Goal: Task Accomplishment & Management: Complete application form

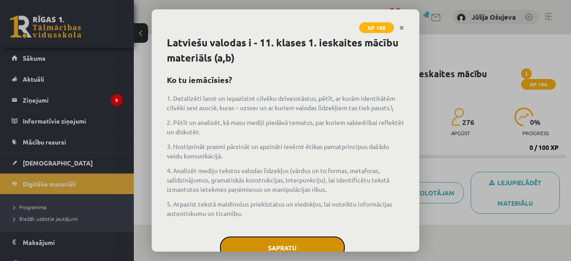
click at [322, 245] on button "Sapratu" at bounding box center [282, 248] width 125 height 22
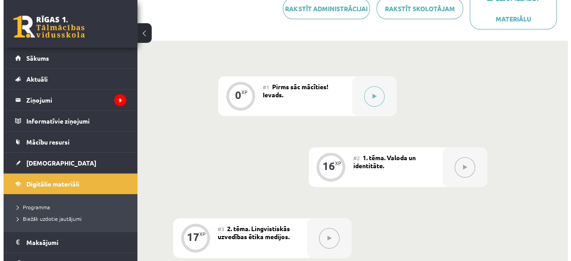
scroll to position [188, 0]
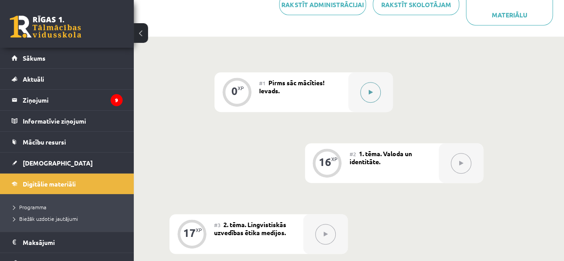
click at [372, 92] on icon at bounding box center [371, 92] width 4 height 5
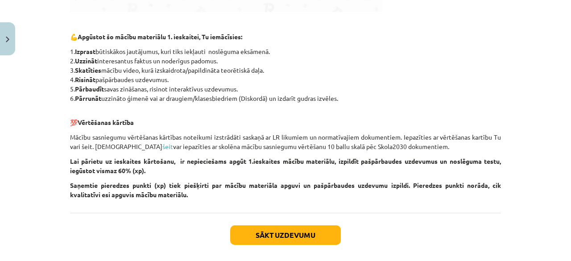
scroll to position [438, 0]
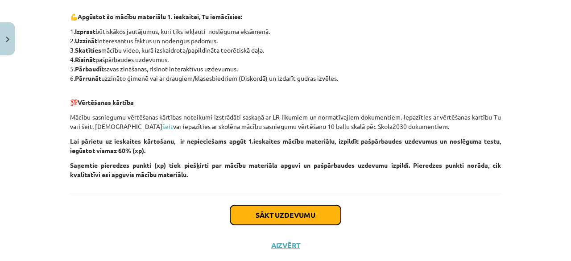
click at [277, 215] on button "Sākt uzdevumu" at bounding box center [285, 215] width 111 height 20
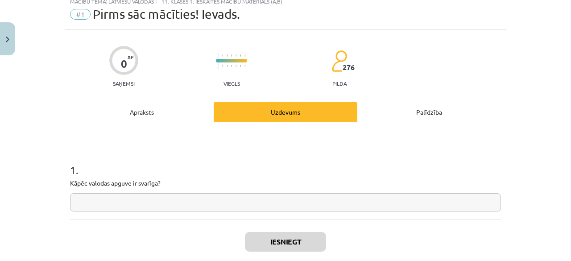
scroll to position [22, 0]
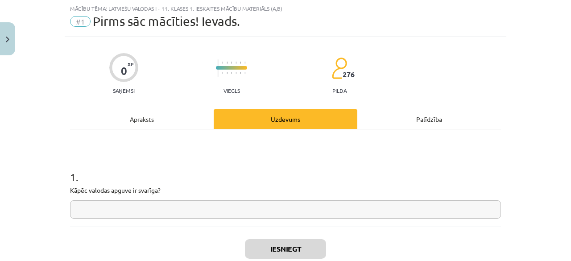
click at [266, 211] on input "text" at bounding box center [285, 209] width 431 height 18
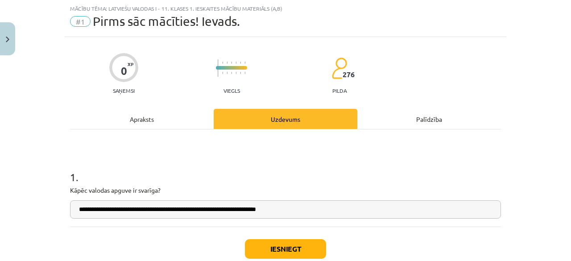
click at [203, 210] on input "**********" at bounding box center [285, 209] width 431 height 18
click at [336, 211] on input "**********" at bounding box center [285, 209] width 431 height 18
type input "**********"
click at [300, 247] on button "Iesniegt" at bounding box center [285, 249] width 81 height 20
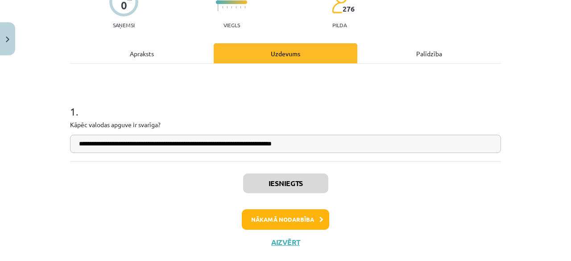
scroll to position [96, 0]
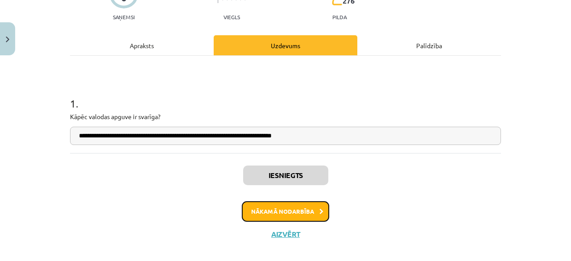
click at [279, 215] on button "Nākamā nodarbība" at bounding box center [285, 211] width 87 height 21
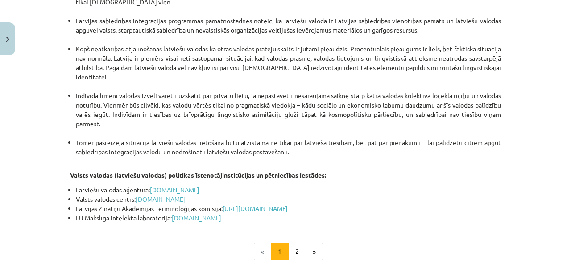
scroll to position [1919, 0]
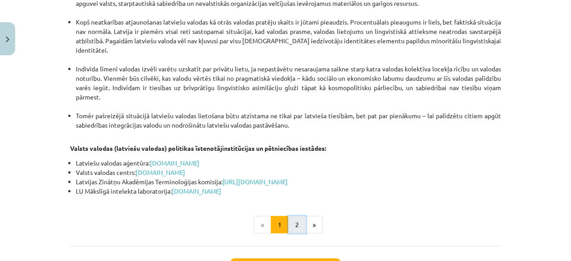
click at [290, 216] on button "2" at bounding box center [297, 225] width 18 height 18
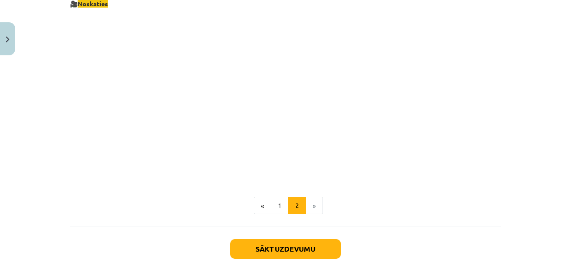
scroll to position [953, 0]
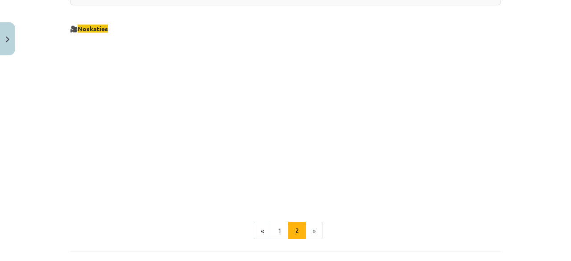
click at [311, 233] on li "»" at bounding box center [314, 231] width 17 height 18
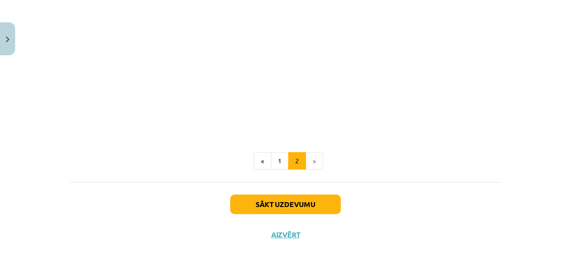
scroll to position [1033, 0]
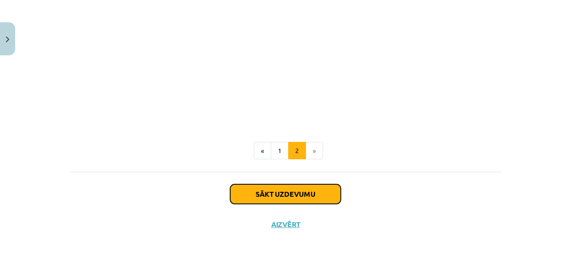
click at [299, 191] on button "Sākt uzdevumu" at bounding box center [285, 194] width 111 height 20
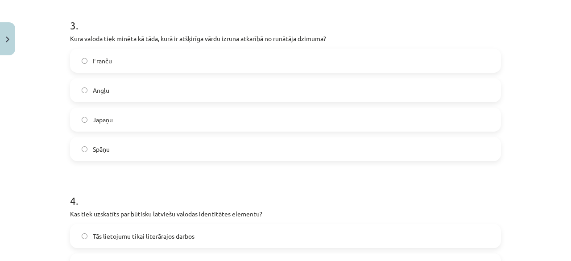
scroll to position [878, 0]
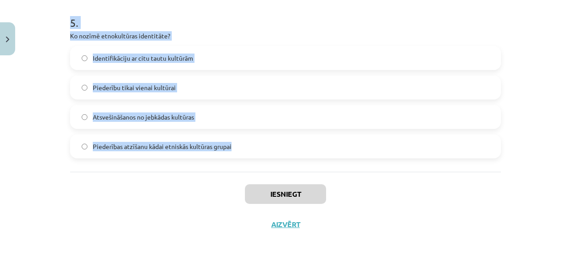
drag, startPoint x: 67, startPoint y: 187, endPoint x: 241, endPoint y: 146, distance: 178.7
copy form "Kā valoda ietekmē cilvēka identitāti? Tā neietekmē cilvēka identitāti. Tā ir pa…"
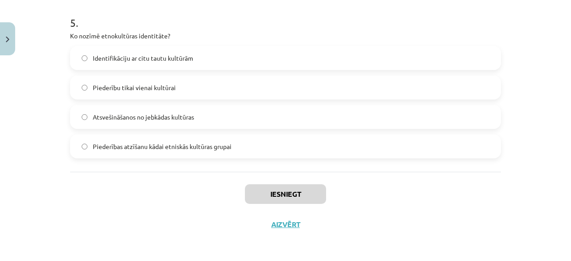
click at [386, 183] on div "Iesniegt Aizvērt" at bounding box center [285, 203] width 431 height 62
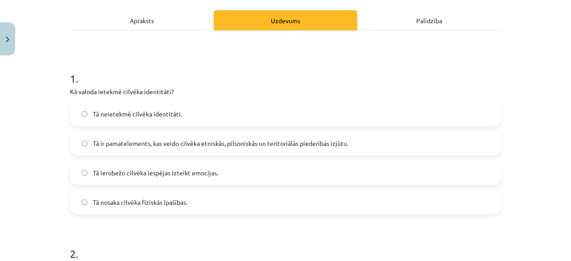
scroll to position [122, 0]
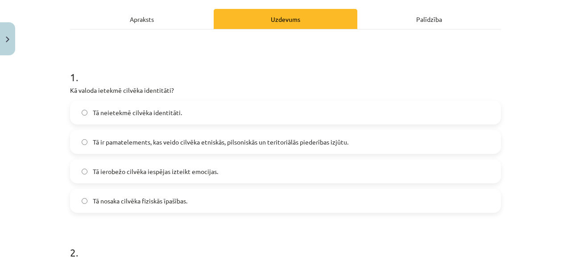
click at [257, 143] on span "Tā ir pamatelements, kas veido cilvēka etniskās, pilsoniskās un teritoriālās pi…" at bounding box center [221, 141] width 256 height 9
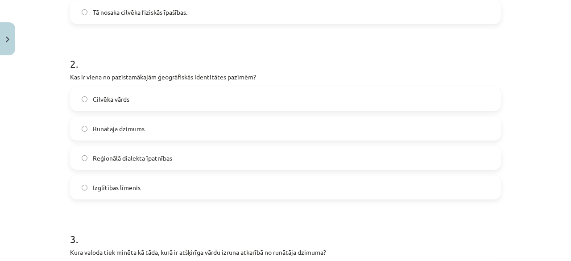
scroll to position [320, 0]
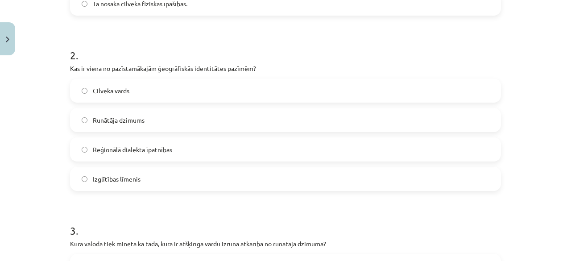
click at [164, 151] on span "Reģionālā dialekta īpatnības" at bounding box center [132, 149] width 79 height 9
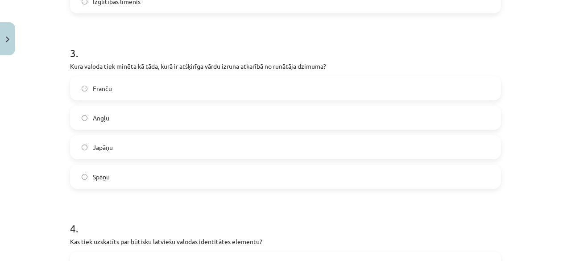
scroll to position [507, 0]
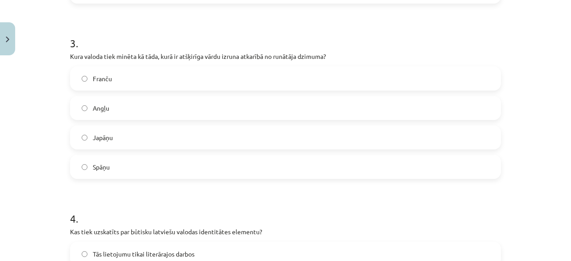
click at [235, 141] on label "Japāņu" at bounding box center [285, 137] width 429 height 22
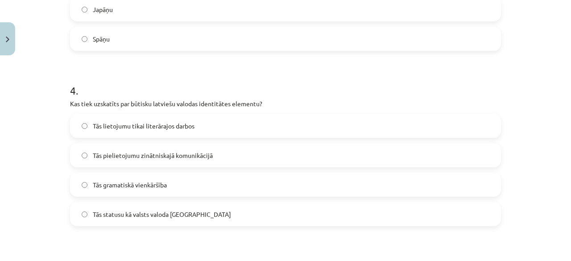
scroll to position [636, 0]
click at [209, 214] on label "Tās statusu kā valsts valoda Latvijā" at bounding box center [285, 213] width 429 height 22
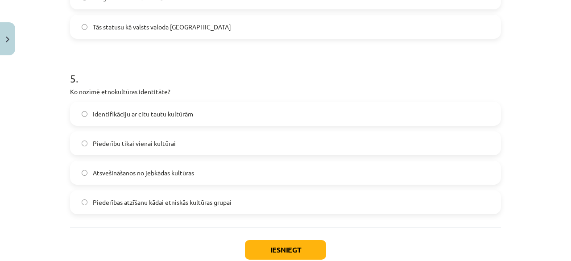
scroll to position [828, 0]
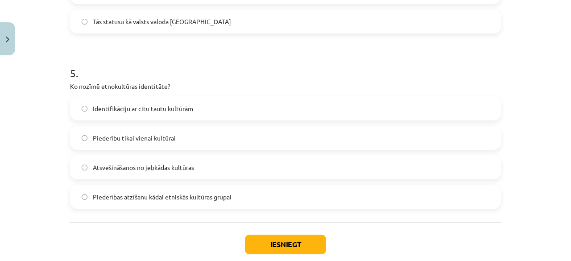
click at [188, 197] on span "Piederības atzīšanu kādai etniskās kultūras grupai" at bounding box center [162, 196] width 139 height 9
click at [273, 246] on button "Iesniegt" at bounding box center [285, 245] width 81 height 20
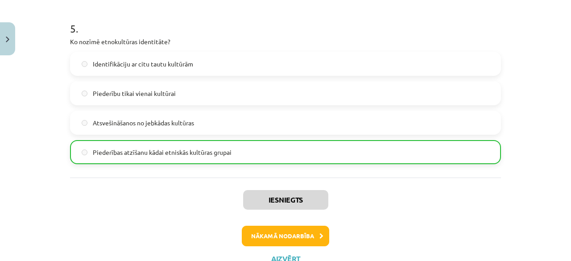
scroll to position [868, 0]
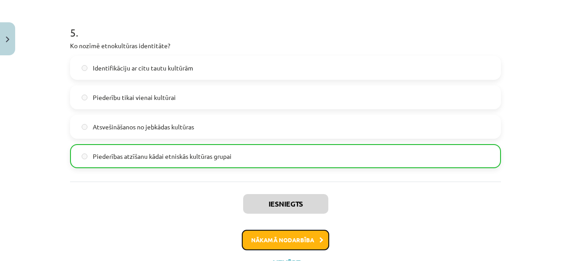
click at [296, 238] on button "Nākamā nodarbība" at bounding box center [285, 240] width 87 height 21
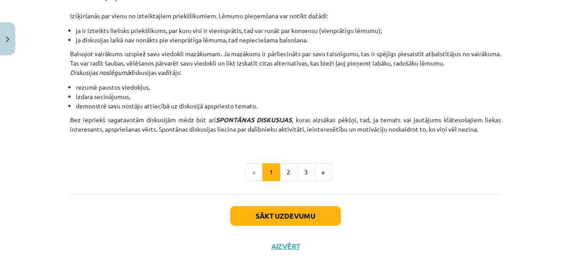
scroll to position [857, 0]
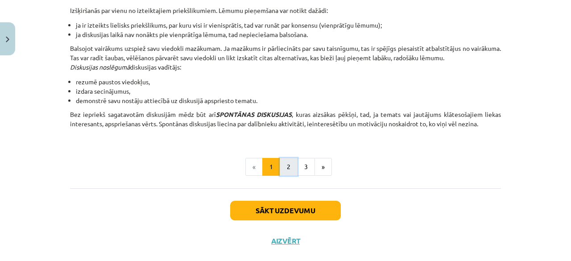
click at [283, 166] on button "2" at bounding box center [289, 167] width 18 height 18
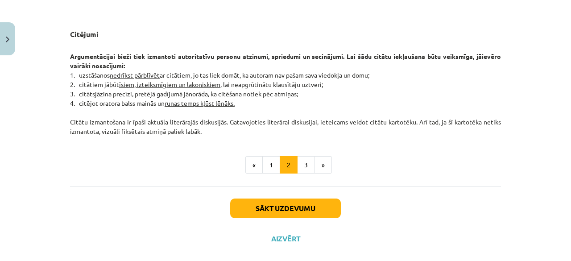
scroll to position [782, 0]
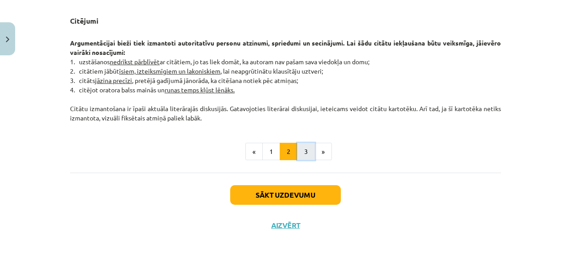
click at [305, 149] on button "3" at bounding box center [306, 152] width 18 height 18
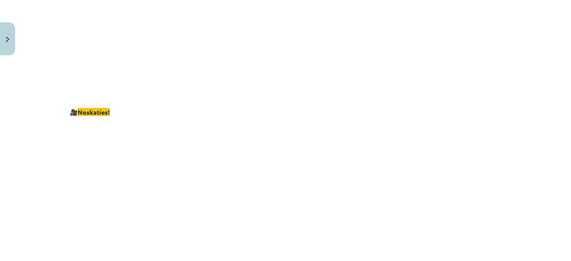
scroll to position [1725, 0]
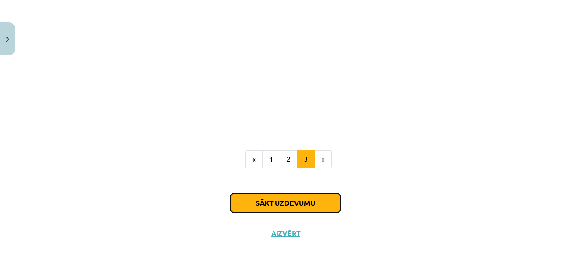
click at [329, 193] on button "Sākt uzdevumu" at bounding box center [285, 203] width 111 height 20
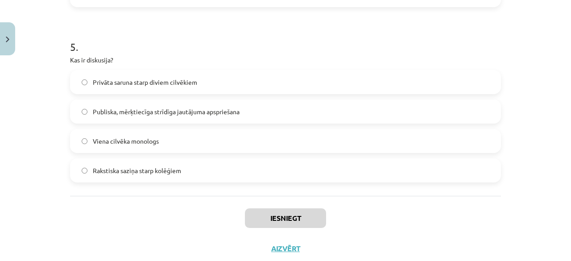
scroll to position [878, 0]
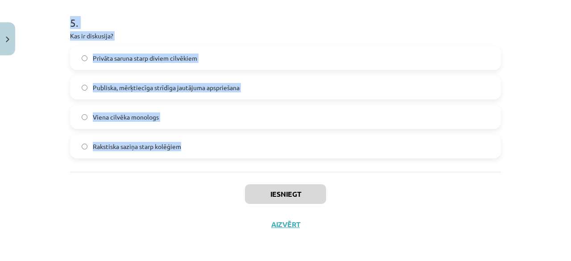
drag, startPoint x: 67, startPoint y: 188, endPoint x: 183, endPoint y: 140, distance: 125.8
copy form "Kāds ir diskusijas vadītāja uzdevums? Nodrošināt, ka diskusija nepārvēršas par …"
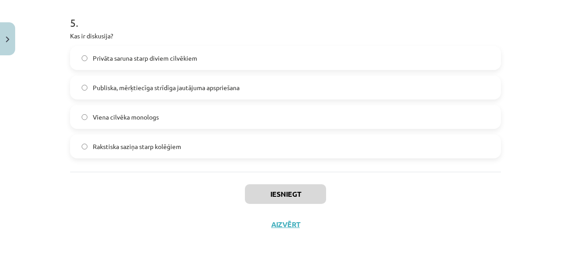
click at [486, 225] on div "Iesniegt Aizvērt" at bounding box center [285, 203] width 431 height 62
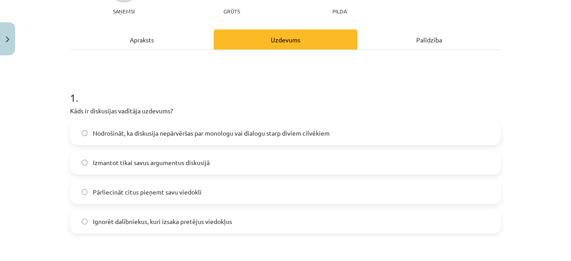
scroll to position [108, 0]
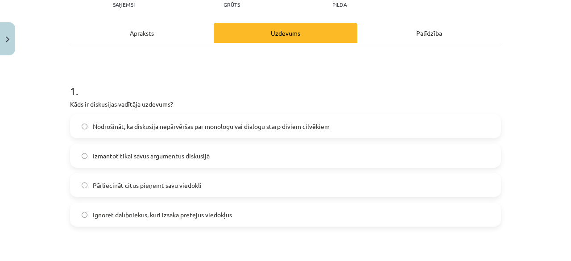
click at [336, 123] on label "Nodrošināt, ka diskusija nepārvēršas par monologu vai dialogu starp diviem cilv…" at bounding box center [285, 126] width 429 height 22
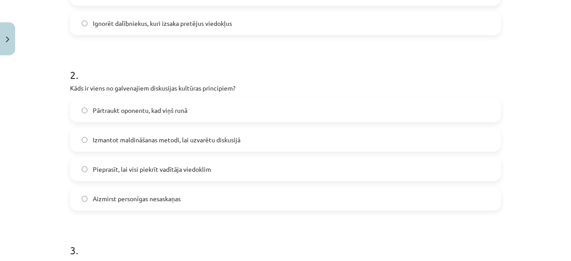
scroll to position [318, 0]
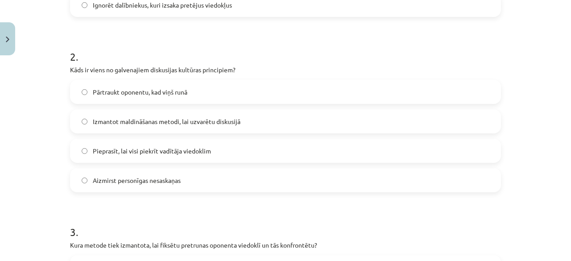
click at [186, 185] on label "Aizmirst personīgas nesaskaņas" at bounding box center [285, 180] width 429 height 22
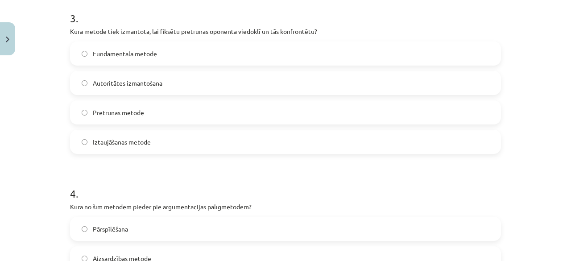
scroll to position [529, 0]
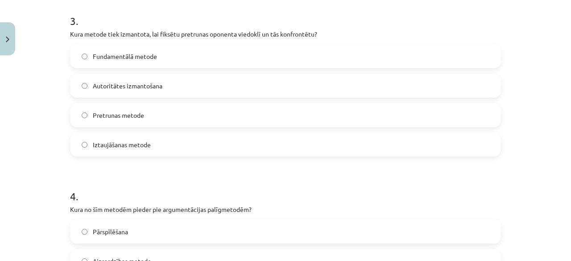
click at [261, 114] on label "Pretrunas metode" at bounding box center [285, 115] width 429 height 22
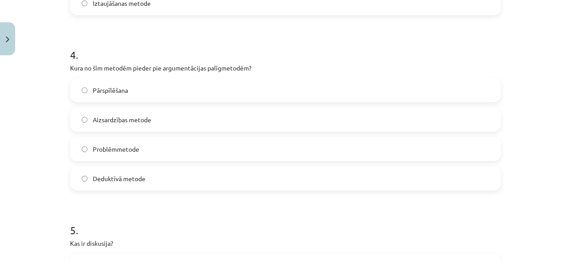
scroll to position [674, 0]
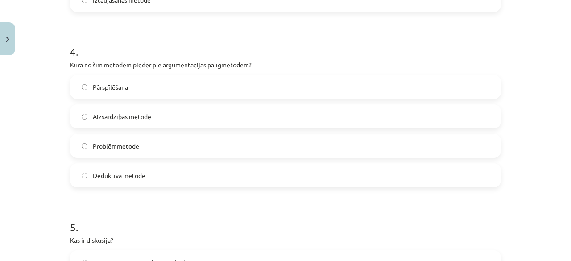
click at [378, 145] on label "Problēmmetode" at bounding box center [285, 146] width 429 height 22
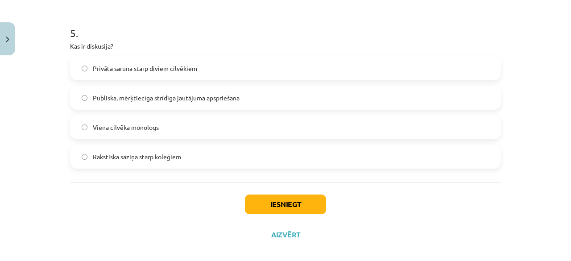
scroll to position [867, 0]
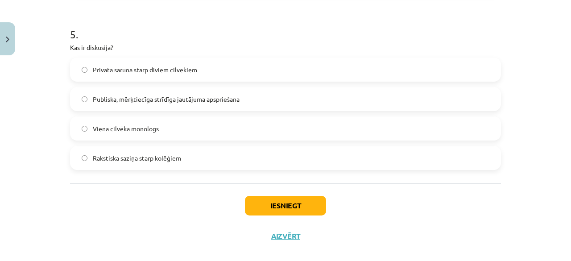
click at [147, 102] on span "Publiska, mērķtiecīga strīdīga jautājuma apspriešana" at bounding box center [166, 99] width 147 height 9
click at [265, 206] on button "Iesniegt" at bounding box center [285, 206] width 81 height 20
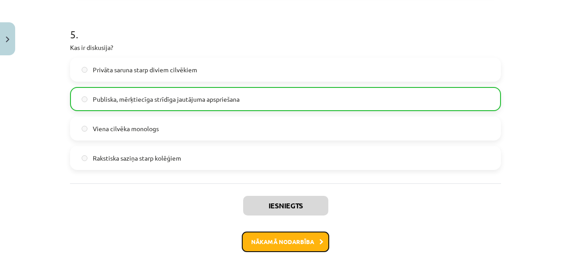
click at [307, 243] on button "Nākamā nodarbība" at bounding box center [285, 242] width 87 height 21
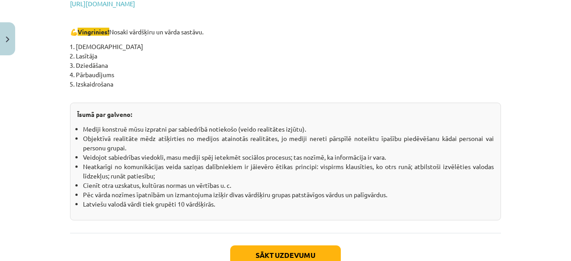
scroll to position [1645, 0]
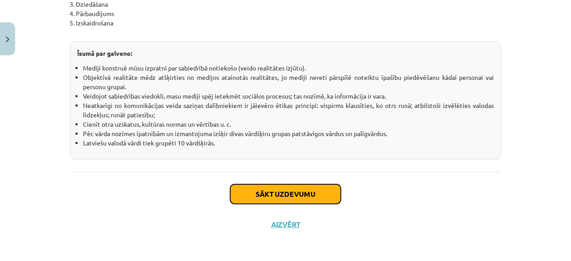
click at [283, 191] on button "Sākt uzdevumu" at bounding box center [285, 194] width 111 height 20
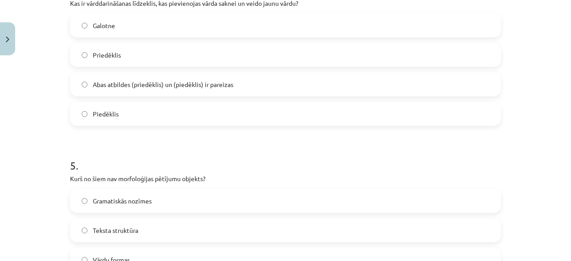
scroll to position [878, 0]
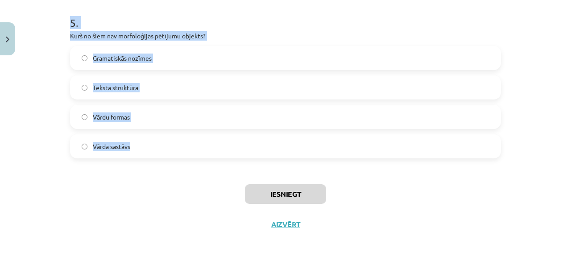
drag, startPoint x: 67, startPoint y: 188, endPoint x: 133, endPoint y: 145, distance: 78.3
copy form "Kurš no šiem vārdiem ir atvasināts vārds? Ūdens Māja Zem Pārskrējiens 2 . Cik v…"
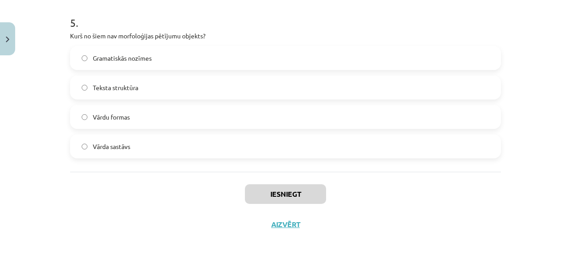
click at [486, 195] on div "Iesniegt Aizvērt" at bounding box center [285, 203] width 431 height 62
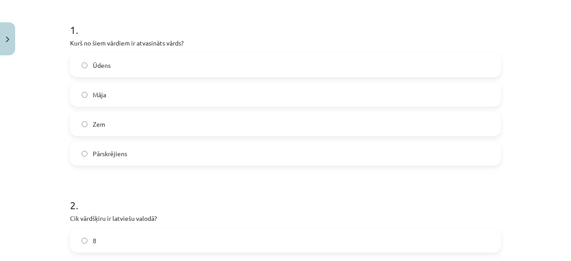
scroll to position [170, 0]
click at [363, 151] on label "Pārskrējiens" at bounding box center [285, 152] width 429 height 22
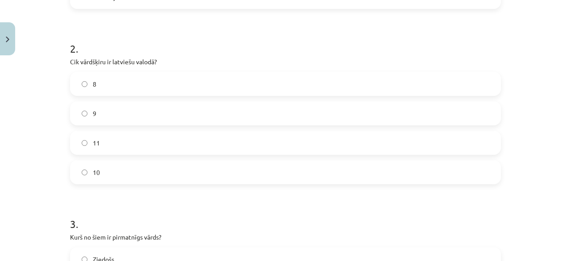
scroll to position [332, 0]
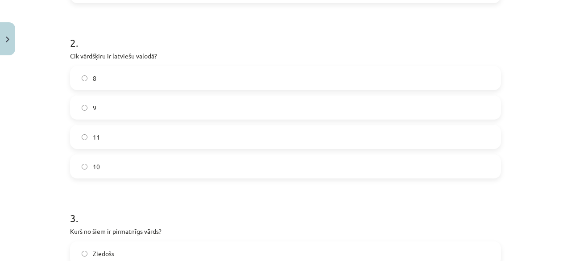
click at [127, 162] on label "10" at bounding box center [285, 166] width 429 height 22
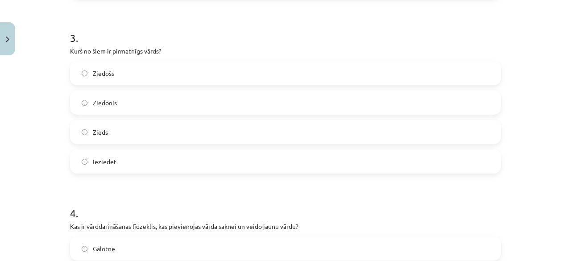
scroll to position [507, 0]
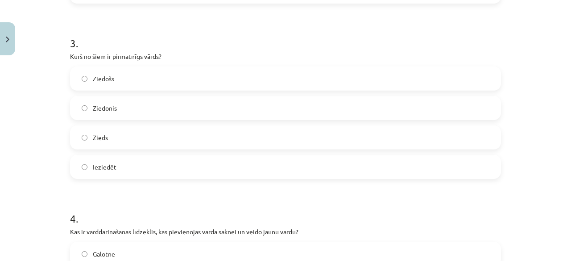
click at [159, 139] on label "Zieds" at bounding box center [285, 137] width 429 height 22
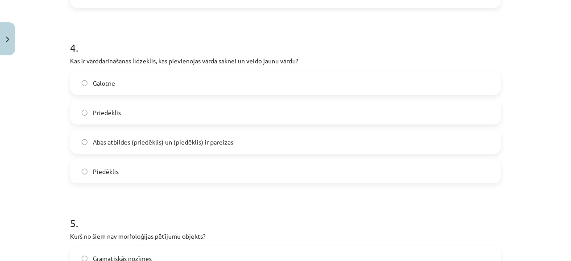
scroll to position [679, 0]
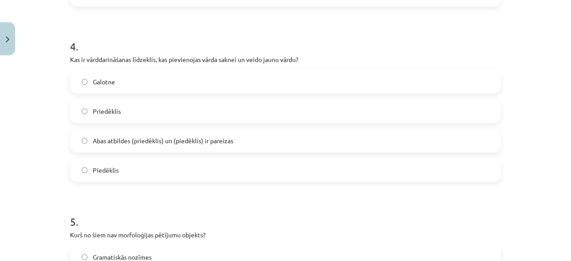
click at [414, 144] on label "Abas atbildes (priedēklis) un (piedēklis) ir pareizas" at bounding box center [285, 140] width 429 height 22
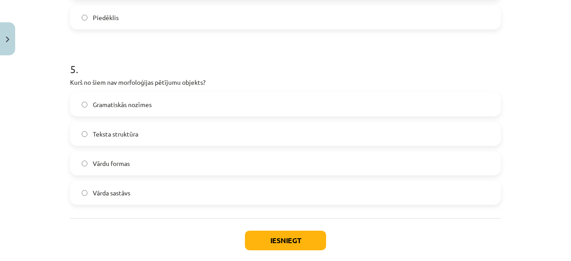
scroll to position [835, 0]
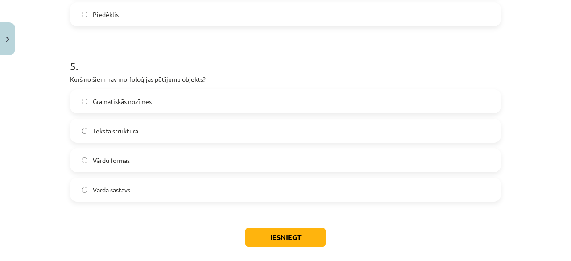
click at [141, 130] on label "Teksta struktūra" at bounding box center [285, 131] width 429 height 22
click at [267, 231] on button "Iesniegt" at bounding box center [285, 238] width 81 height 20
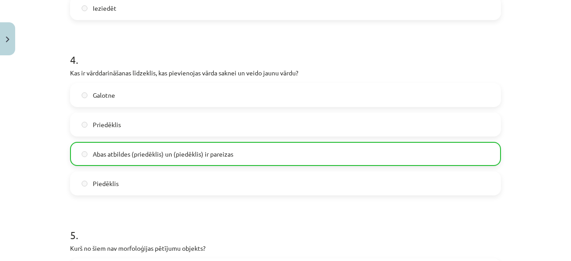
scroll to position [906, 0]
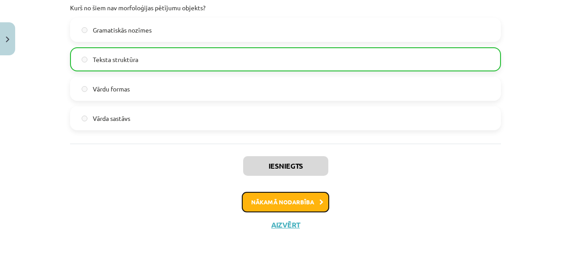
click at [252, 205] on button "Nākamā nodarbība" at bounding box center [285, 202] width 87 height 21
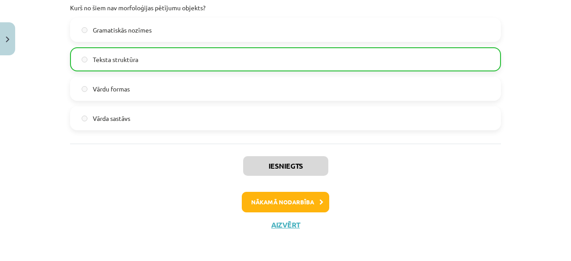
scroll to position [21, 0]
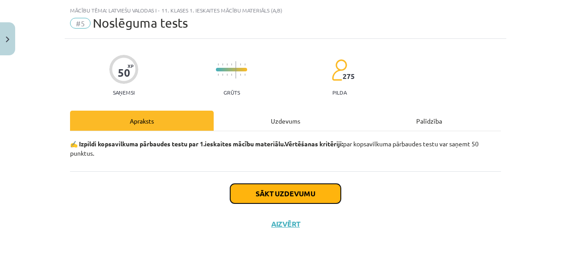
click at [286, 191] on button "Sākt uzdevumu" at bounding box center [285, 194] width 111 height 20
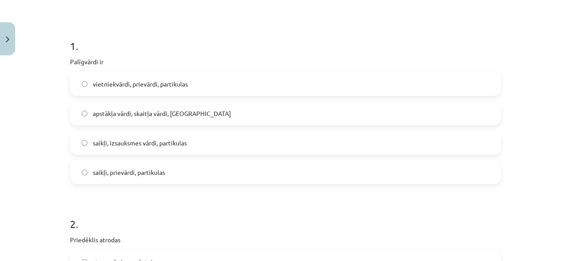
scroll to position [156, 0]
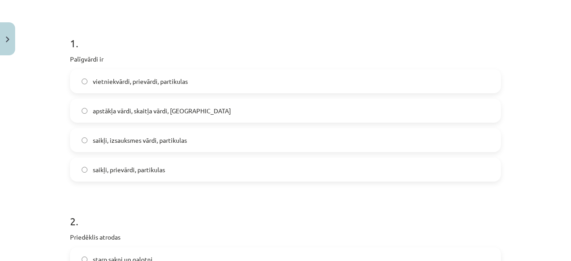
click at [176, 169] on label "saikļi, prievārdi, partikulas" at bounding box center [285, 169] width 429 height 22
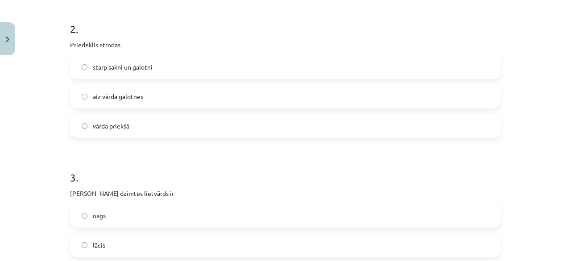
scroll to position [344, 0]
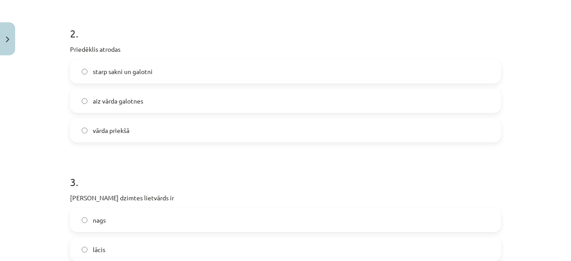
click at [197, 132] on label "vārda priekšā" at bounding box center [285, 130] width 429 height 22
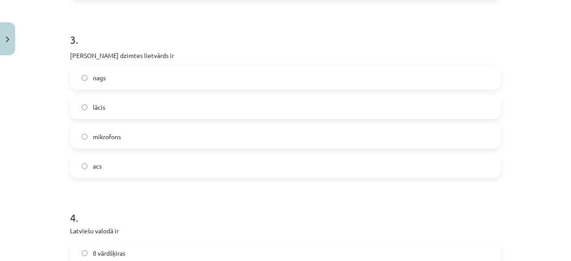
scroll to position [489, 0]
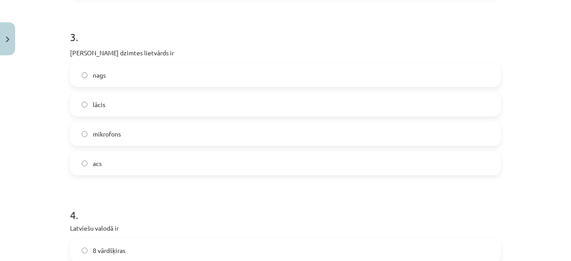
click at [201, 166] on label "acs" at bounding box center [285, 163] width 429 height 22
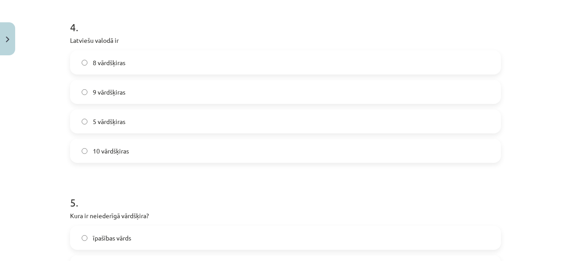
scroll to position [679, 0]
click at [480, 148] on label "10 vārdšķiras" at bounding box center [285, 148] width 429 height 22
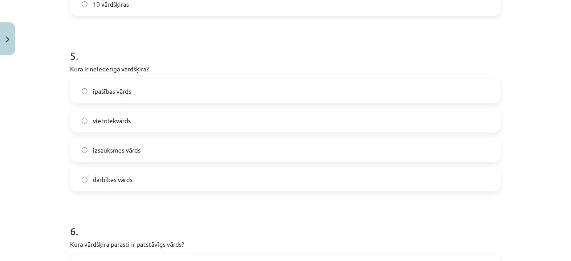
scroll to position [822, 0]
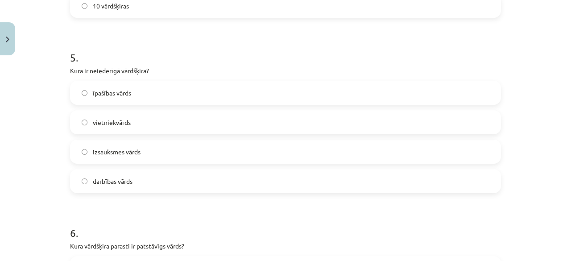
click at [448, 130] on label "vietniekvārds" at bounding box center [285, 122] width 429 height 22
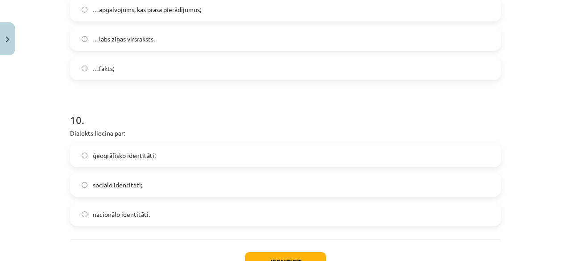
scroll to position [1616, 0]
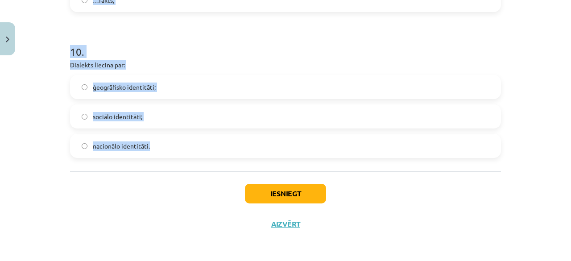
drag, startPoint x: 66, startPoint y: 209, endPoint x: 162, endPoint y: 155, distance: 109.9
copy form "Palīgvārdi ir vietniekvārdi, prievārdi, partikulas apstākļa vārdi, skaitļa vārd…"
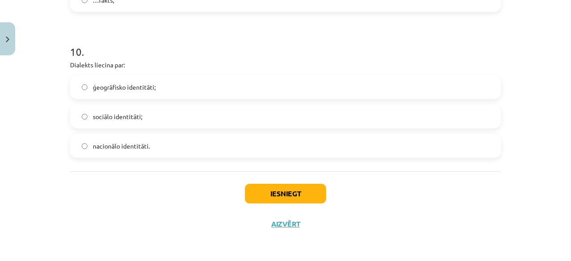
click at [521, 173] on div "Mācību tēma: Latviešu valodas i - 11. klases 1. ieskaites mācību materiāls (a,b…" at bounding box center [285, 130] width 571 height 261
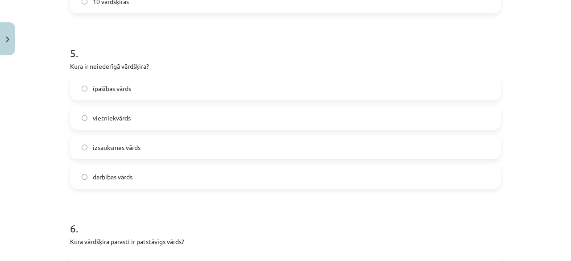
scroll to position [833, 0]
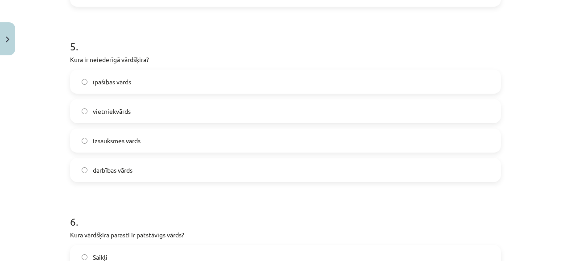
click at [324, 139] on label "izsauksmes vārds" at bounding box center [285, 140] width 429 height 22
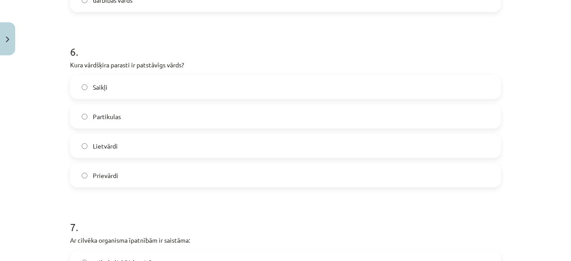
scroll to position [1010, 0]
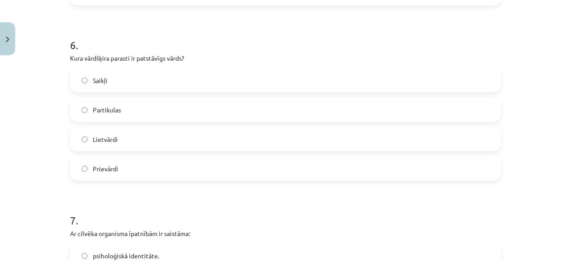
click at [197, 141] on label "Lietvārdi" at bounding box center [285, 139] width 429 height 22
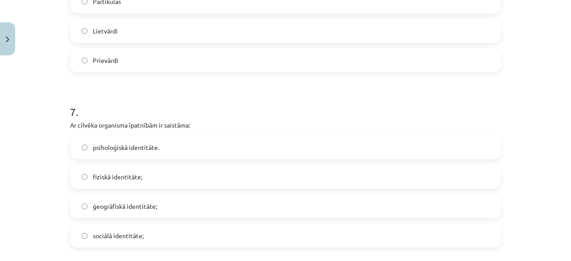
scroll to position [1168, 0]
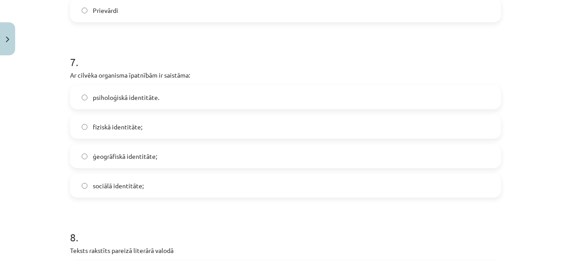
click at [290, 126] on label "fiziskā identitāte;" at bounding box center [285, 127] width 429 height 22
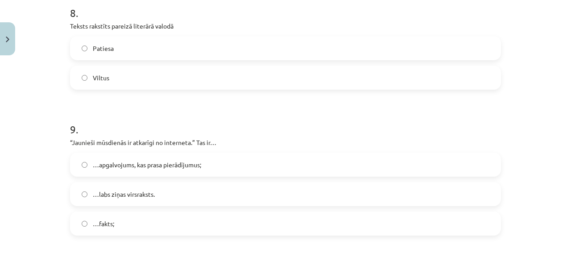
scroll to position [1386, 0]
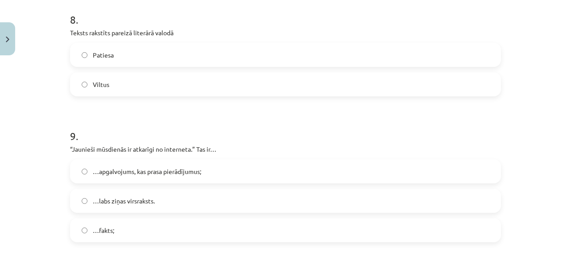
click at [124, 53] on label "Patiesa" at bounding box center [285, 55] width 429 height 22
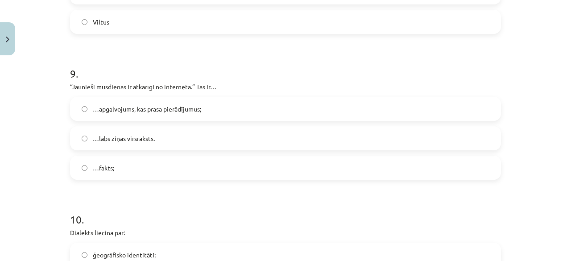
scroll to position [1451, 0]
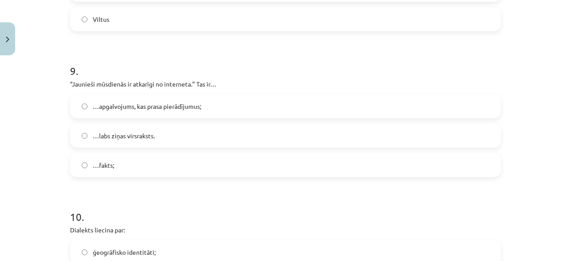
click at [237, 109] on label "…apgalvojums, kas prasa pierādījumus;" at bounding box center [285, 106] width 429 height 22
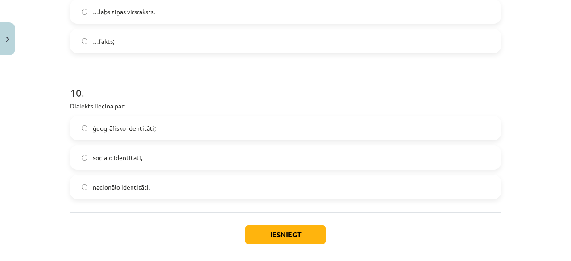
scroll to position [1580, 0]
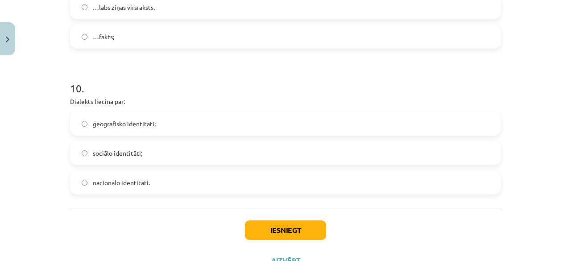
click at [191, 122] on label "ģeogrāfisko identitāti;" at bounding box center [285, 123] width 429 height 22
click at [280, 232] on button "Iesniegt" at bounding box center [285, 230] width 81 height 20
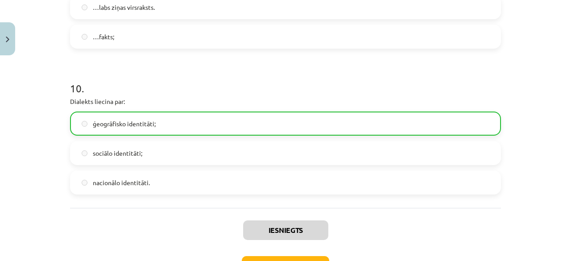
scroll to position [1644, 0]
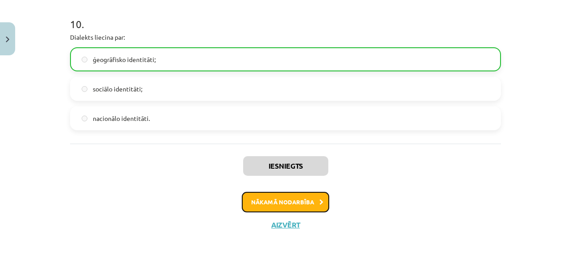
click at [264, 199] on button "Nākamā nodarbība" at bounding box center [285, 202] width 87 height 21
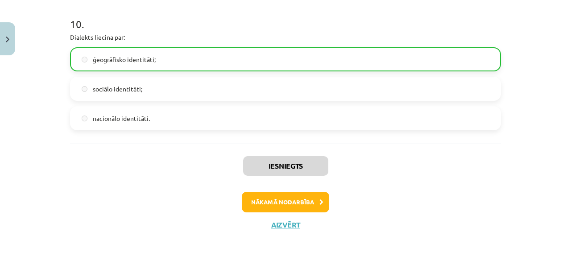
scroll to position [11, 0]
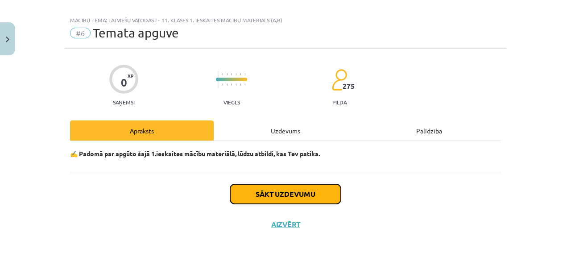
click at [283, 196] on button "Sākt uzdevumu" at bounding box center [285, 194] width 111 height 20
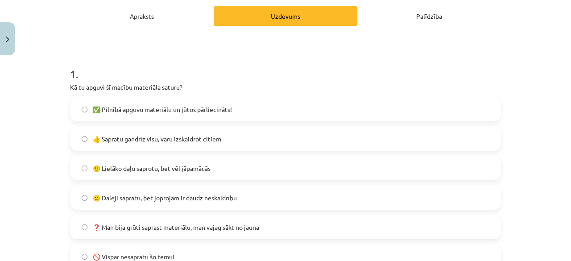
scroll to position [128, 0]
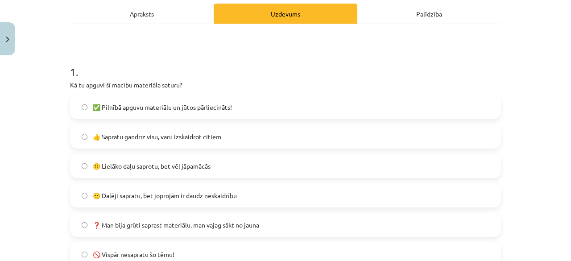
click at [287, 144] on label "👍 Sapratu gandrīz visu, varu izskaidrot citiem" at bounding box center [285, 136] width 429 height 22
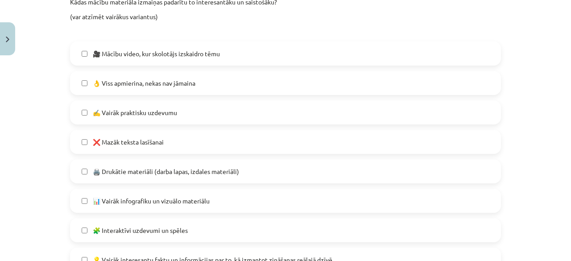
scroll to position [447, 0]
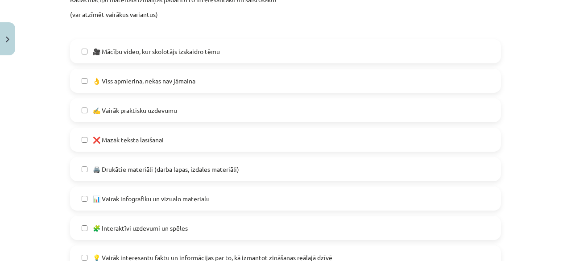
click at [382, 85] on label "👌 Viss apmierina, nekas nav jāmaina" at bounding box center [285, 81] width 429 height 22
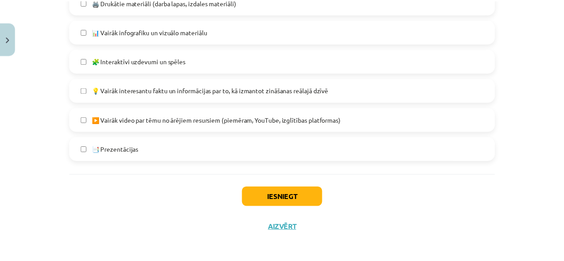
scroll to position [618, 0]
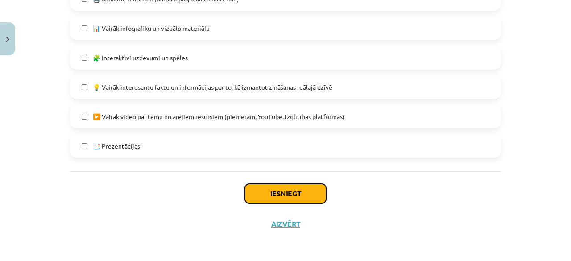
click at [294, 194] on button "Iesniegt" at bounding box center [285, 194] width 81 height 20
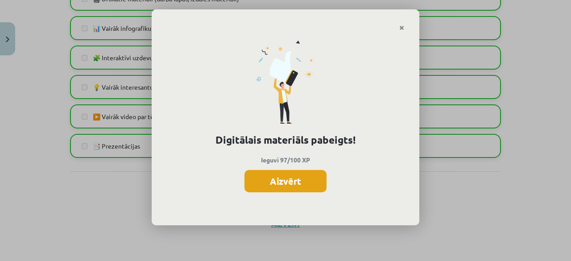
click at [307, 179] on button "Aizvērt" at bounding box center [286, 181] width 82 height 22
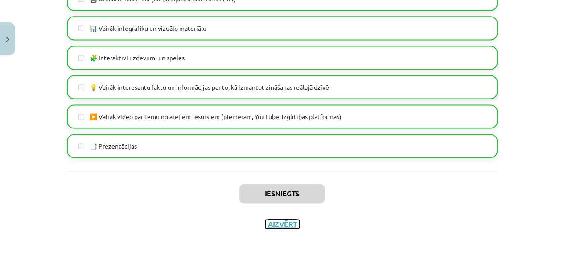
click at [283, 224] on button "Aizvērt" at bounding box center [283, 224] width 34 height 9
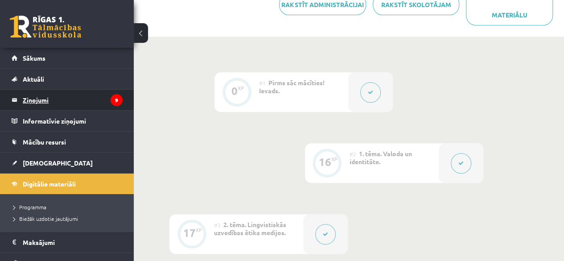
click at [36, 97] on legend "Ziņojumi 9" at bounding box center [73, 100] width 100 height 21
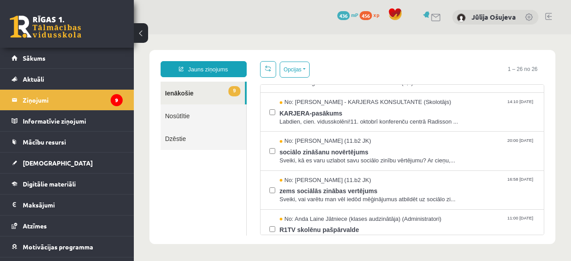
scroll to position [72, 0]
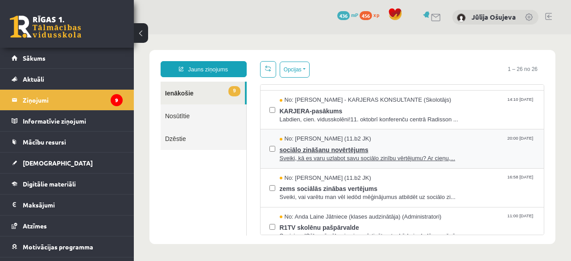
click at [402, 155] on span "Sveiki, kā es varu uzlabot savu sociālo zinību vērtējumu? Ar cieņu,..." at bounding box center [408, 158] width 256 height 8
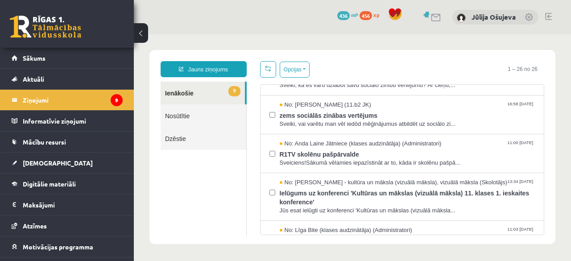
scroll to position [134, 0]
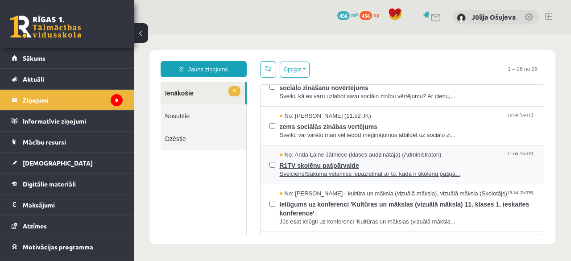
click at [311, 164] on span "R1TV skolēnu pašpārvalde" at bounding box center [408, 164] width 256 height 11
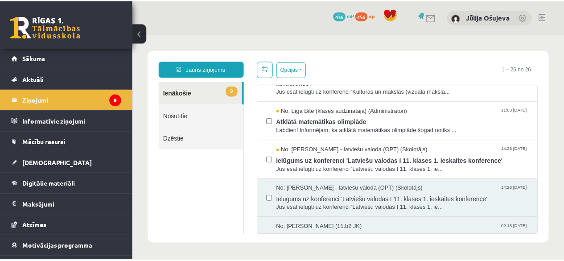
scroll to position [269, 0]
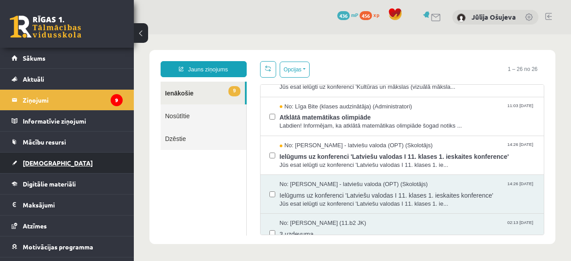
click at [43, 162] on span "[DEMOGRAPHIC_DATA]" at bounding box center [58, 163] width 70 height 8
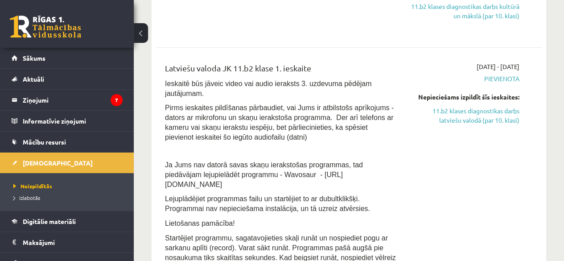
scroll to position [420, 0]
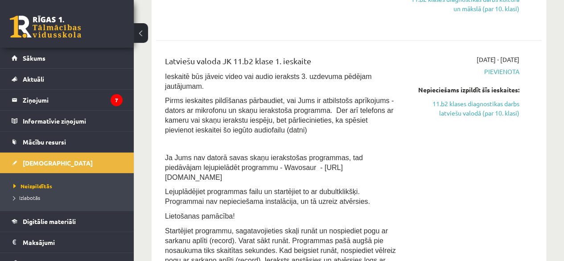
drag, startPoint x: 276, startPoint y: 155, endPoint x: 361, endPoint y: 155, distance: 85.7
click at [361, 155] on p "Ja Jums nav datorā savas skaņu ierakstošas programmas, tad piedāvājam lejupielā…" at bounding box center [281, 167] width 232 height 29
copy span "https://www.wavosaur.com/"
click at [419, 157] on div "2025-10-01 - 2025-10-15 Pievienota Nepieciešams izpildīt šīs ieskaites: 11.b2 k…" at bounding box center [465, 182] width 123 height 254
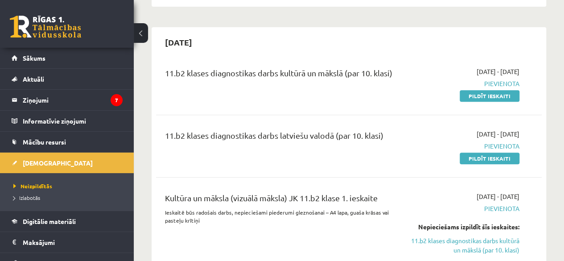
scroll to position [216, 0]
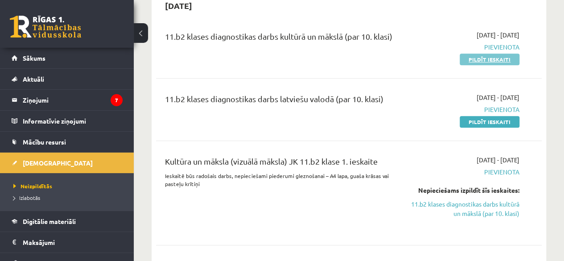
click at [499, 58] on link "Pildīt ieskaiti" at bounding box center [490, 60] width 60 height 12
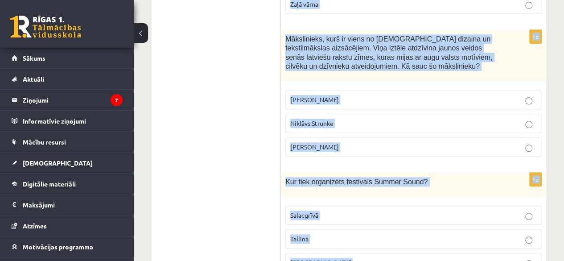
scroll to position [3800, 0]
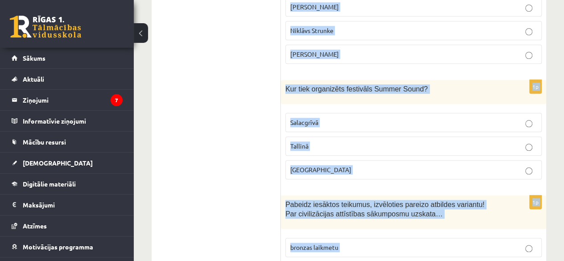
drag, startPoint x: 286, startPoint y: 86, endPoint x: 377, endPoint y: 224, distance: 164.4
copy form "Kas kļuva par viduslaiku simbolu? Bruņinieki Pilsētas rāte Amatnieki 1p Šī māks…"
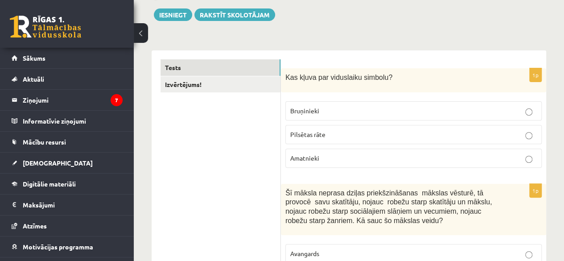
scroll to position [91, 0]
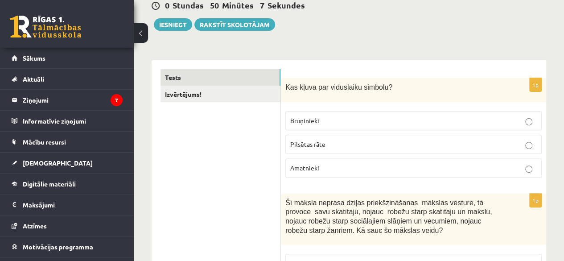
click at [305, 123] on span "Bruņinieki" at bounding box center [304, 120] width 29 height 8
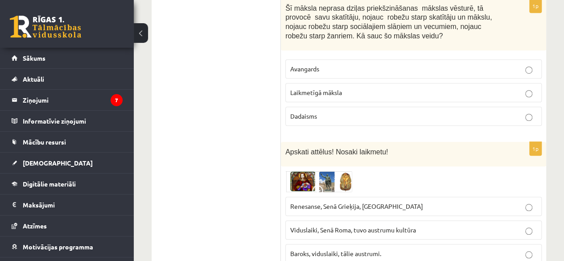
scroll to position [261, 0]
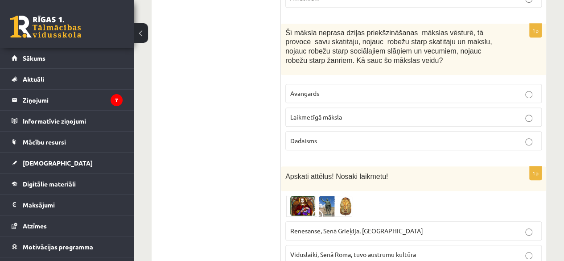
click at [329, 113] on span "Laikmetīgā māksla" at bounding box center [316, 117] width 52 height 8
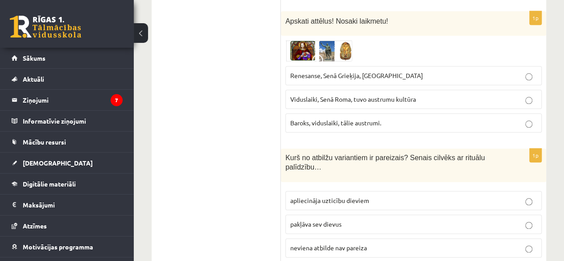
scroll to position [421, 0]
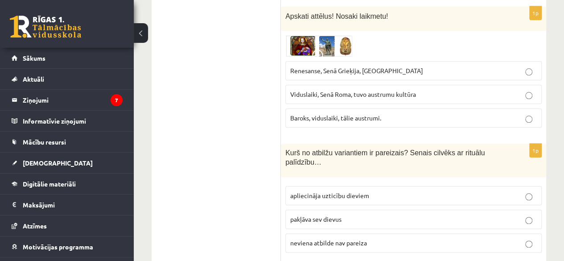
click at [355, 73] on label "Renesanse, Senā Grieķija, Ēģipte" at bounding box center [414, 70] width 257 height 19
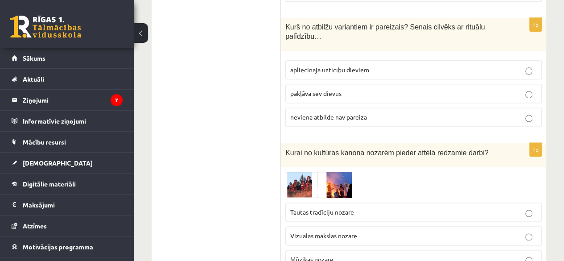
scroll to position [557, 0]
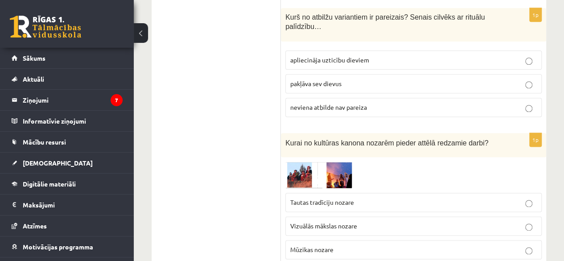
click at [393, 55] on p "apliecināja uzticību dieviem" at bounding box center [413, 59] width 247 height 9
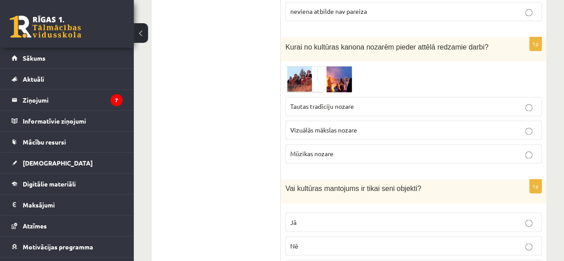
scroll to position [658, 0]
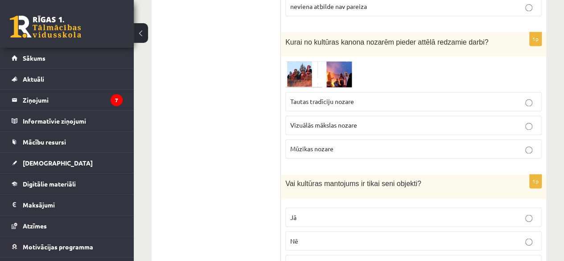
click at [326, 121] on span "Vizuālās mākslas nozare" at bounding box center [323, 125] width 67 height 8
click at [448, 103] on label "Tautas tradīciju nozare" at bounding box center [414, 101] width 257 height 19
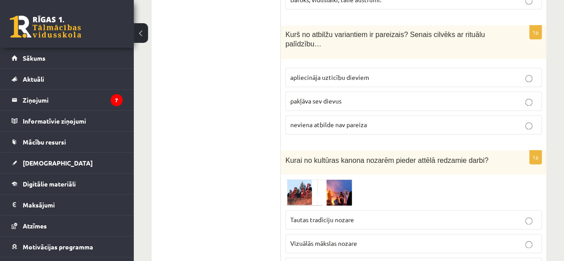
scroll to position [579, 0]
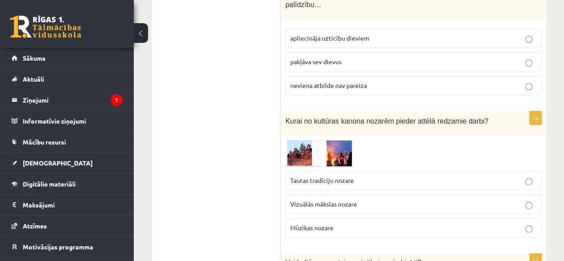
click at [305, 146] on img at bounding box center [319, 153] width 67 height 26
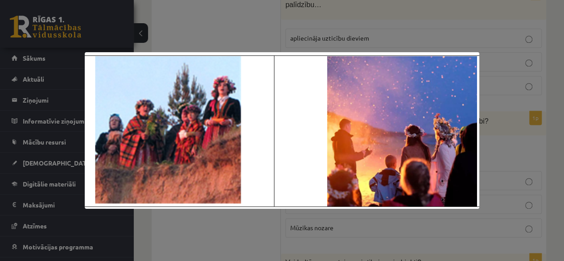
click at [535, 56] on div at bounding box center [282, 130] width 564 height 261
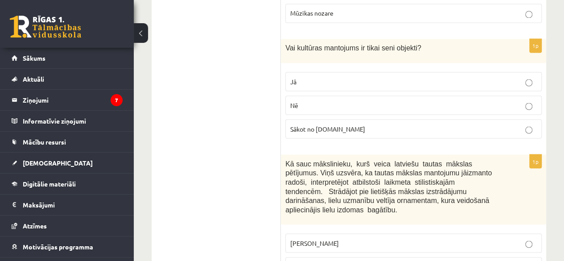
scroll to position [803, 0]
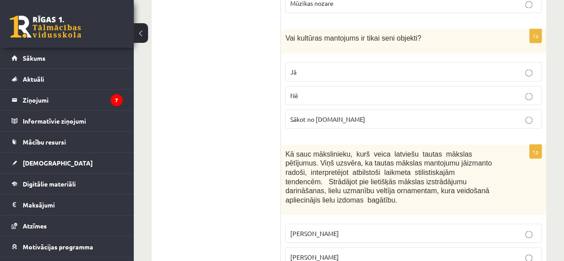
click at [323, 91] on p "Nē" at bounding box center [413, 95] width 247 height 9
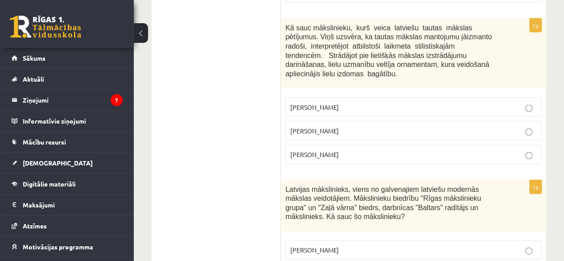
scroll to position [959, 0]
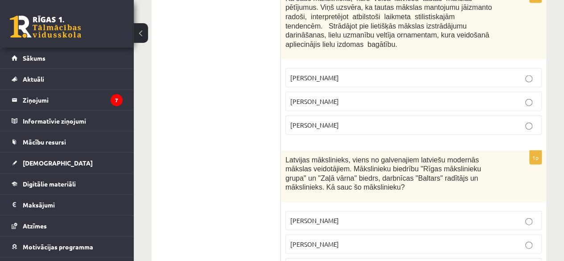
click at [316, 92] on label "Jūlijs Madernieks" at bounding box center [414, 101] width 257 height 19
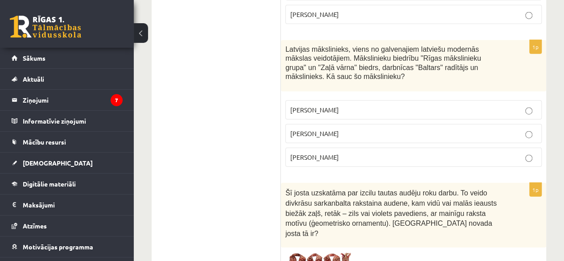
scroll to position [1089, 0]
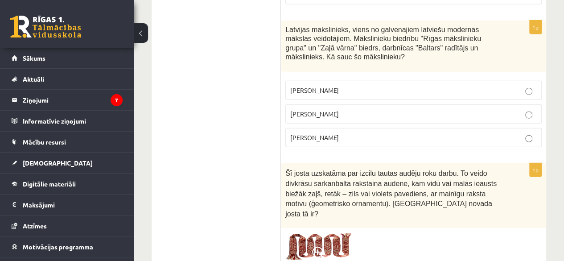
click at [348, 109] on p "Romāns Suta" at bounding box center [413, 113] width 247 height 9
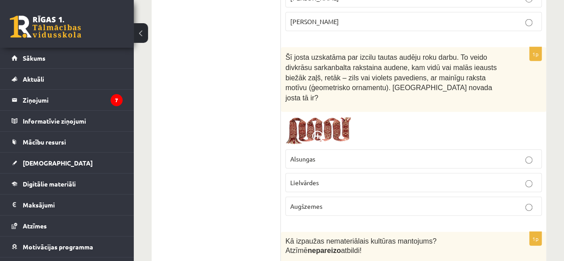
scroll to position [1230, 0]
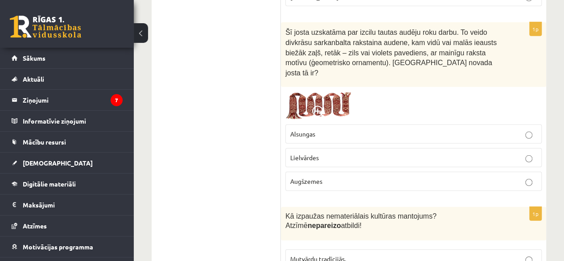
click at [315, 154] on span "Lielvārdes" at bounding box center [304, 158] width 29 height 8
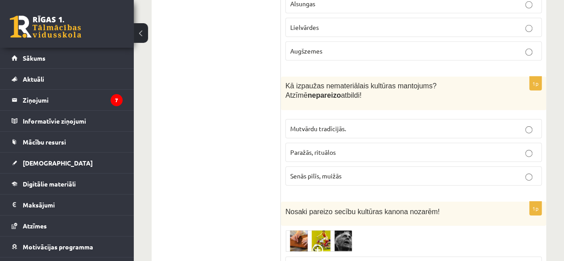
scroll to position [1370, 0]
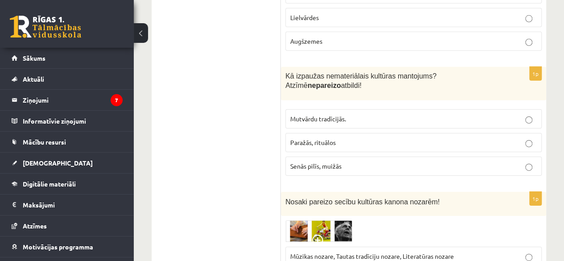
click at [306, 162] on span "Senās pilīs, muižās" at bounding box center [315, 166] width 51 height 8
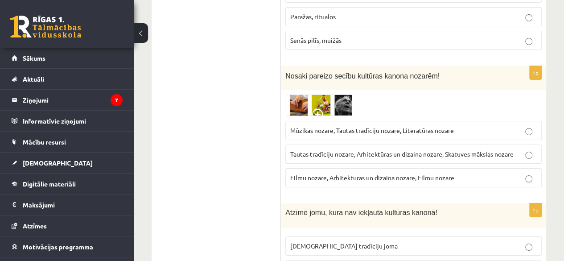
scroll to position [1506, 0]
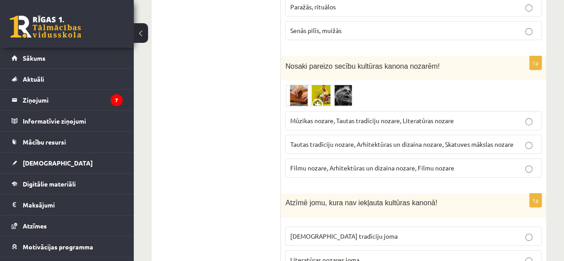
click at [329, 140] on span "Tautas tradīciju nozare, Arhitektūras un dizaina nozare, Skatuves mākslas nozare" at bounding box center [402, 144] width 224 height 8
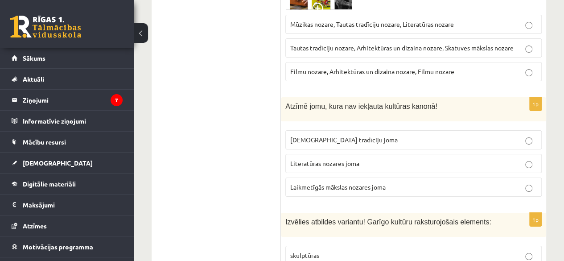
scroll to position [1616, 0]
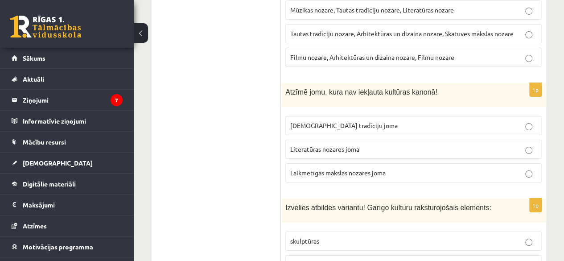
click at [328, 169] on span "Laikmetīgās mākslas nozares joma" at bounding box center [337, 173] width 95 height 8
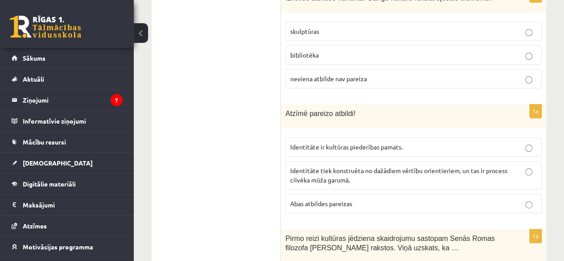
scroll to position [1831, 0]
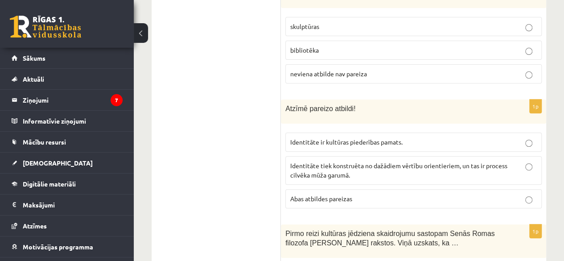
click at [363, 194] on p "Abas atbildes pareizas" at bounding box center [413, 198] width 247 height 9
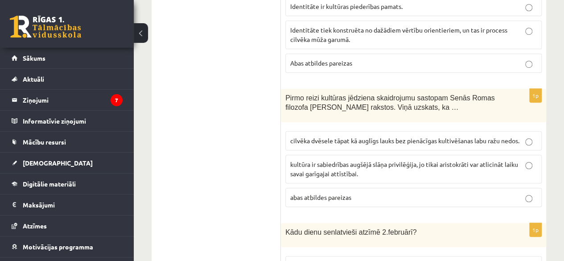
scroll to position [1976, 0]
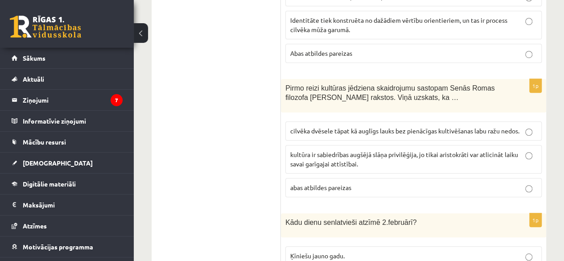
click at [335, 126] on p "cilvēka dvēsele tāpat kā auglīgs lauks bez pienācīgas kultivēšanas labu ražu ne…" at bounding box center [413, 130] width 247 height 9
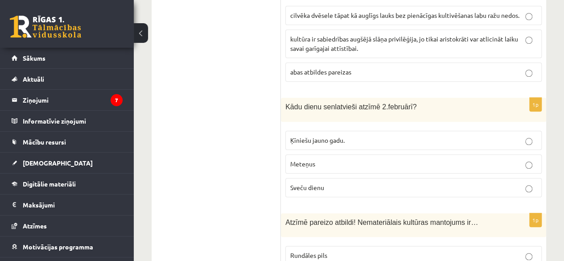
scroll to position [2102, 0]
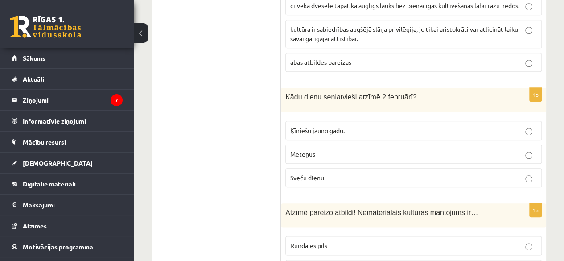
click at [341, 173] on p "Sveču dienu" at bounding box center [413, 177] width 247 height 9
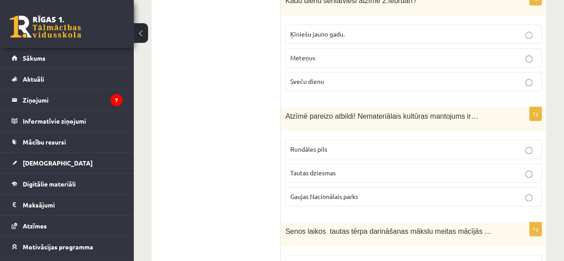
scroll to position [2208, 0]
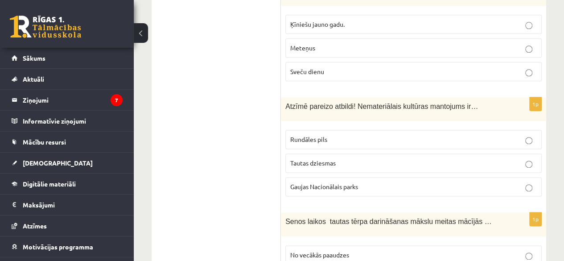
click at [362, 154] on label "Tautas dziesmas" at bounding box center [414, 163] width 257 height 19
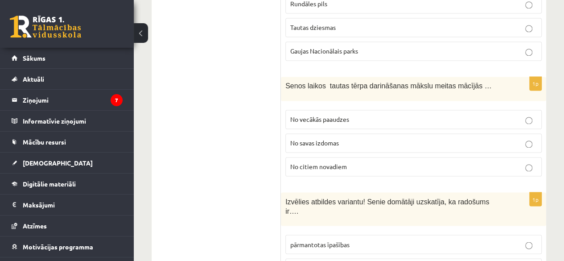
scroll to position [2329, 0]
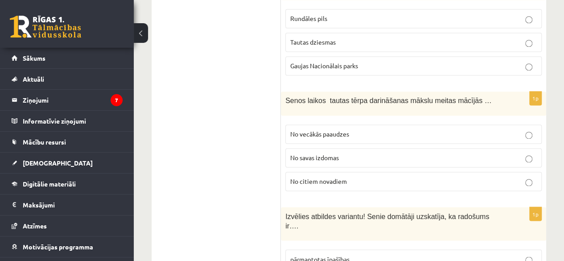
click at [370, 129] on p "No vecākās paaudzes" at bounding box center [413, 133] width 247 height 9
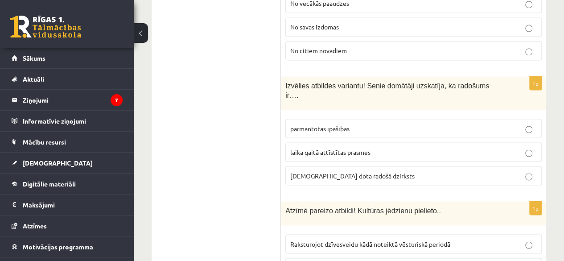
scroll to position [2464, 0]
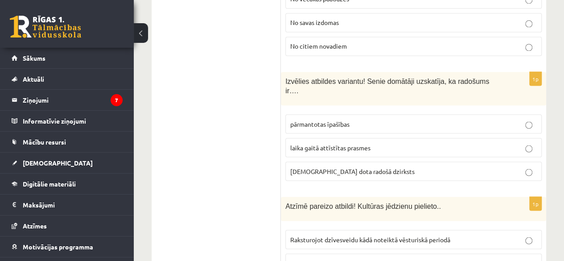
click at [345, 166] on p "dieva dota radošā dzirksts" at bounding box center [413, 170] width 247 height 9
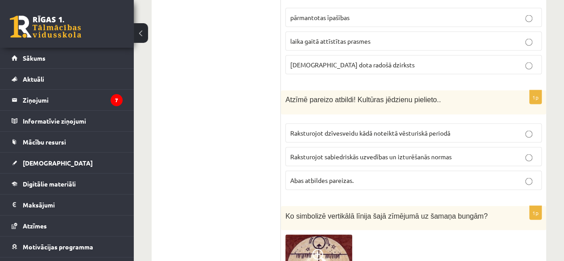
scroll to position [2600, 0]
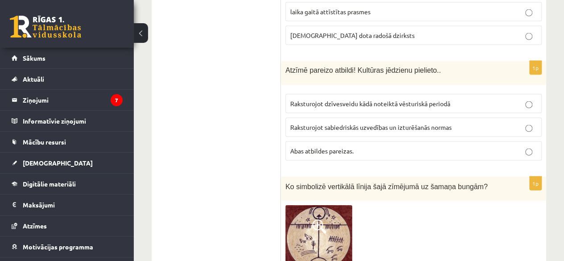
click at [368, 141] on label "Abas atbildes pareizas." at bounding box center [414, 150] width 257 height 19
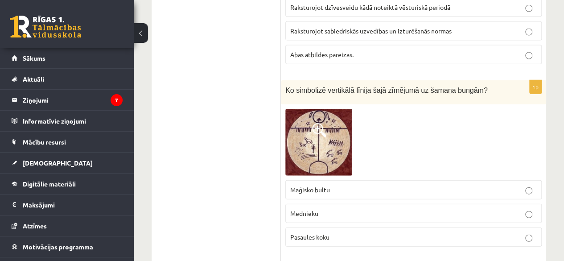
scroll to position [2740, 0]
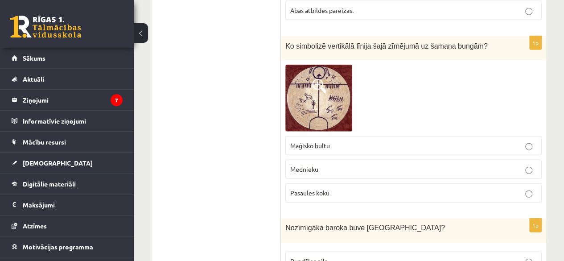
click at [314, 79] on span at bounding box center [319, 86] width 14 height 14
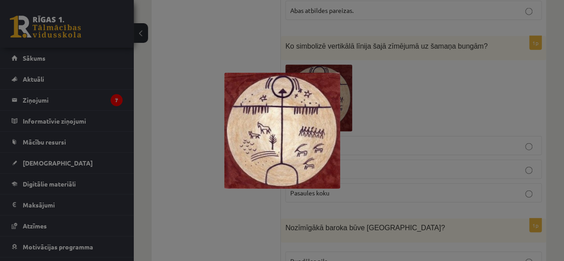
click at [444, 29] on div at bounding box center [282, 130] width 564 height 261
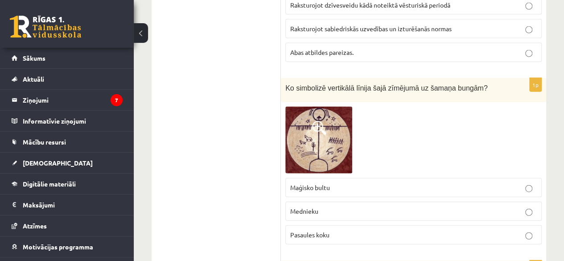
scroll to position [2708, 0]
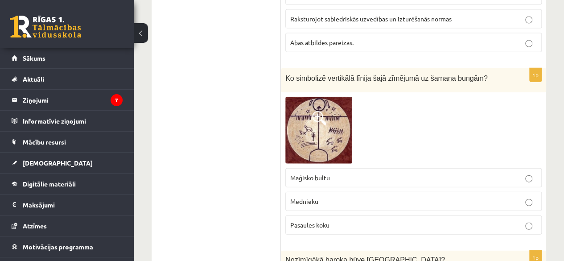
click at [320, 111] on span at bounding box center [319, 118] width 14 height 14
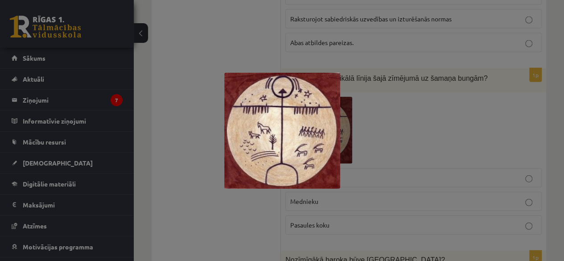
click at [369, 83] on div at bounding box center [282, 130] width 564 height 261
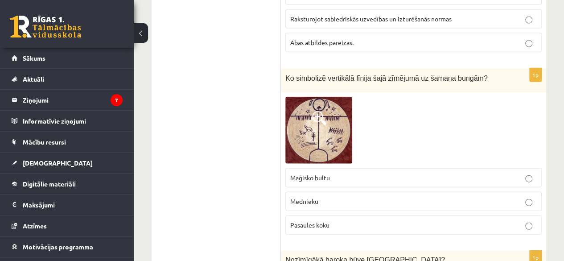
click at [351, 220] on p "Pasaules koku" at bounding box center [413, 224] width 247 height 9
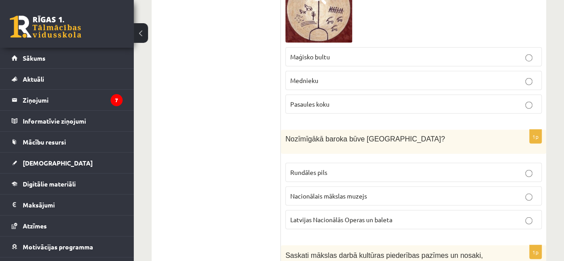
scroll to position [2839, 0]
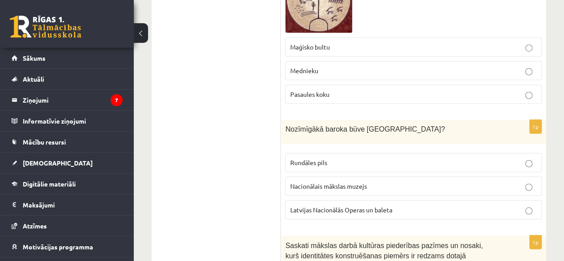
click at [337, 158] on p "Rundāles pils" at bounding box center [413, 162] width 247 height 9
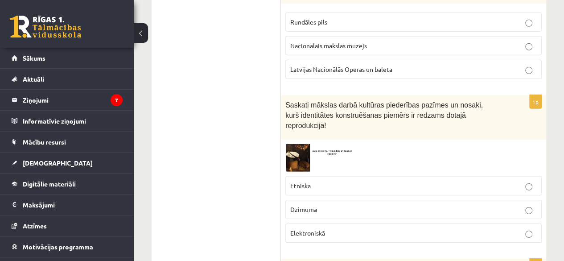
scroll to position [2984, 0]
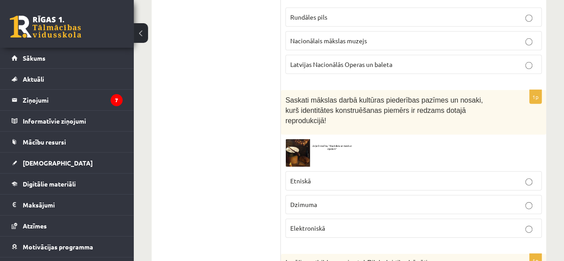
click at [309, 177] on span "Etniskā" at bounding box center [300, 181] width 21 height 8
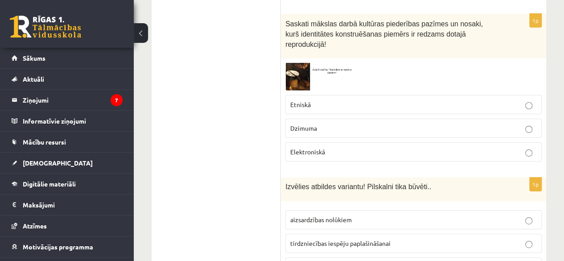
scroll to position [3085, 0]
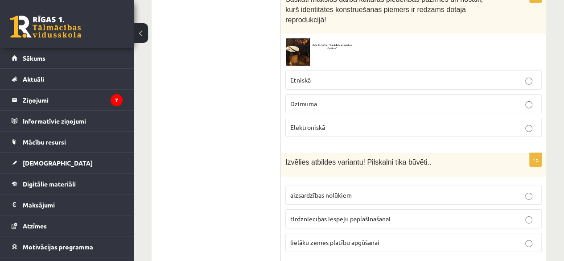
click at [320, 191] on span "aizsardzības nolūkiem" at bounding box center [321, 195] width 62 height 8
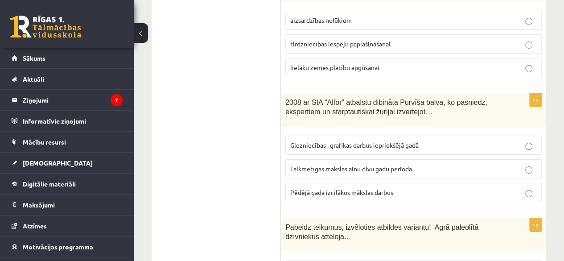
scroll to position [3270, 0]
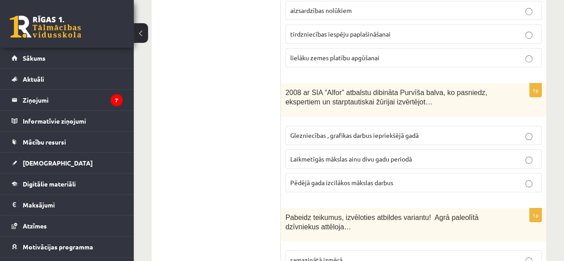
click at [342, 155] on span "Laikmetīgās mākslas ainu divu gadu periodā" at bounding box center [351, 159] width 122 height 8
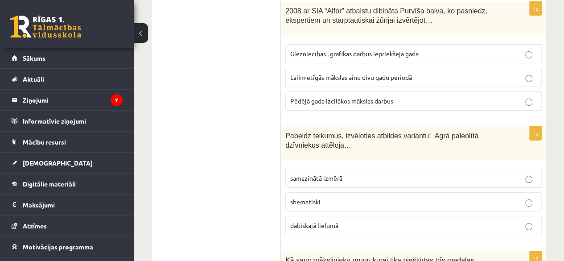
scroll to position [3361, 0]
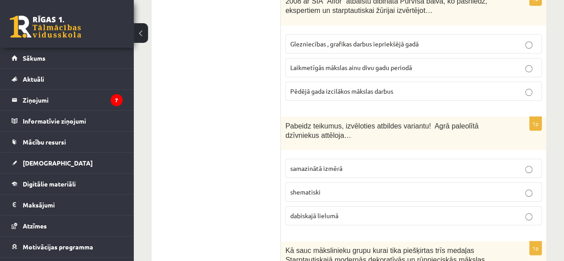
click at [327, 212] on span "dabiskajā lielumā" at bounding box center [314, 216] width 48 height 8
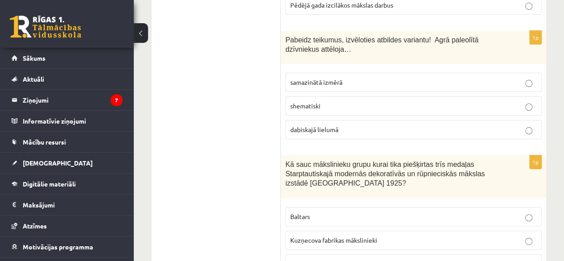
scroll to position [3453, 0]
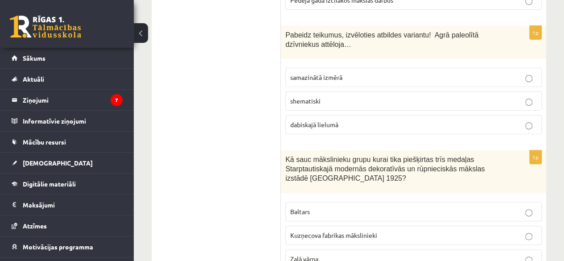
click at [314, 207] on p "Baltars" at bounding box center [413, 211] width 247 height 9
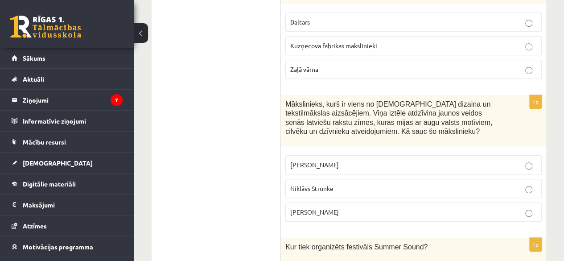
scroll to position [3652, 0]
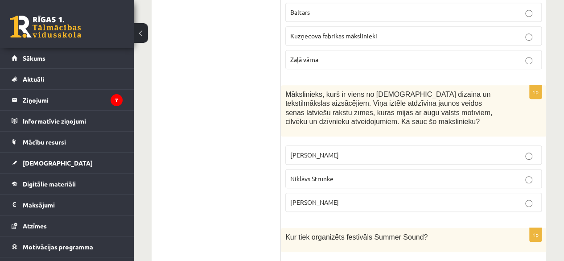
click at [347, 198] on p "Rihards Zariņš" at bounding box center [413, 202] width 247 height 9
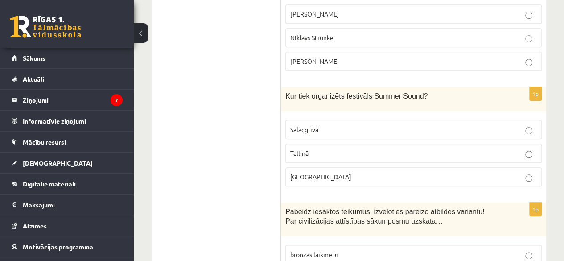
scroll to position [3778, 0]
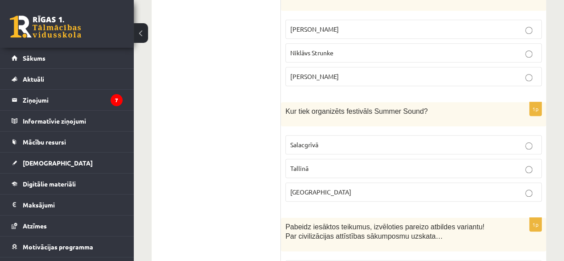
click at [324, 183] on label "Liepājā" at bounding box center [414, 192] width 257 height 19
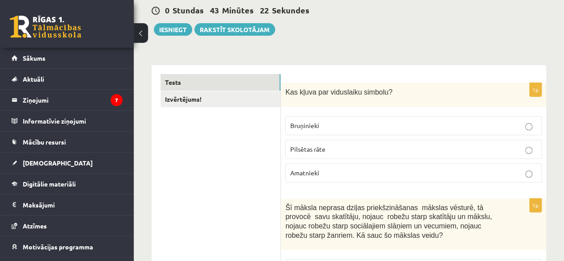
scroll to position [66, 0]
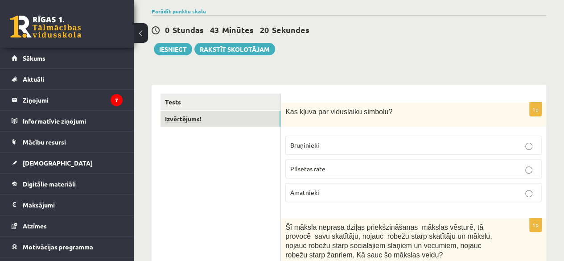
click at [198, 120] on link "Izvērtējums!" at bounding box center [221, 119] width 120 height 17
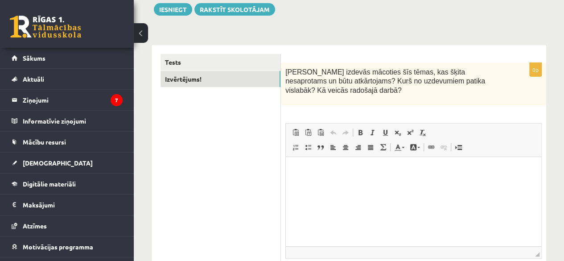
scroll to position [106, 0]
click at [398, 172] on p "Bagātinātā teksta redaktors, wiswyg-editor-user-answer-47433846981720" at bounding box center [414, 170] width 238 height 9
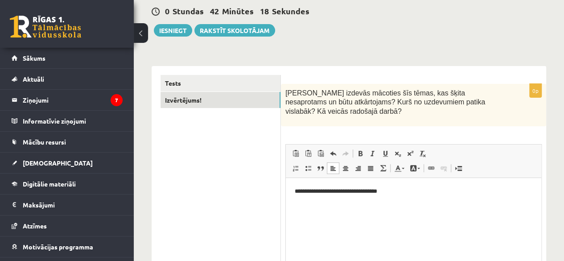
scroll to position [85, 0]
click at [170, 32] on button "Iesniegt" at bounding box center [173, 31] width 38 height 12
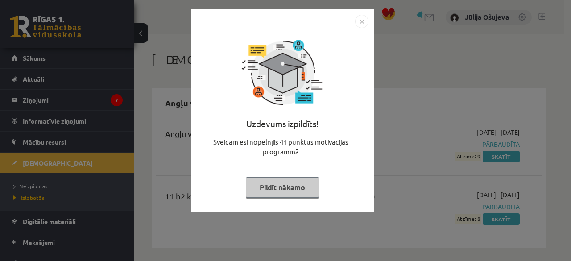
click at [286, 193] on button "Pildīt nākamo" at bounding box center [282, 187] width 73 height 21
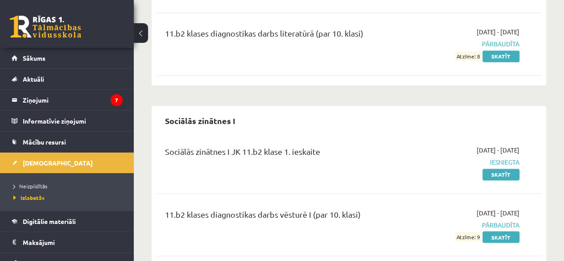
scroll to position [664, 0]
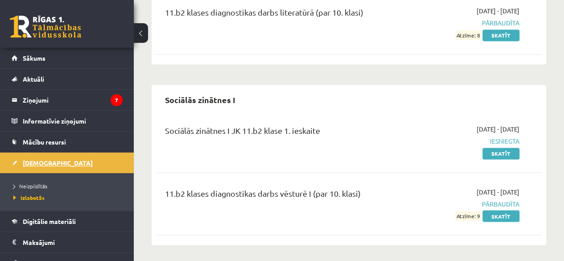
click at [43, 163] on span "[DEMOGRAPHIC_DATA]" at bounding box center [58, 163] width 70 height 8
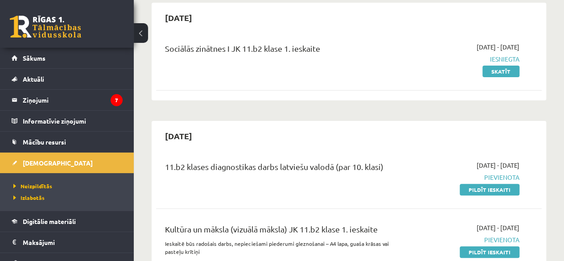
scroll to position [92, 0]
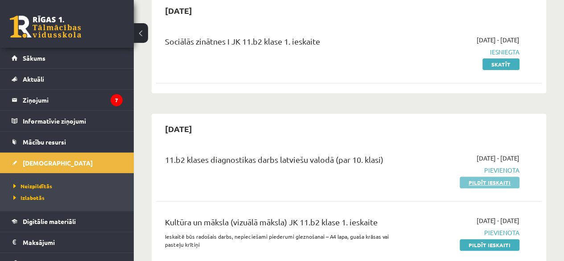
click at [494, 182] on link "Pildīt ieskaiti" at bounding box center [490, 183] width 60 height 12
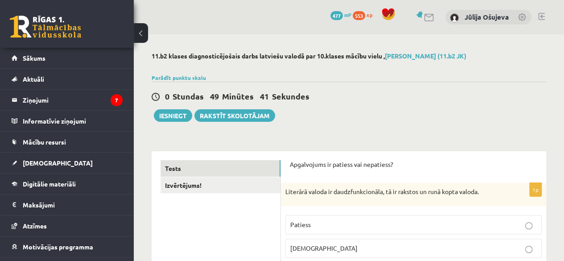
click at [546, 4] on div "0 Dāvanas 477 mP 553 xp Jūlija Ošujeva" at bounding box center [349, 17] width 431 height 34
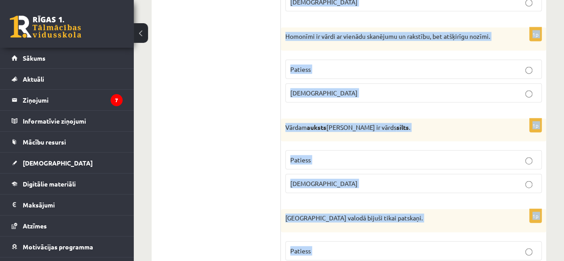
scroll to position [2736, 0]
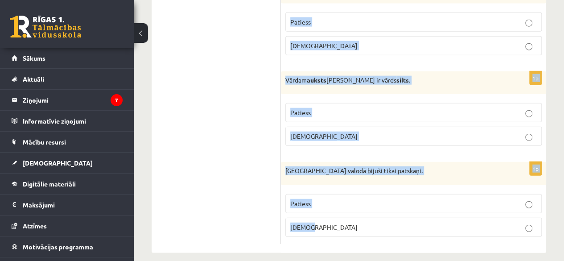
drag, startPoint x: 291, startPoint y: 165, endPoint x: 329, endPoint y: 204, distance: 54.6
copy form "Apgalvojums ir patiess vai nepatiess? 1p Literārā valoda ir daudzfunkcionāla, t…"
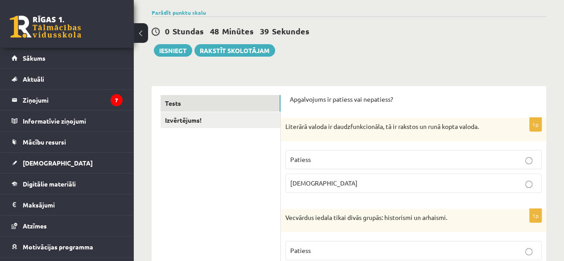
scroll to position [87, 0]
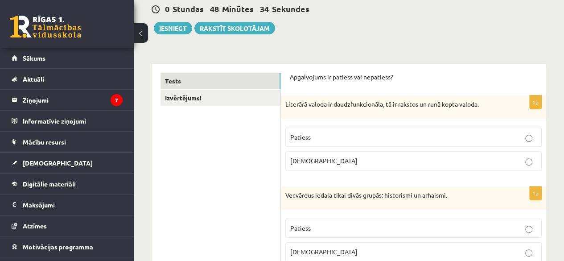
click at [307, 133] on p "Patiess" at bounding box center [413, 137] width 247 height 9
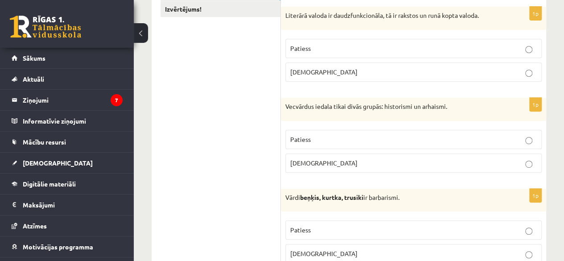
scroll to position [180, 0]
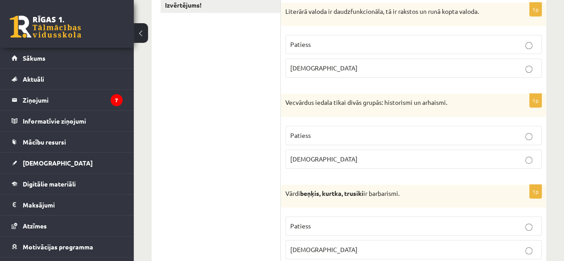
click at [437, 163] on label "Aplams" at bounding box center [414, 158] width 257 height 19
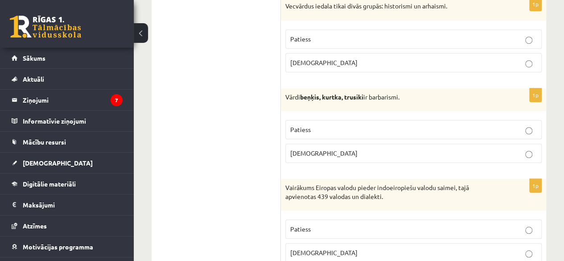
scroll to position [280, 0]
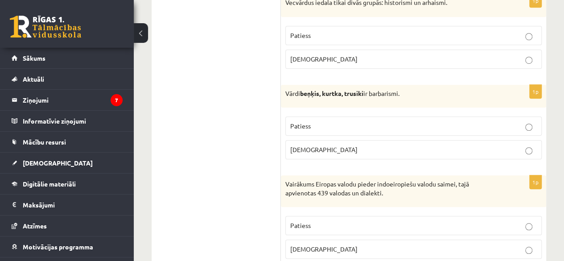
click at [345, 121] on p "Patiess" at bounding box center [413, 125] width 247 height 9
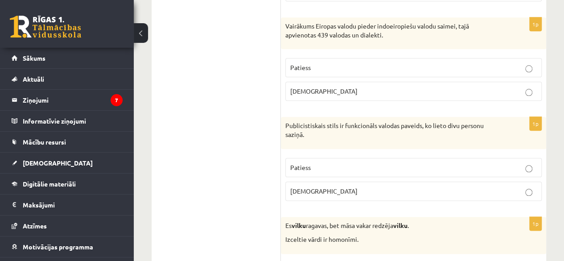
scroll to position [442, 0]
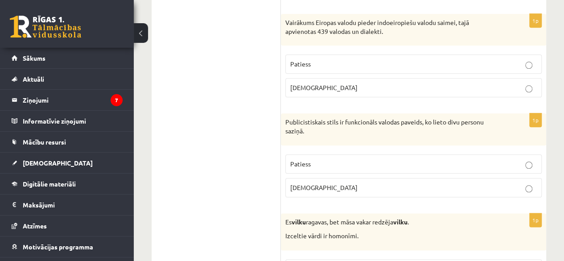
click at [510, 67] on label "Patiess" at bounding box center [414, 63] width 257 height 19
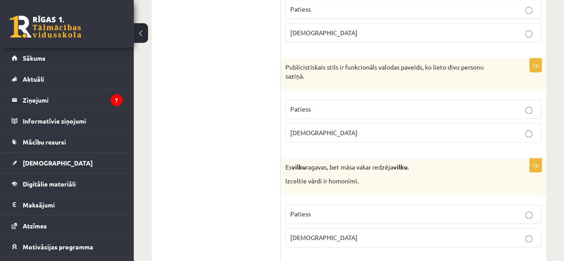
scroll to position [515, 0]
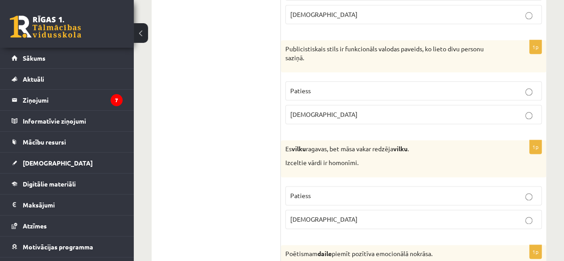
click at [475, 105] on label "Aplams" at bounding box center [414, 114] width 257 height 19
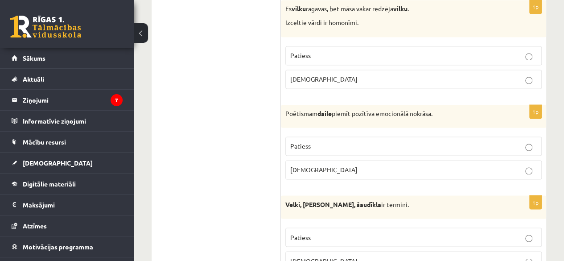
click at [516, 54] on p "Patiess" at bounding box center [413, 55] width 247 height 9
click at [539, 141] on label "Patiess" at bounding box center [414, 146] width 257 height 19
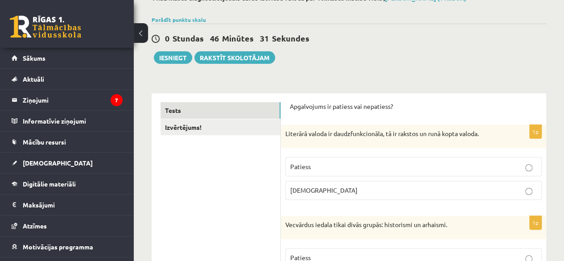
scroll to position [76, 0]
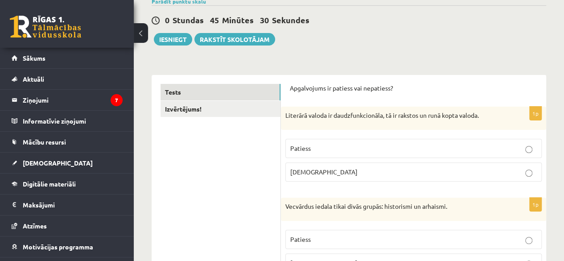
drag, startPoint x: 562, startPoint y: 24, endPoint x: 346, endPoint y: 64, distance: 219.7
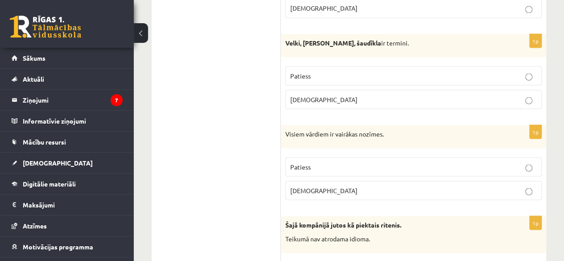
scroll to position [828, 0]
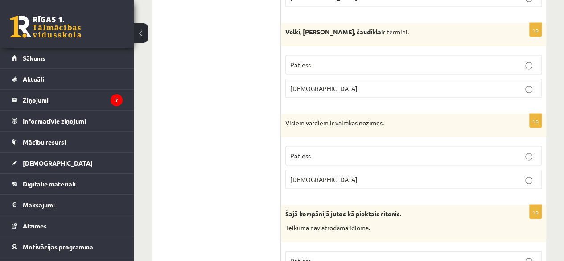
click at [344, 83] on p "Aplams" at bounding box center [413, 87] width 247 height 9
click at [347, 178] on p "Aplams" at bounding box center [413, 178] width 247 height 9
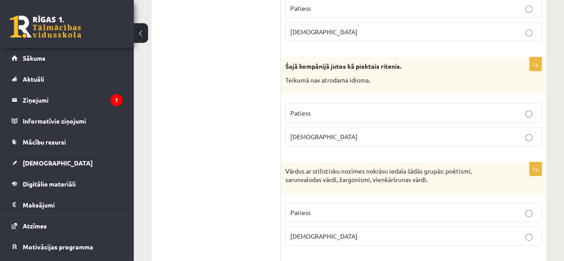
scroll to position [979, 0]
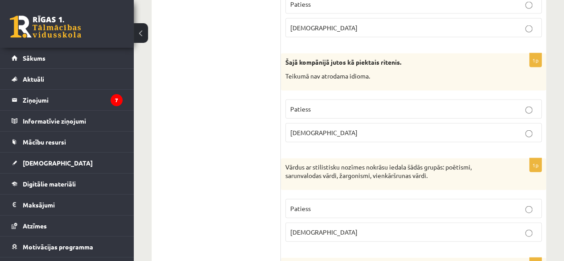
click at [486, 128] on p "Aplams" at bounding box center [413, 132] width 247 height 9
click at [436, 207] on p "Patiess" at bounding box center [413, 208] width 247 height 9
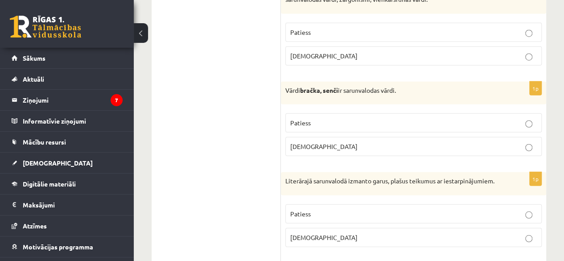
scroll to position [1162, 0]
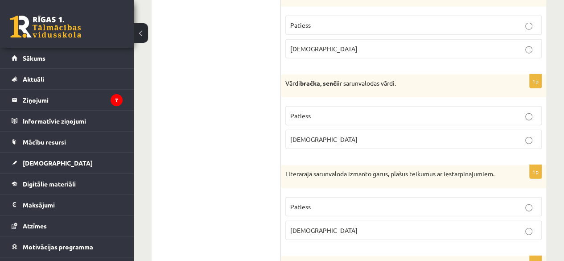
click at [511, 112] on p "Patiess" at bounding box center [413, 115] width 247 height 9
click at [472, 226] on p "Aplams" at bounding box center [413, 230] width 247 height 9
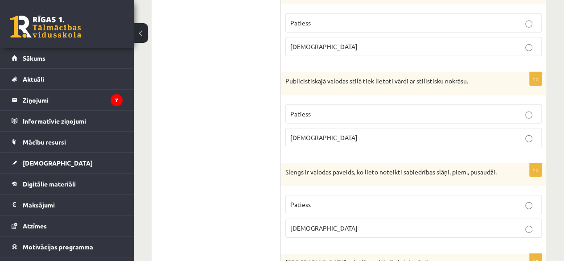
scroll to position [1350, 0]
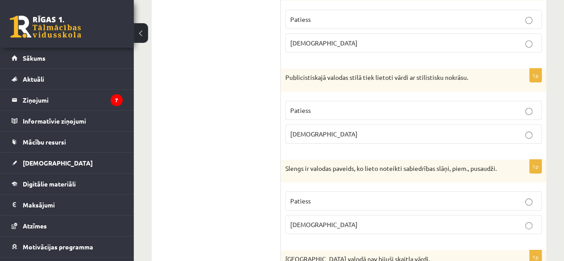
click at [345, 106] on p "Patiess" at bounding box center [413, 110] width 247 height 9
click at [357, 205] on p "Patiess" at bounding box center [413, 200] width 247 height 9
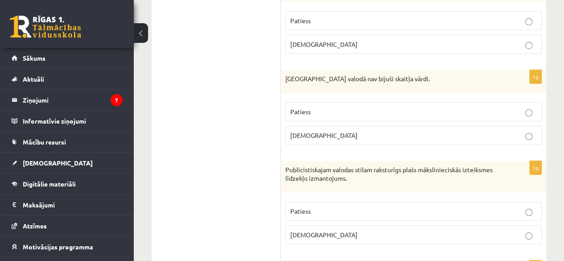
scroll to position [1541, 0]
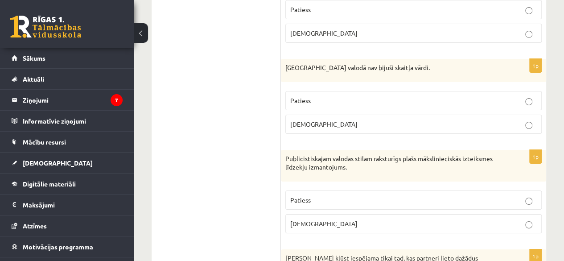
click at [481, 97] on p "Patiess" at bounding box center [413, 100] width 247 height 9
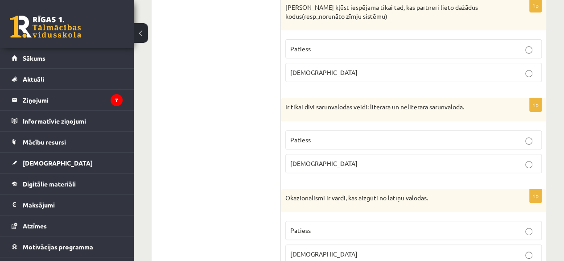
scroll to position [1850, 0]
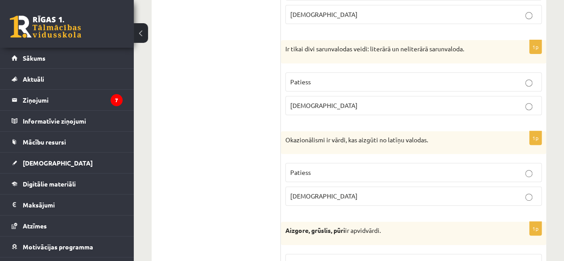
click at [502, 101] on p "Aplams" at bounding box center [413, 105] width 247 height 9
click at [357, 169] on p "Patiess" at bounding box center [413, 172] width 247 height 9
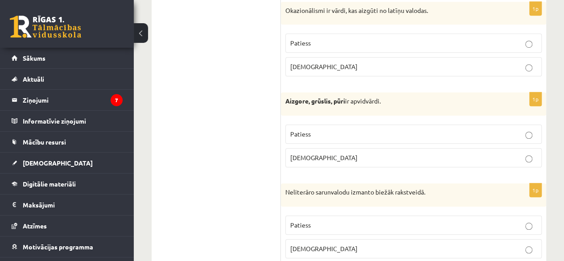
scroll to position [1990, 0]
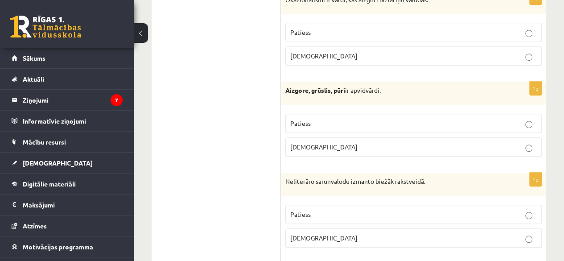
click at [523, 121] on p "Patiess" at bounding box center [413, 123] width 247 height 9
click at [394, 239] on label "Aplams" at bounding box center [414, 237] width 257 height 19
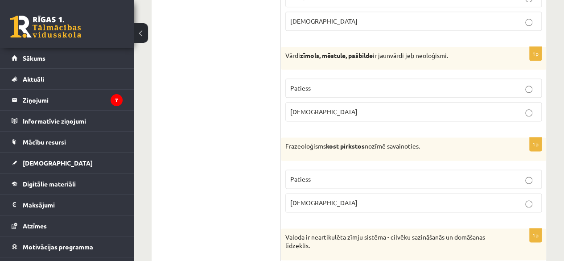
scroll to position [2214, 0]
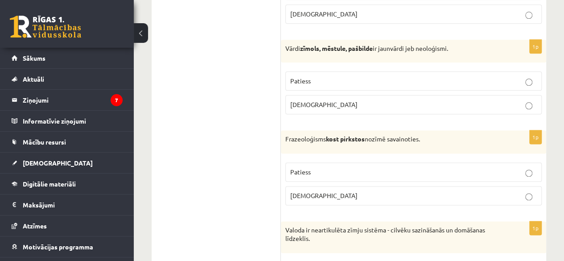
click at [474, 76] on p "Patiess" at bounding box center [413, 80] width 247 height 9
click at [407, 194] on p "Aplams" at bounding box center [413, 195] width 247 height 9
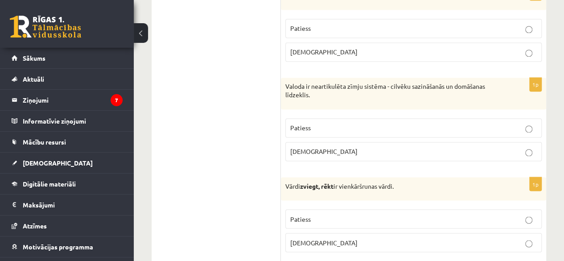
scroll to position [2361, 0]
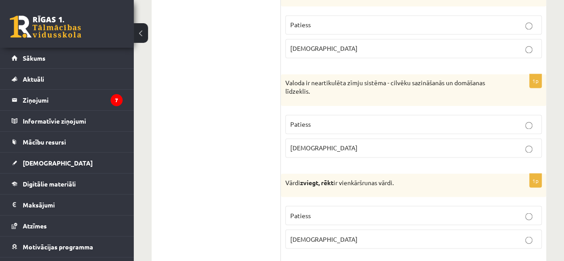
click at [519, 144] on p "Aplams" at bounding box center [413, 147] width 247 height 9
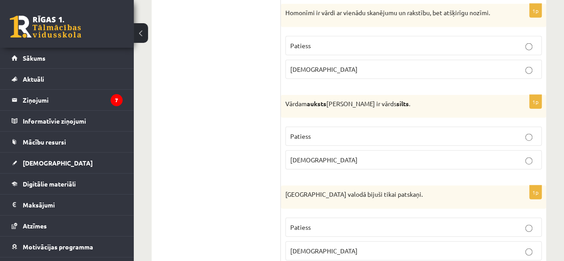
scroll to position [2736, 0]
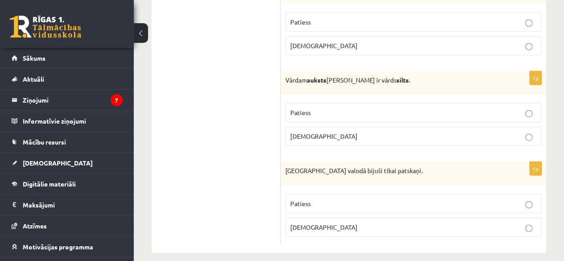
click at [300, 223] on span "Aplams" at bounding box center [323, 227] width 67 height 8
click at [321, 108] on p "Patiess" at bounding box center [413, 112] width 247 height 9
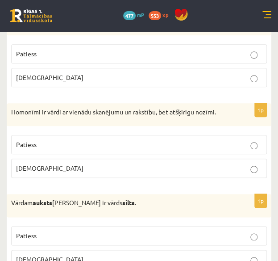
scroll to position [2639, 0]
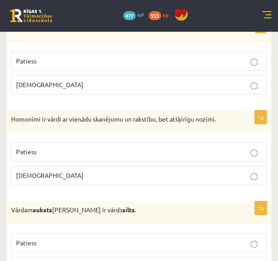
click at [235, 147] on p "Patiess" at bounding box center [139, 151] width 246 height 9
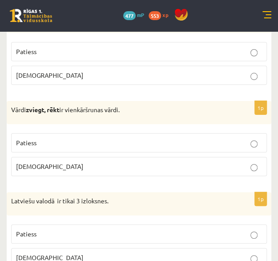
scroll to position [2463, 0]
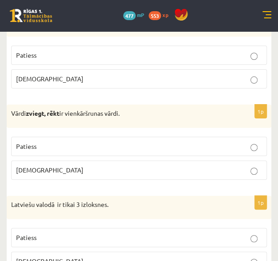
click at [232, 165] on p "Aplams" at bounding box center [139, 169] width 246 height 9
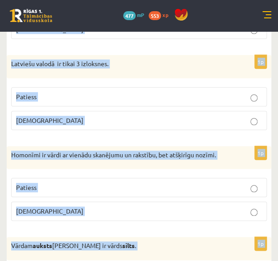
scroll to position [2608, 0]
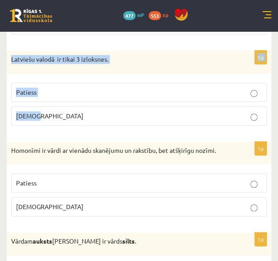
drag, startPoint x: 12, startPoint y: 96, endPoint x: 138, endPoint y: 117, distance: 128.0
copy form "Frazeoloģisms kost pirkstos nozīmē savainoties. Patiess Aplams 1p Valoda ir nea…"
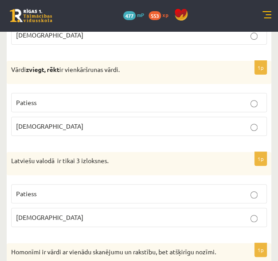
scroll to position [2511, 0]
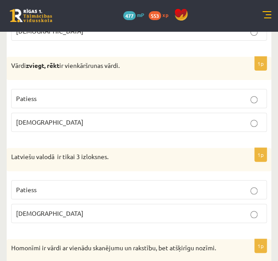
click at [219, 94] on p "Patiess" at bounding box center [139, 98] width 246 height 9
click at [178, 185] on p "Patiess" at bounding box center [139, 189] width 246 height 9
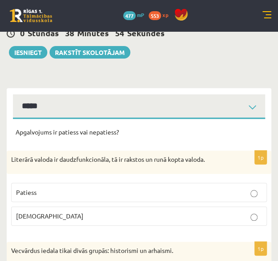
scroll to position [0, 0]
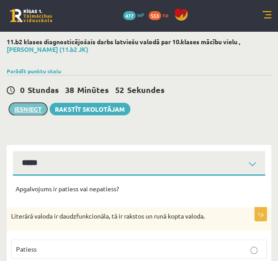
click at [20, 106] on button "Iesniegt" at bounding box center [28, 109] width 38 height 12
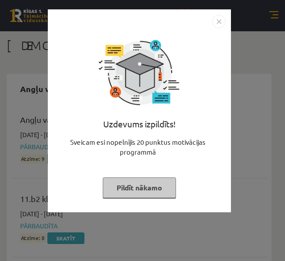
click at [161, 185] on button "Pildīt nākamo" at bounding box center [139, 187] width 73 height 21
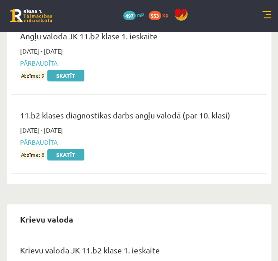
scroll to position [57, 0]
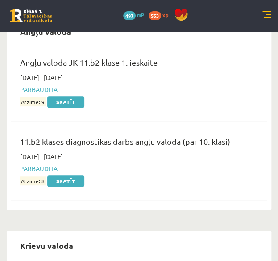
click at [265, 13] on link at bounding box center [266, 15] width 9 height 9
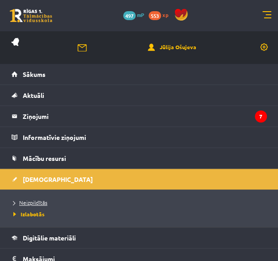
click at [39, 203] on span "Neizpildītās" at bounding box center [30, 202] width 34 height 7
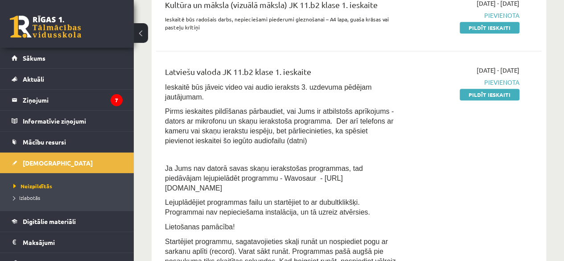
scroll to position [212, 0]
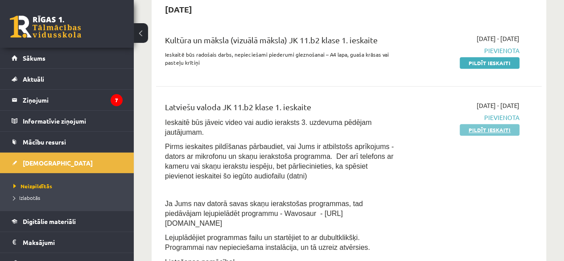
click at [284, 130] on link "Pildīt ieskaiti" at bounding box center [490, 130] width 60 height 12
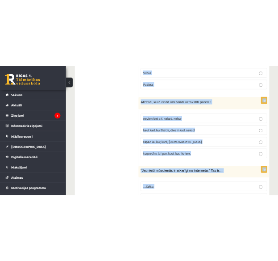
scroll to position [1883, 0]
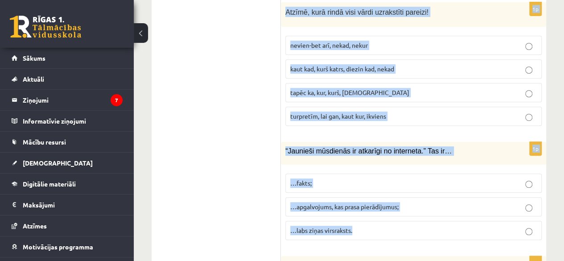
drag, startPoint x: 287, startPoint y: 38, endPoint x: 417, endPoint y: 180, distance: 192.7
copy form "Loremi dolorsi ametconse: adipiscin elits doeiu temporinc utlabor etdol magnaa …"
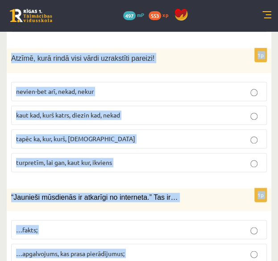
click at [247, 134] on div "1p Atzīmē, kurā rindā visi vārdi uzrakstīti pareizi! nevien-bet arī, nekad, nek…" at bounding box center [139, 113] width 265 height 131
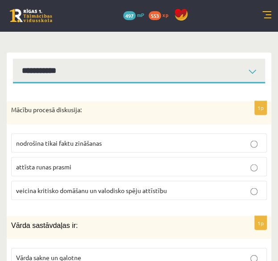
scroll to position [287, 0]
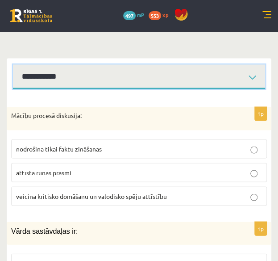
click at [240, 64] on select "**********" at bounding box center [139, 76] width 252 height 25
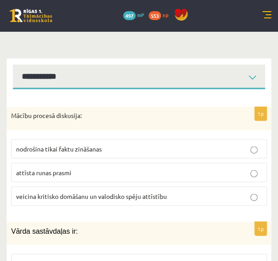
click at [213, 113] on div "1p Mācību procesā diskusija: nodrošina tikai faktu zināšanas attīsta runas pras…" at bounding box center [139, 160] width 265 height 106
click at [133, 191] on p "veicina kritisko domāšanu un valodisko spēju attīstību" at bounding box center [139, 195] width 246 height 9
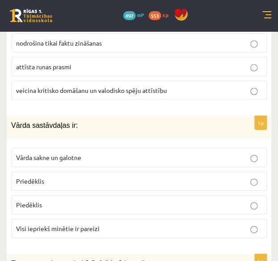
scroll to position [394, 0]
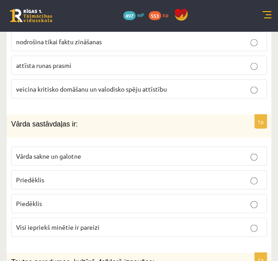
click at [89, 222] on span "Visi iepriekš minētie ir pareizi" at bounding box center [57, 226] width 83 height 8
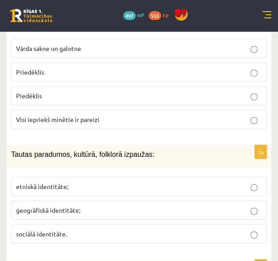
scroll to position [519, 0]
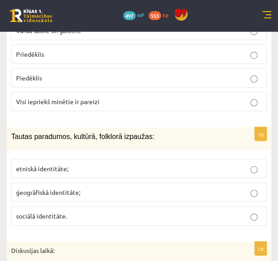
click at [103, 164] on p "etniskā identitāte;" at bounding box center [139, 168] width 246 height 9
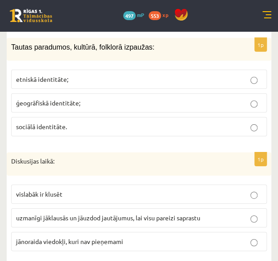
scroll to position [626, 0]
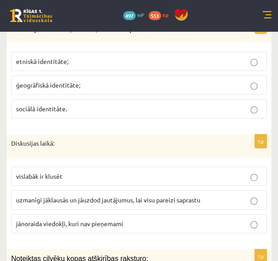
click at [133, 195] on span "uzmanīgi jāklausās un jāuzdod jautājumus, lai visu pareizi saprastu" at bounding box center [108, 199] width 184 height 8
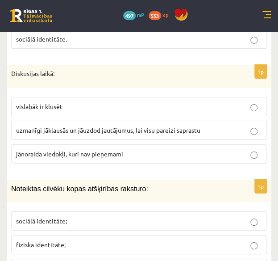
scroll to position [697, 0]
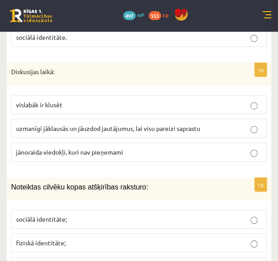
click at [197, 214] on p "sociālā identitāte;" at bounding box center [139, 218] width 246 height 9
click at [208, 178] on div "Noteiktas cilvēku kopas atšķirības raksturo:" at bounding box center [139, 189] width 265 height 23
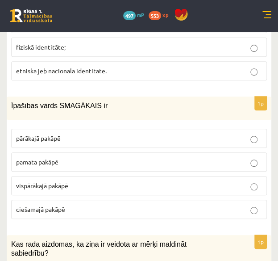
scroll to position [894, 0]
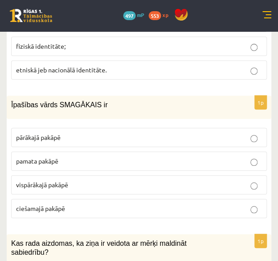
click at [129, 175] on label "vispārākajā pakāpē" at bounding box center [139, 184] width 256 height 19
click at [237, 56] on fieldset "sociālā identitāte; fiziskā identitāte; etniskā jeb nacionālā identitāte." at bounding box center [139, 45] width 256 height 74
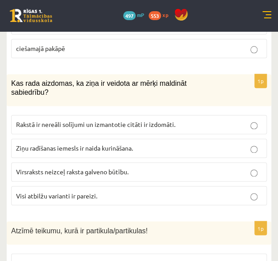
scroll to position [1054, 0]
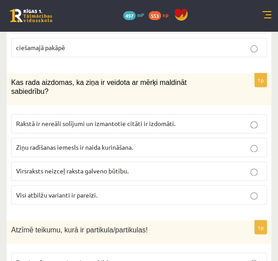
click at [104, 190] on p "Visi atbilžu varianti ir pareizi." at bounding box center [139, 194] width 246 height 9
click at [137, 220] on div "Atzīmē teikumu, kurā ir partikula/partikulas!" at bounding box center [139, 231] width 265 height 23
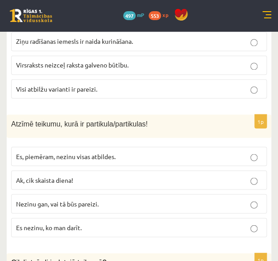
scroll to position [1162, 0]
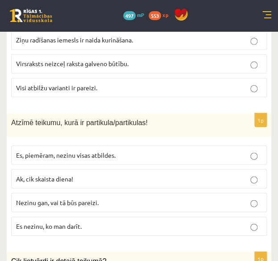
click at [122, 192] on label "Nezinu gan, vai tā būs pareizi." at bounding box center [139, 201] width 256 height 19
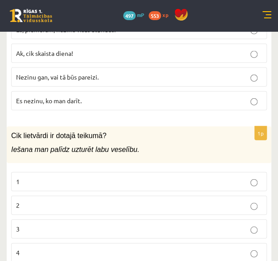
scroll to position [1304, 0]
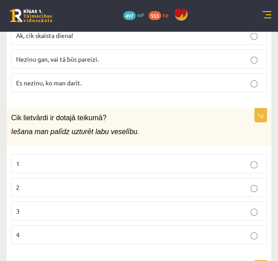
click at [170, 206] on p "3" at bounding box center [139, 210] width 246 height 9
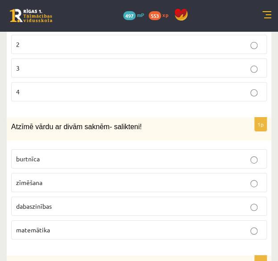
scroll to position [1465, 0]
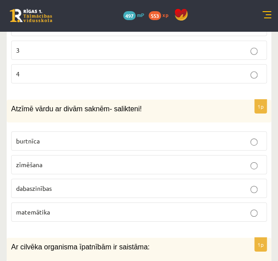
click at [151, 183] on p "dabaszinības" at bounding box center [139, 187] width 246 height 9
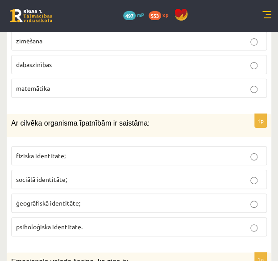
scroll to position [1590, 0]
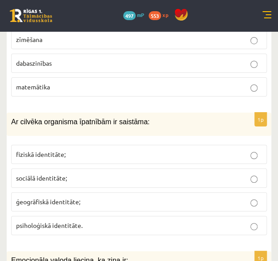
drag, startPoint x: 149, startPoint y: 117, endPoint x: 183, endPoint y: 111, distance: 35.4
click at [183, 149] on p "fiziskā identitāte;" at bounding box center [139, 153] width 246 height 9
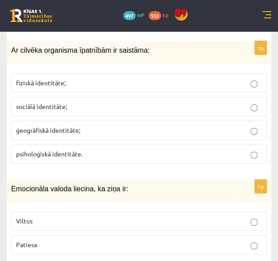
scroll to position [1679, 0]
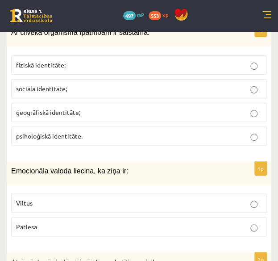
click at [238, 201] on div "1p Emocionāla valoda liecina, ka ziņa ir: Viltus Patiesa" at bounding box center [139, 203] width 265 height 82
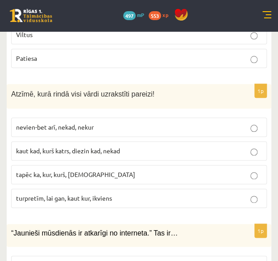
scroll to position [1842, 0]
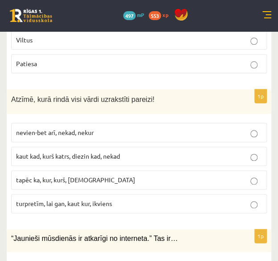
click at [175, 151] on p "kaut kad, kurš katrs, diezin kad, nekad" at bounding box center [139, 155] width 246 height 9
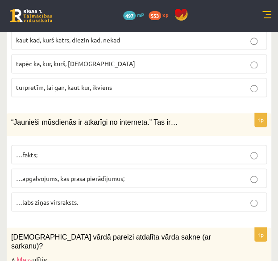
scroll to position [1964, 0]
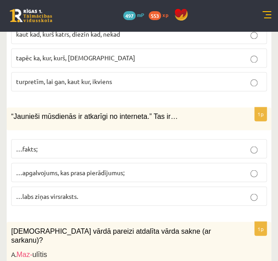
click at [205, 167] on p "…apgalvojums, kas prasa pierādījumus;" at bounding box center [139, 171] width 246 height 9
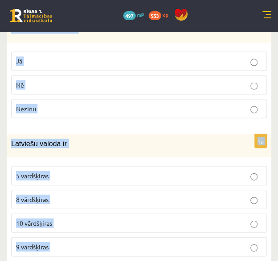
scroll to position [3693, 0]
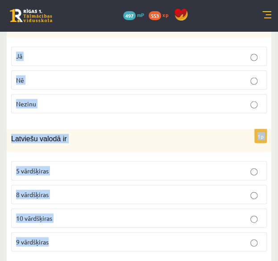
drag, startPoint x: 11, startPoint y: 109, endPoint x: 100, endPoint y: 163, distance: 103.9
copy form "Kurā vārdā pareizi atdalīta vārda sakne (ar sarkanu)? A. Maz- ulītis B. baltum …"
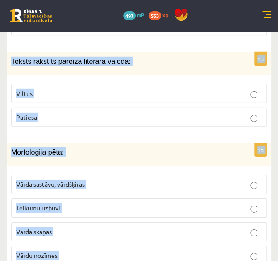
scroll to position [3083, 0]
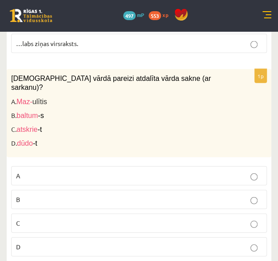
scroll to position [2105, 0]
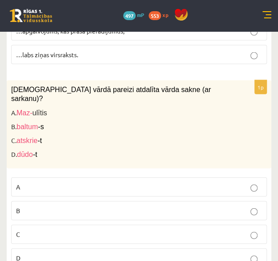
click at [133, 229] on p "C" at bounding box center [139, 233] width 246 height 9
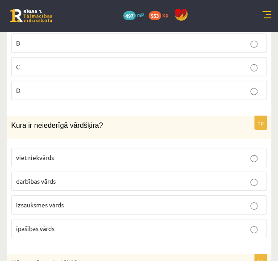
scroll to position [2283, 0]
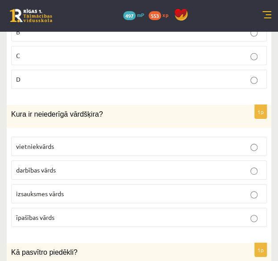
click at [240, 189] on p "izsauksmes vārds" at bounding box center [139, 193] width 246 height 9
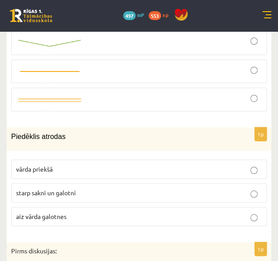
scroll to position [2561, 0]
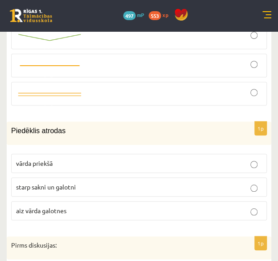
click at [192, 182] on p "starp sakni un galotni" at bounding box center [139, 186] width 246 height 9
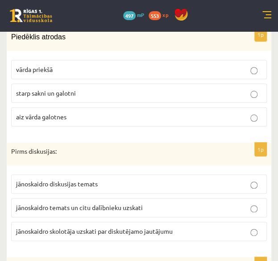
scroll to position [2689, 0]
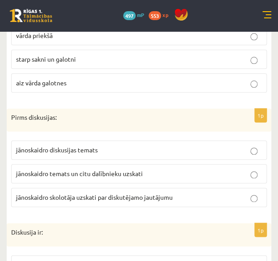
click at [213, 169] on p "jānoskaidro temats un citu dalībnieku uzskati" at bounding box center [139, 173] width 246 height 9
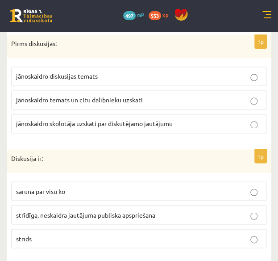
scroll to position [2740, 0]
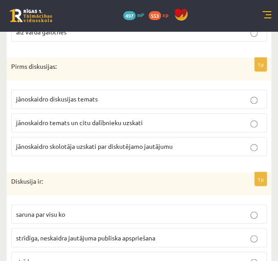
click at [224, 228] on label "strīdīga, neskaidra jautājuma publiska apspriešana" at bounding box center [139, 237] width 256 height 19
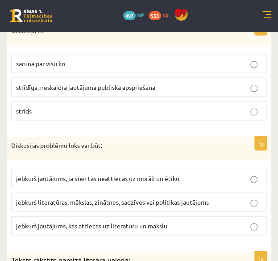
scroll to position [2884, 0]
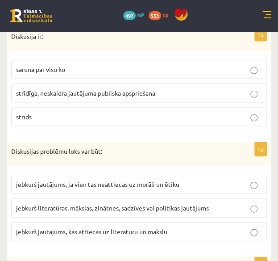
click at [196, 203] on span "jebkurš literatūras, mākslas, zinātnes, sadzīves vai politikas jautājums" at bounding box center [112, 207] width 193 height 8
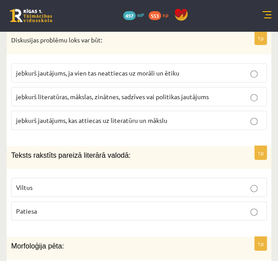
scroll to position [3000, 0]
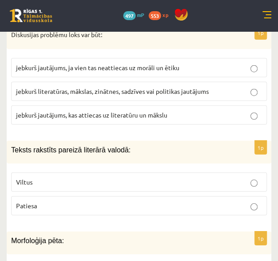
click at [222, 201] on p "Patiesa" at bounding box center [139, 205] width 246 height 9
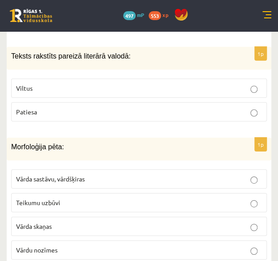
scroll to position [3111, 0]
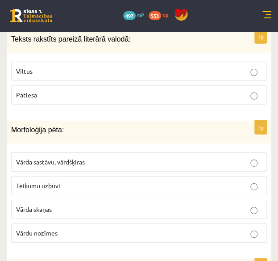
click at [207, 157] on p "Vārda sastāvu, vārdšķiras" at bounding box center [139, 161] width 246 height 9
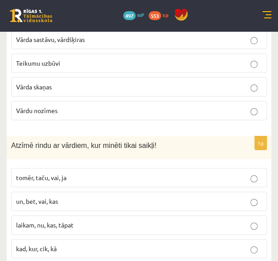
scroll to position [3239, 0]
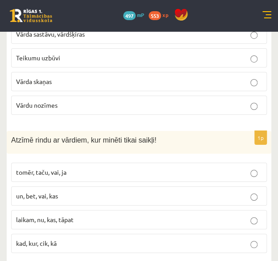
click at [143, 167] on p "tomēr, taču, vai, ja" at bounding box center [139, 171] width 246 height 9
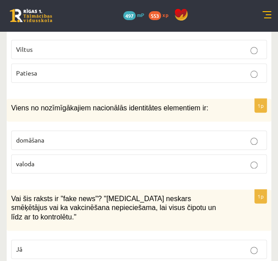
scroll to position [3506, 0]
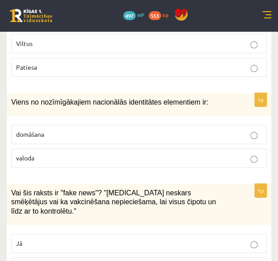
click at [249, 238] on p "Jā" at bounding box center [139, 242] width 246 height 9
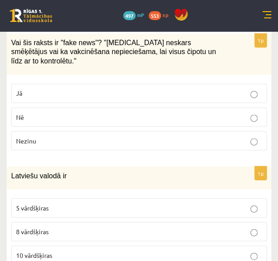
scroll to position [3667, 0]
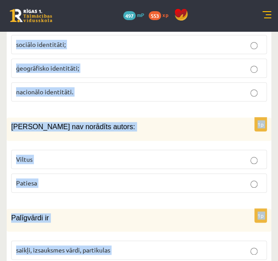
scroll to position [4400, 0]
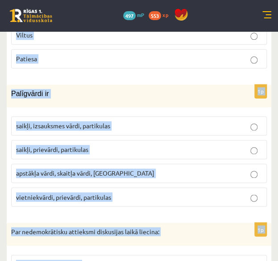
drag, startPoint x: 12, startPoint y: 85, endPoint x: 175, endPoint y: 230, distance: 218.8
copy form "Sieviešu dzimtes lietvārds ir briedis uguns rags diktofons 1p Dažādi identitāte…"
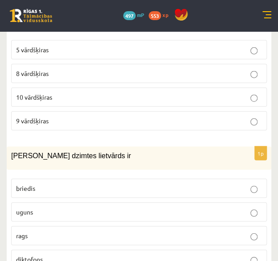
scroll to position [3824, 0]
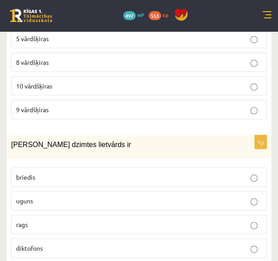
click at [138, 243] on p "diktofons" at bounding box center [139, 247] width 246 height 9
click at [166, 196] on p "uguns" at bounding box center [139, 200] width 246 height 9
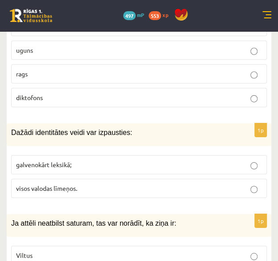
scroll to position [3980, 0]
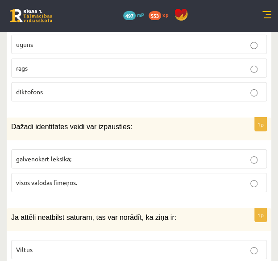
click at [178, 178] on p "visos valodas līmeņos." at bounding box center [139, 182] width 246 height 9
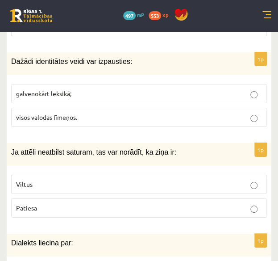
scroll to position [4051, 0]
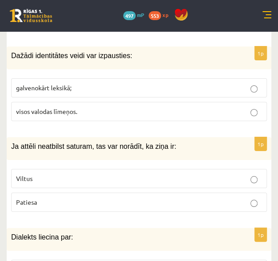
click at [243, 174] on p "Viltus" at bounding box center [139, 178] width 246 height 9
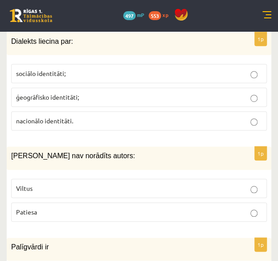
scroll to position [4253, 0]
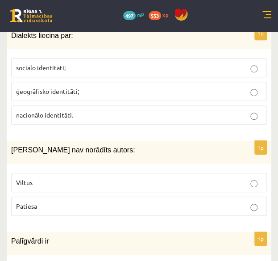
click at [249, 178] on p "Viltus" at bounding box center [139, 182] width 246 height 9
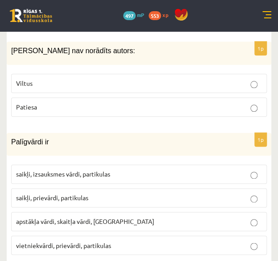
scroll to position [4357, 0]
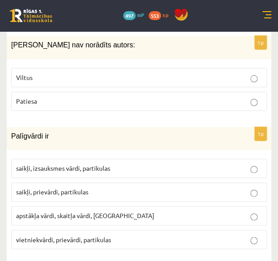
click at [154, 187] on p "saikļi, prievārdi, partikulas" at bounding box center [139, 191] width 246 height 9
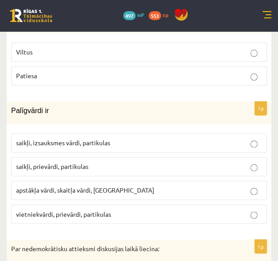
scroll to position [4400, 0]
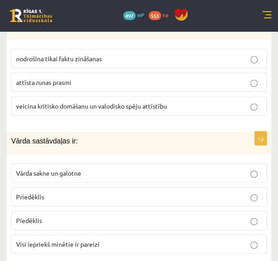
scroll to position [303, 0]
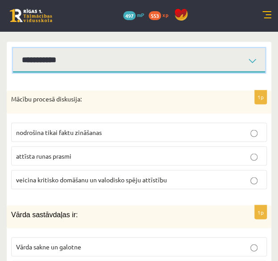
click at [253, 48] on select "**********" at bounding box center [139, 60] width 252 height 25
click at [13, 48] on select "**********" at bounding box center [139, 60] width 252 height 25
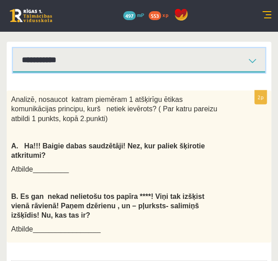
click at [230, 48] on select "**********" at bounding box center [139, 60] width 252 height 25
click at [13, 48] on select "**********" at bounding box center [139, 60] width 252 height 25
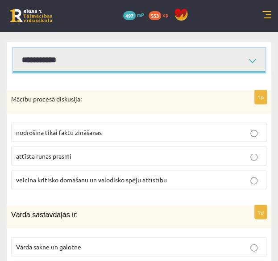
click at [237, 48] on select "**********" at bounding box center [139, 60] width 252 height 25
click at [13, 48] on select "**********" at bounding box center [139, 60] width 252 height 25
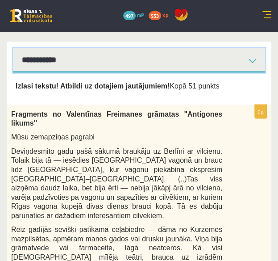
click at [220, 48] on select "**********" at bounding box center [139, 60] width 252 height 25
select select "**********"
click at [13, 48] on select "**********" at bounding box center [139, 60] width 252 height 25
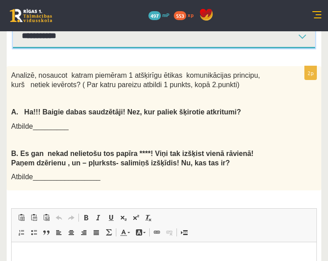
scroll to position [277, 0]
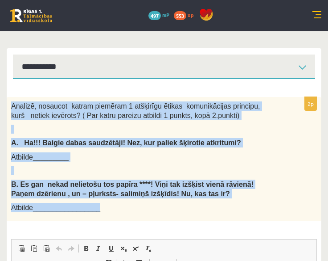
drag, startPoint x: 11, startPoint y: 96, endPoint x: 135, endPoint y: 192, distance: 156.8
click at [135, 192] on div "Analizē, nosaucot katram piemēram 1 atšķirīgu ētikas komunikācijas principu, ku…" at bounding box center [164, 159] width 315 height 124
copy div "Analizē, nosaucot katram piemēram 1 atšķirīgu ētikas komunikācijas principu, ku…"
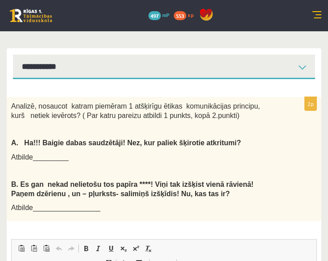
click at [300, 211] on div "2p Analizē, nosaucot katram piemēram 1 atšķirīgu ētikas komunikācijas principu,…" at bounding box center [164, 261] width 315 height 328
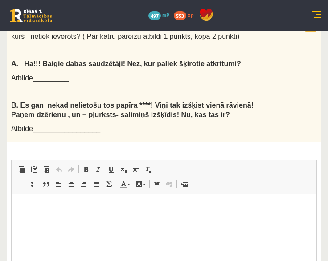
scroll to position [364, 0]
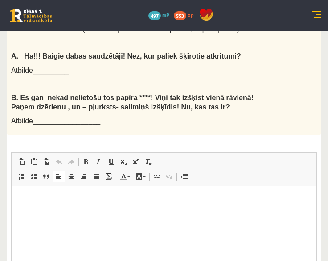
click at [173, 213] on html at bounding box center [164, 199] width 305 height 27
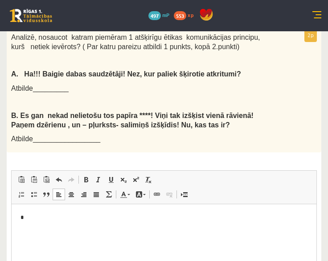
scroll to position [357, 0]
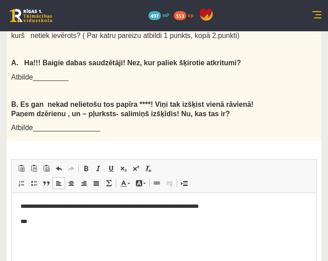
click at [152, 222] on p "***" at bounding box center [165, 221] width 288 height 9
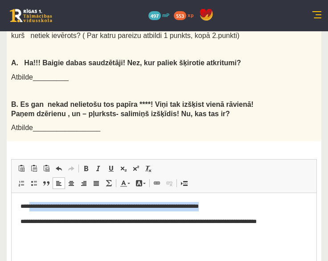
drag, startPoint x: 31, startPoint y: 204, endPoint x: 216, endPoint y: 206, distance: 185.6
click at [216, 206] on p "**********" at bounding box center [165, 206] width 288 height 9
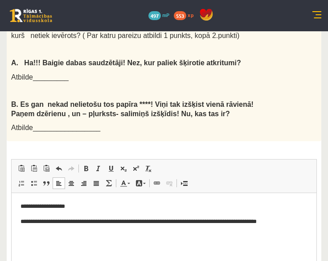
click at [297, 211] on body "**********" at bounding box center [164, 214] width 287 height 24
click at [270, 205] on p "**********" at bounding box center [165, 206] width 288 height 9
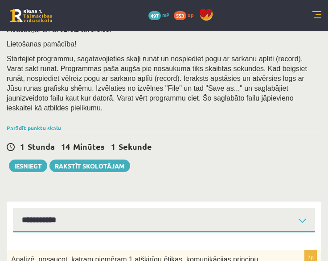
scroll to position [118, 0]
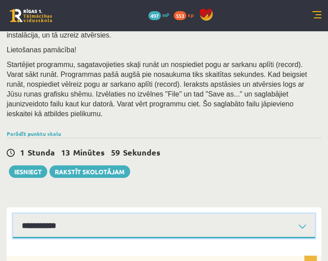
click at [182, 216] on select "**********" at bounding box center [164, 225] width 303 height 25
click at [13, 213] on select "**********" at bounding box center [164, 225] width 303 height 25
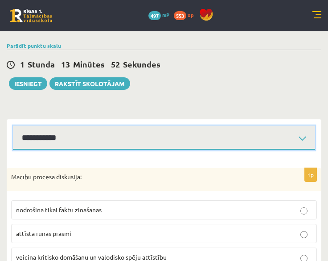
scroll to position [200, 0]
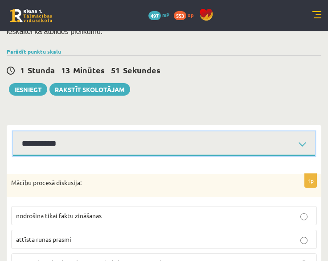
click at [306, 131] on select "**********" at bounding box center [164, 143] width 303 height 25
click at [13, 131] on select "**********" at bounding box center [164, 143] width 303 height 25
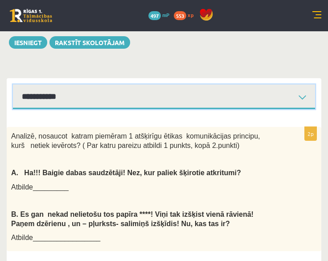
scroll to position [236, 0]
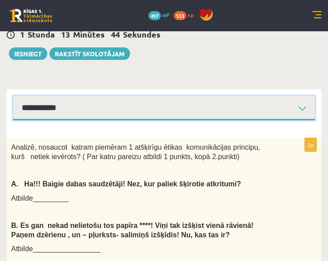
click at [288, 96] on select "**********" at bounding box center [164, 107] width 303 height 25
select select "**********"
click at [13, 95] on select "**********" at bounding box center [164, 107] width 303 height 25
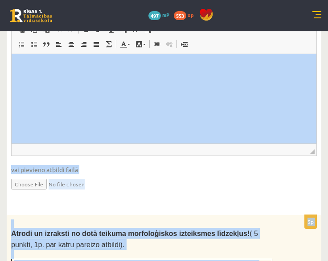
scroll to position [1356, 0]
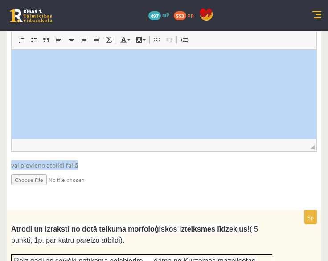
drag, startPoint x: 16, startPoint y: 84, endPoint x: 150, endPoint y: 61, distance: 136.8
click at [150, 160] on span "vai pievieno atbildi failā" at bounding box center [164, 164] width 306 height 9
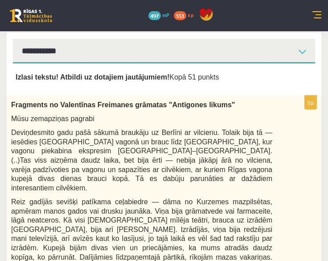
scroll to position [256, 0]
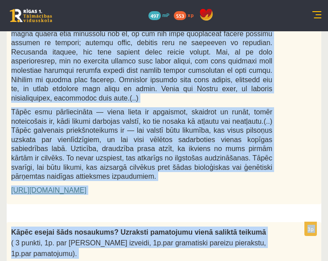
scroll to position [886, 0]
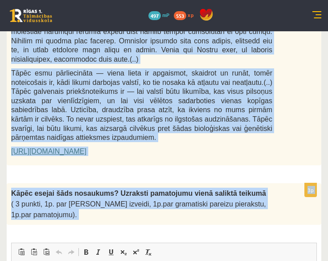
drag, startPoint x: 15, startPoint y: 104, endPoint x: 187, endPoint y: 116, distance: 173.1
copy form "Izlasi tekstu! Atbildi uz dotajiem jautājumiem! Kopā 51 punkts 0p Fragments no …"
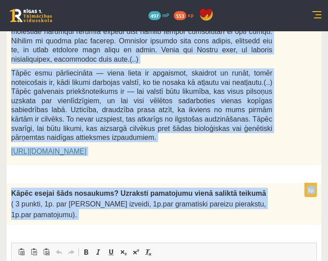
click at [210, 198] on p "( 3 punkti, 1p. par salikta teikuma izveidi, 1p.par gramatiski pareizu pierakst…" at bounding box center [141, 209] width 261 height 22
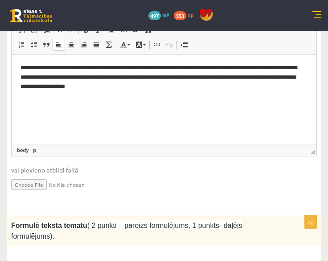
scroll to position [1116, 0]
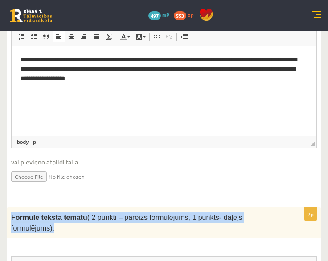
drag, startPoint x: 11, startPoint y: 120, endPoint x: 265, endPoint y: 126, distance: 254.4
click at [265, 207] on div "Formulē teksta tematu ( 2 punkti – pareizs formulējums, 1 punkts- daļējs formul…" at bounding box center [164, 222] width 315 height 31
copy span "Formulē teksta tematu ( 2 punkti – pareizs formulējums, 1 punkts- daļējs formul…"
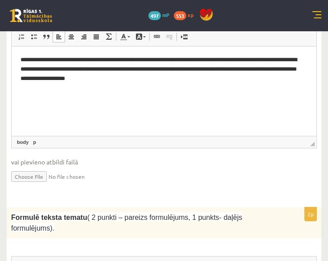
drag, startPoint x: 161, startPoint y: 304, endPoint x: 166, endPoint y: 318, distance: 14.3
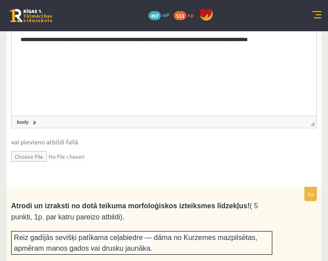
scroll to position [1374, 0]
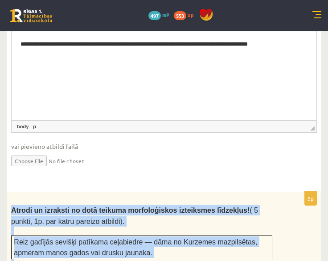
drag, startPoint x: 11, startPoint y: 101, endPoint x: 88, endPoint y: 201, distance: 126.3
click at [88, 201] on div "Atrodi un izraksti no dotā teikuma morfoloģiskos izteiksmes līdzekļus! ( 5 punk…" at bounding box center [164, 258] width 315 height 134
copy div "Atrodi un izraksti no dotā teikuma morfoloģiskos izteiksmes līdzekļus! ( 5 punk…"
click at [308, 193] on div "Atrodi un izraksti no dotā teikuma morfoloģiskos izteiksmes līdzekļus! ( 5 punk…" at bounding box center [164, 258] width 315 height 134
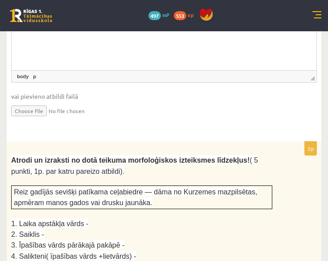
scroll to position [1420, 0]
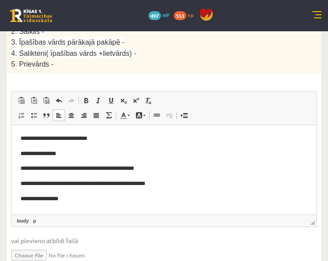
scroll to position [1631, 0]
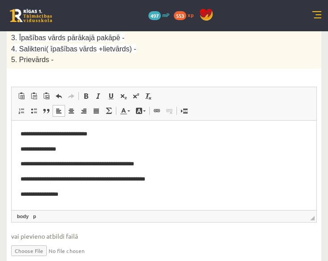
click at [273, 241] on input "file" at bounding box center [164, 250] width 306 height 18
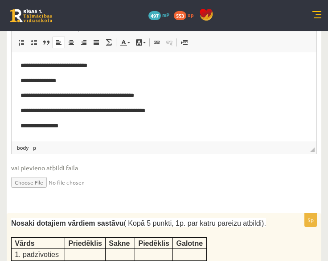
scroll to position [1666, 0]
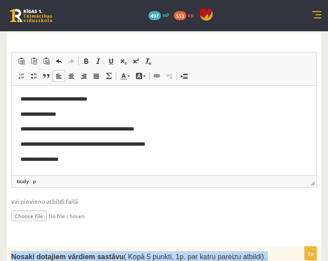
drag, startPoint x: 12, startPoint y: 143, endPoint x: 215, endPoint y: 216, distance: 216.0
copy div "Nosaki dotajiem vārdiem sastāvu ( Kopā 5 punkti, 1p. par katru pareizu atbildi)."
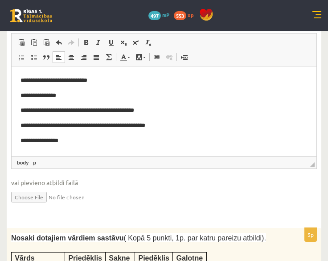
scroll to position [1693, 0]
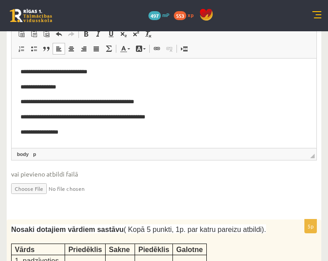
click at [83, 255] on td at bounding box center [85, 260] width 41 height 11
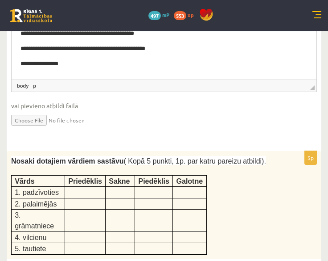
scroll to position [1778, 0]
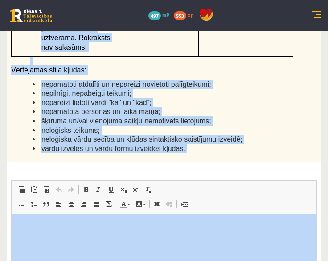
scroll to position [2619, 0]
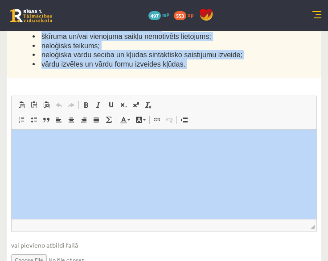
drag, startPoint x: 12, startPoint y: 90, endPoint x: 197, endPoint y: 52, distance: 188.9
click at [197, 219] on span "◢ Elementa ceļš" at bounding box center [164, 225] width 305 height 12
click at [233, 249] on input "file" at bounding box center [164, 258] width 306 height 18
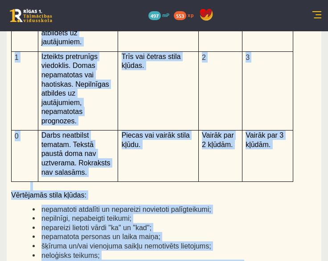
scroll to position [2401, 0]
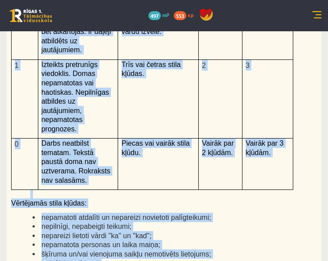
click at [286, 122] on div "12p Kā doto citātu var attiecināt uz Tavu dzīvi? Uzraksti savu atbildi, nosauco…" at bounding box center [164, 165] width 315 height 667
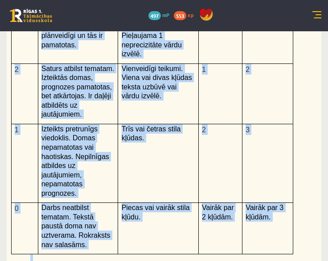
scroll to position [2429, 0]
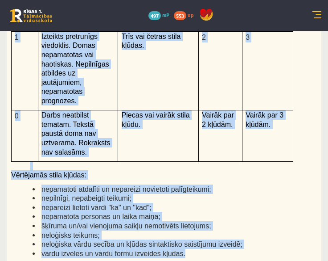
drag, startPoint x: 12, startPoint y: 135, endPoint x: 187, endPoint y: 86, distance: 181.7
click at [187, 86] on div "Kā doto citātu var attiecināt uz Tavu dzīvi? Uzraksti savu atbildi, nosaucot un…" at bounding box center [164, 36] width 315 height 464
copy div "Kā doto citātu var attiecināt uz Tavu dzīvi? Uzraksti savu atbildi, nosaucot un…"
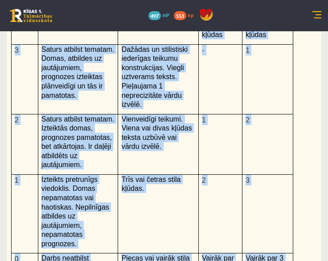
scroll to position [2253, 0]
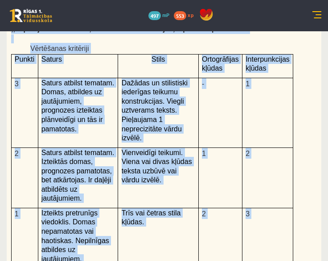
click at [308, 179] on div "Kā doto citātu var attiecināt uz Tavu dzīvi? Uzraksti savu atbildi, nosaucot un…" at bounding box center [164, 212] width 315 height 464
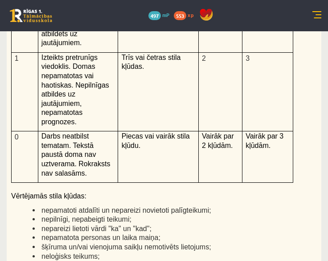
scroll to position [2412, 0]
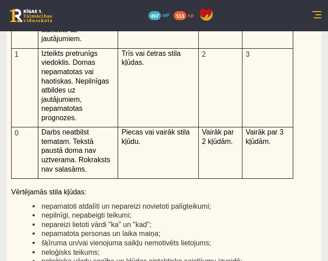
drag, startPoint x: 330, startPoint y: 162, endPoint x: 281, endPoint y: 31, distance: 139.4
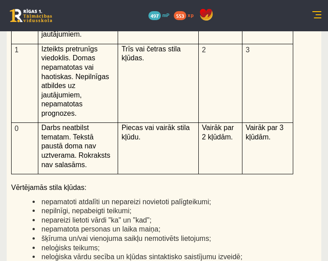
scroll to position [2429, 0]
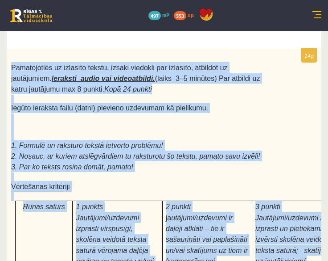
scroll to position [2916, 0]
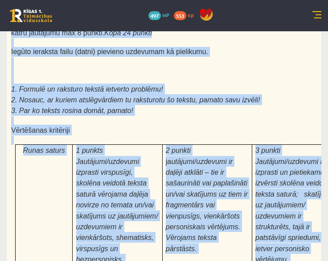
drag, startPoint x: 12, startPoint y: 163, endPoint x: 288, endPoint y: 200, distance: 278.8
click at [288, 200] on div "Pamatojoties uz izlasīto tekstu, izsaki viedokli par izlasīto, atbildot uz jaut…" at bounding box center [164, 239] width 315 height 495
copy div "Pamatojoties uz izlasīto tekstu, izsaki viedokli par izlasīto, atbildot uz jaut…"
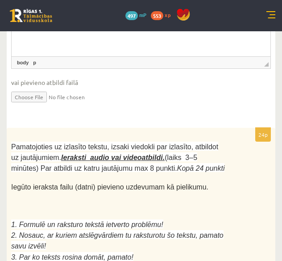
scroll to position [2987, 0]
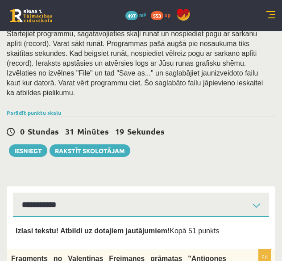
scroll to position [0, 0]
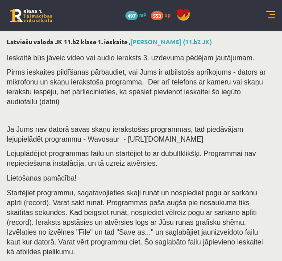
click at [255, 187] on p "Startējiet programmu, sagatavojieties skaļi runāt un nospiediet pogu ar sarkanu…" at bounding box center [139, 221] width 264 height 69
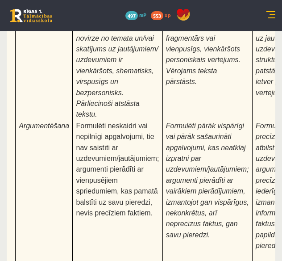
scroll to position [3315, 0]
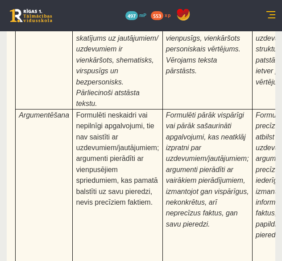
type input "**********"
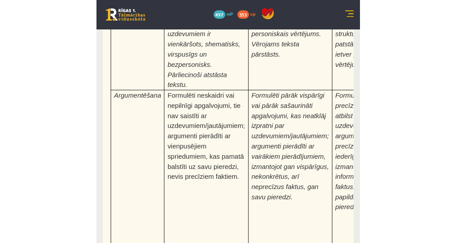
scroll to position [2927, 0]
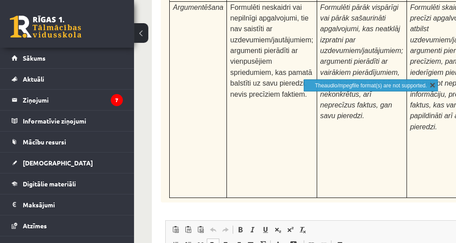
click at [433, 85] on link "X" at bounding box center [431, 84] width 9 height 9
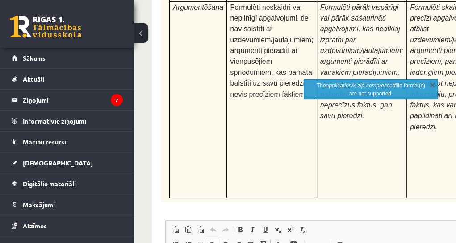
scroll to position [2887, 0]
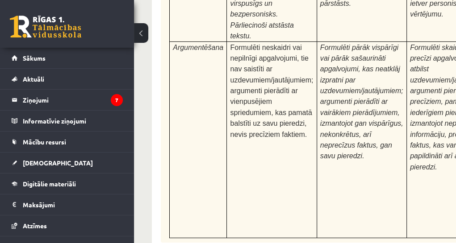
click at [355, 142] on span "Ielīmēt" at bounding box center [359, 139] width 25 height 13
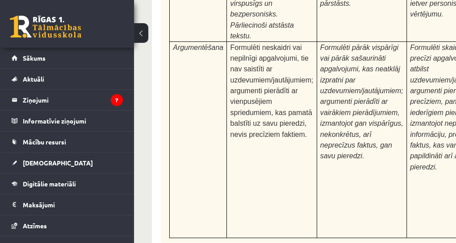
drag, startPoint x: 369, startPoint y: 350, endPoint x: 323, endPoint y: 334, distance: 49.5
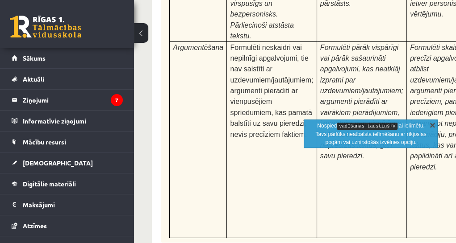
click at [432, 124] on link "X" at bounding box center [431, 124] width 9 height 9
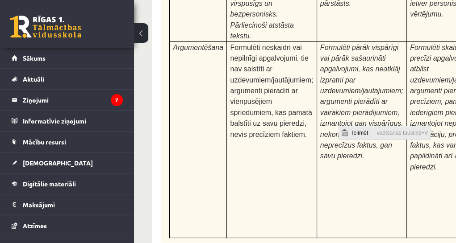
click at [407, 133] on span "vadīšanas taustiņš+V" at bounding box center [401, 132] width 55 height 13
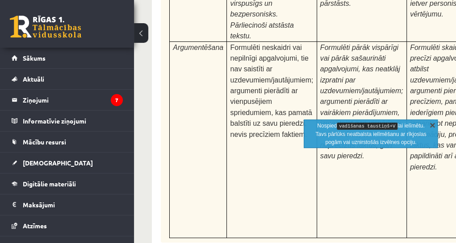
click at [428, 123] on link "X" at bounding box center [431, 124] width 9 height 9
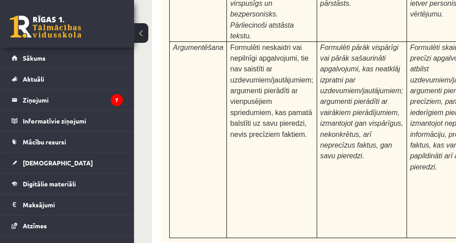
drag, startPoint x: 594, startPoint y: 417, endPoint x: 370, endPoint y: 312, distance: 246.7
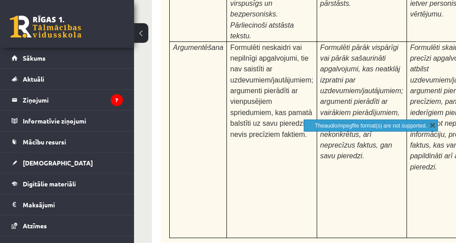
click at [432, 124] on link "X" at bounding box center [431, 124] width 9 height 9
click at [428, 125] on link "X" at bounding box center [431, 124] width 9 height 9
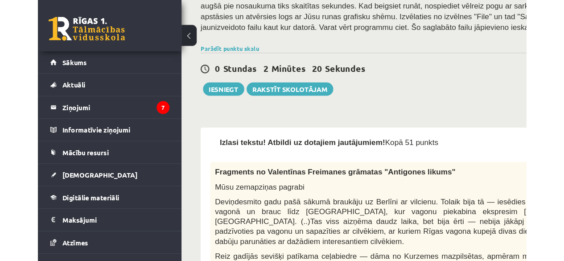
scroll to position [190, 0]
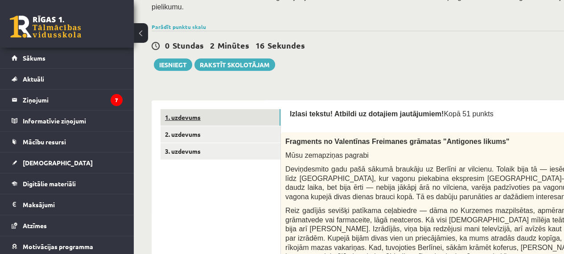
click at [195, 109] on link "1. uzdevums" at bounding box center [221, 117] width 120 height 17
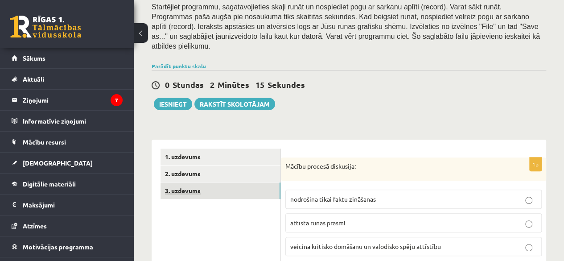
click at [198, 183] on link "3. uzdevums" at bounding box center [221, 191] width 120 height 17
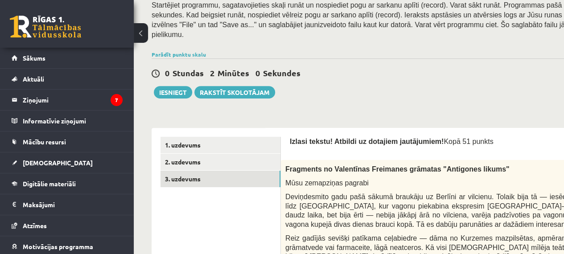
scroll to position [0, 0]
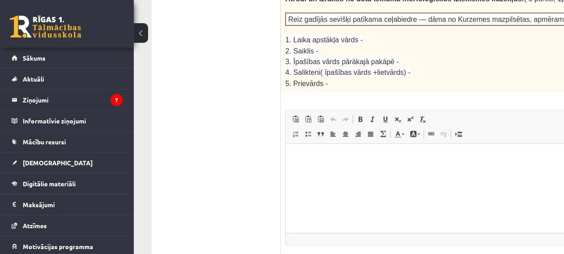
drag, startPoint x: 570, startPoint y: 37, endPoint x: 246, endPoint y: 25, distance: 324.2
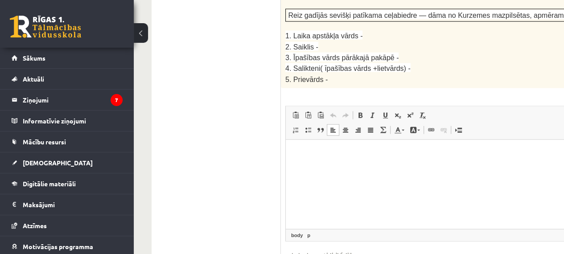
click at [532, 165] on html at bounding box center [520, 153] width 469 height 27
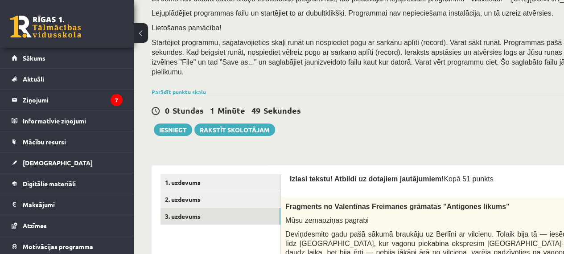
scroll to position [141, 0]
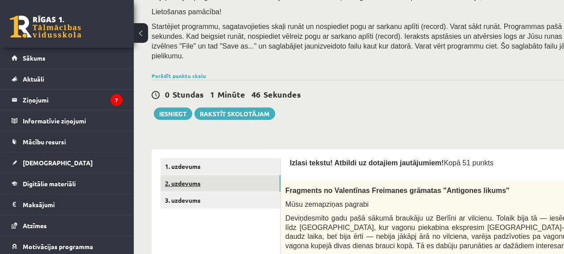
click at [187, 175] on link "2. uzdevums" at bounding box center [221, 183] width 120 height 17
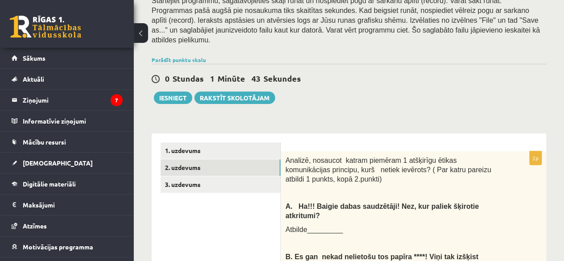
scroll to position [181, 0]
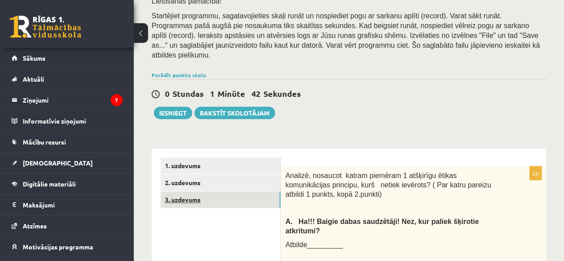
click at [196, 191] on link "3. uzdevums" at bounding box center [221, 199] width 120 height 17
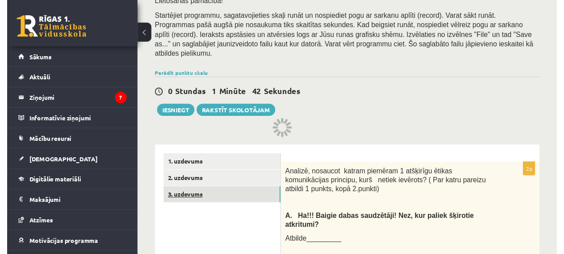
scroll to position [171, 0]
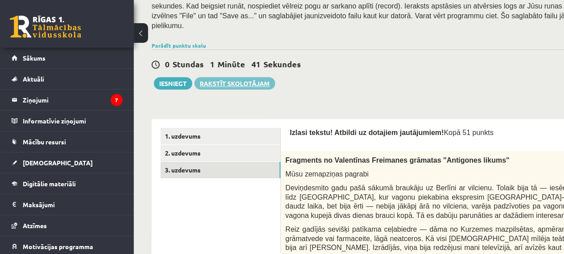
click at [241, 77] on link "Rakstīt skolotājam" at bounding box center [235, 83] width 81 height 12
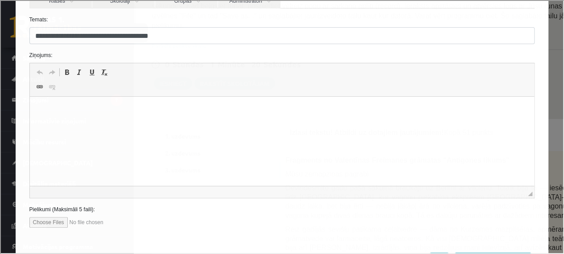
scroll to position [94, 0]
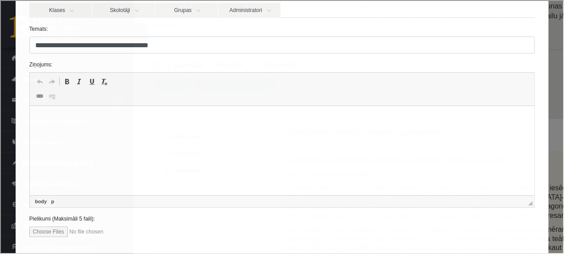
click at [366, 133] on html at bounding box center [281, 119] width 505 height 27
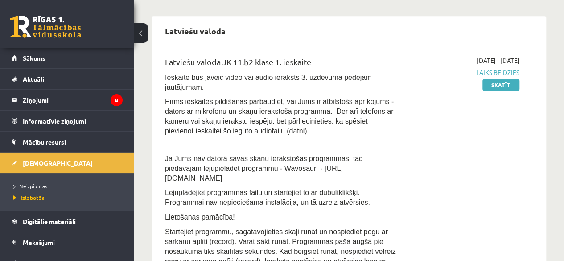
scroll to position [550, 0]
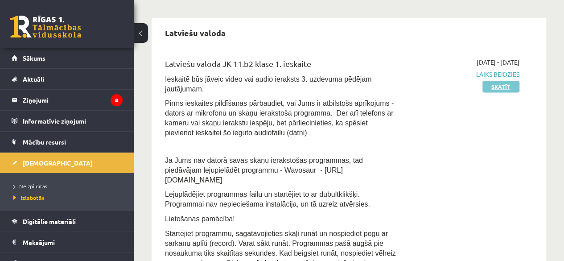
click at [493, 83] on link "Skatīt" at bounding box center [501, 87] width 37 height 12
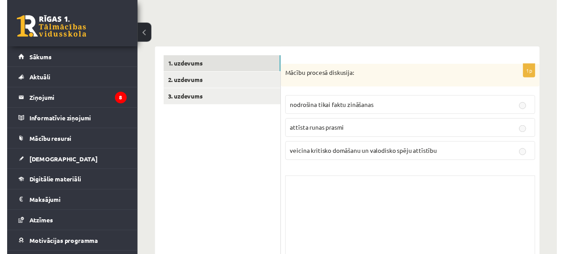
scroll to position [184, 0]
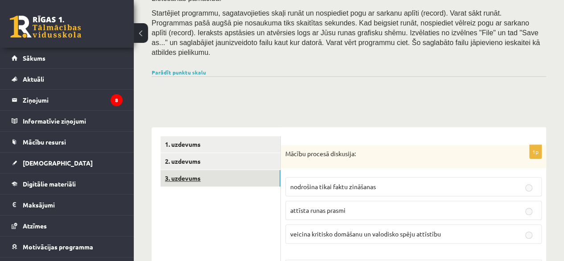
click at [178, 170] on link "3. uzdevums" at bounding box center [221, 178] width 120 height 17
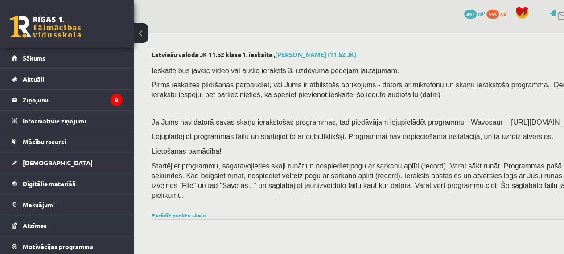
scroll to position [0, 0]
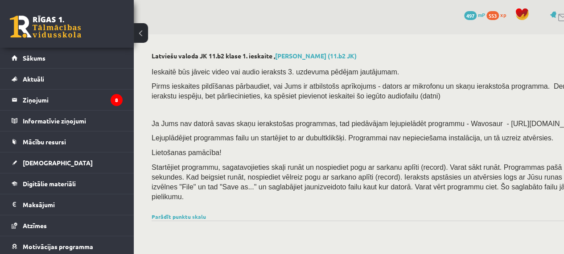
click at [560, 17] on link at bounding box center [563, 18] width 11 height 8
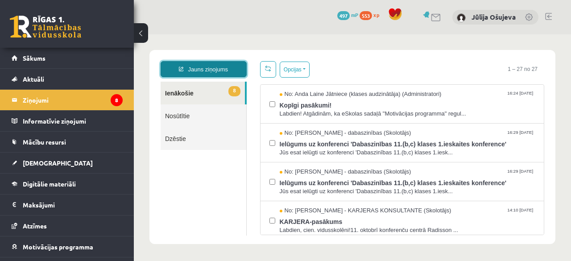
click at [222, 70] on link "Jauns ziņojums" at bounding box center [204, 69] width 86 height 16
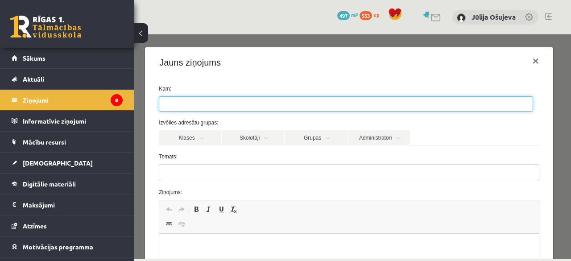
click at [228, 108] on ul at bounding box center [345, 104] width 373 height 14
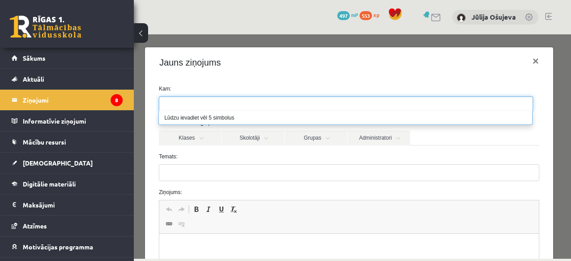
click at [234, 106] on ul at bounding box center [345, 104] width 373 height 14
type input "*"
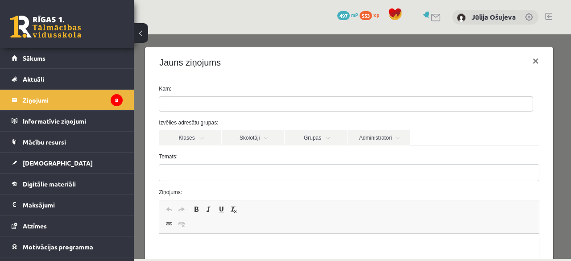
click at [261, 69] on div "Jauns ziņojums ×" at bounding box center [349, 62] width 408 height 30
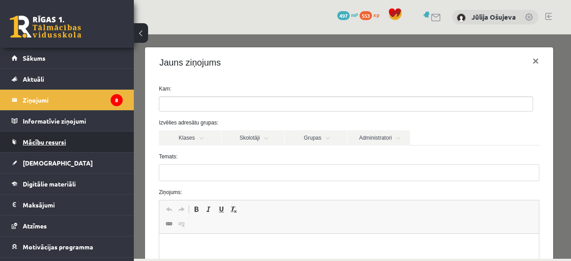
click at [57, 142] on span "Mācību resursi" at bounding box center [44, 142] width 43 height 8
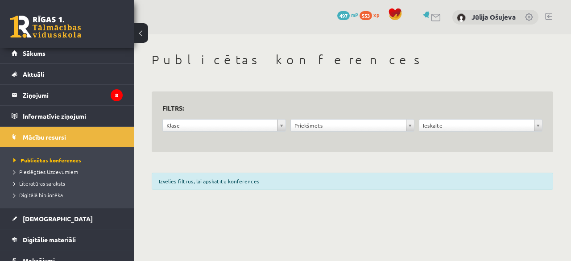
scroll to position [6, 0]
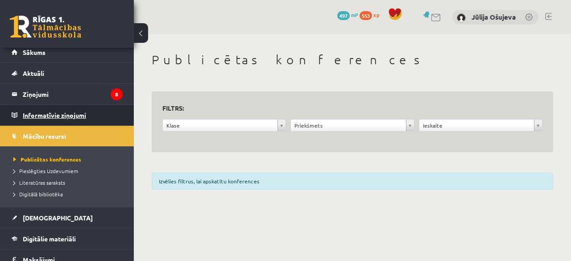
click at [77, 113] on legend "Informatīvie ziņojumi 0" at bounding box center [73, 115] width 100 height 21
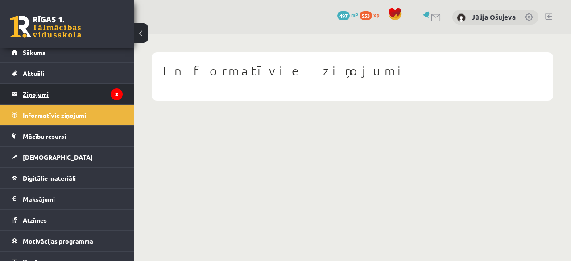
click at [39, 89] on legend "Ziņojumi 8" at bounding box center [73, 94] width 100 height 21
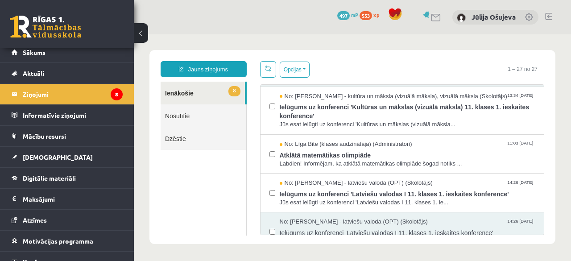
scroll to position [80, 0]
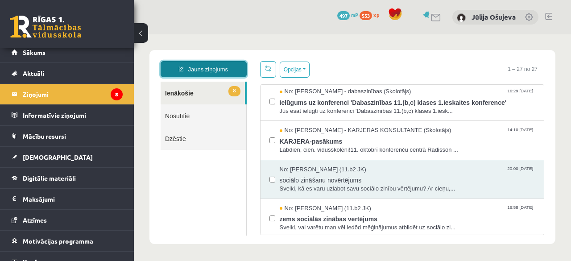
click at [227, 71] on link "Jauns ziņojums" at bounding box center [204, 69] width 86 height 16
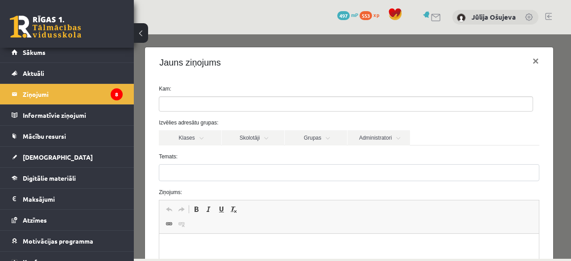
click at [238, 98] on ul at bounding box center [345, 104] width 373 height 14
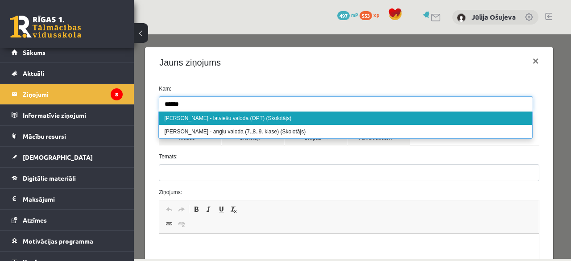
type input "*****"
select select "**"
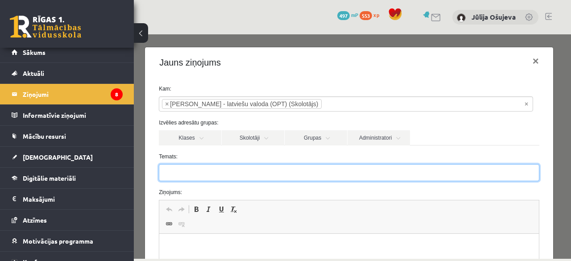
click at [241, 177] on input "Temats:" at bounding box center [349, 172] width 381 height 17
type input "*********"
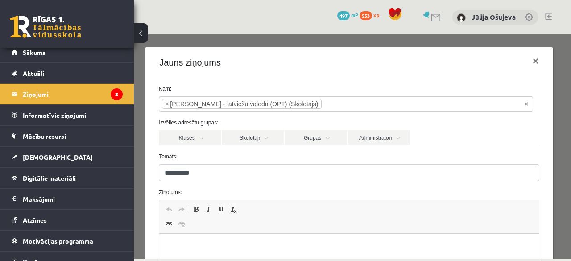
click at [250, 247] on p "Bagātinātā teksta redaktors, wiswyg-editor-47434029634720-1760536967-456" at bounding box center [349, 247] width 362 height 9
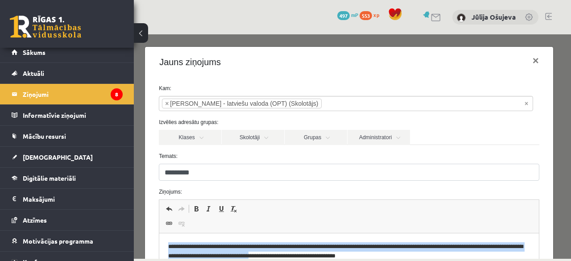
scroll to position [170, 0]
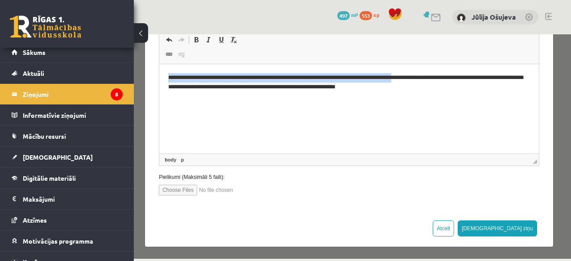
drag, startPoint x: 167, startPoint y: 78, endPoint x: 427, endPoint y: 75, distance: 260.2
click at [427, 75] on html "**********" at bounding box center [349, 82] width 380 height 37
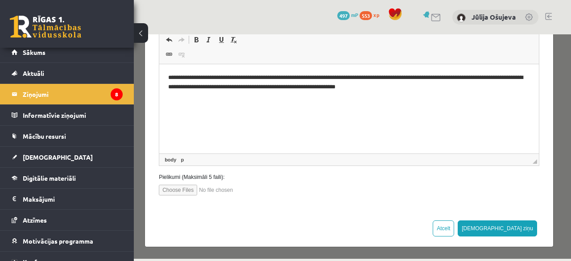
click at [423, 100] on html "**********" at bounding box center [349, 82] width 380 height 37
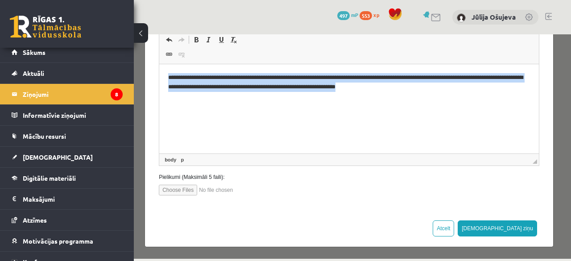
drag, startPoint x: 169, startPoint y: 76, endPoint x: 421, endPoint y: 89, distance: 252.9
click at [421, 89] on p "**********" at bounding box center [346, 82] width 356 height 19
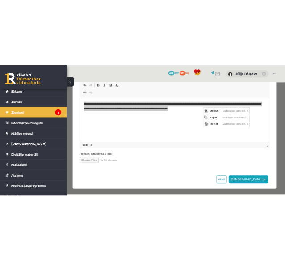
scroll to position [0, 0]
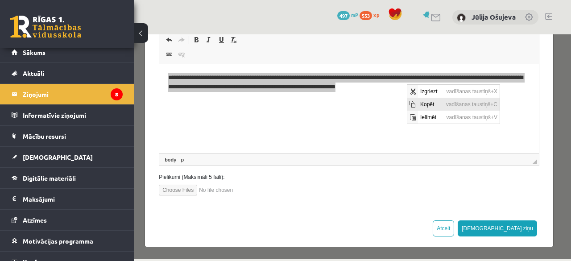
click at [425, 102] on span "Kopēt" at bounding box center [431, 103] width 26 height 13
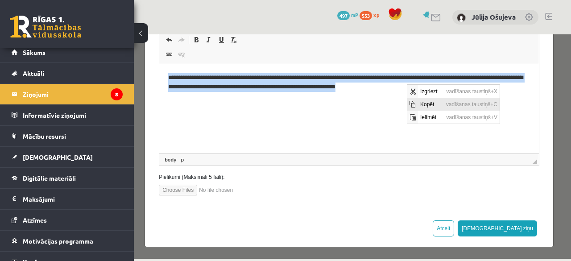
copy p "**********"
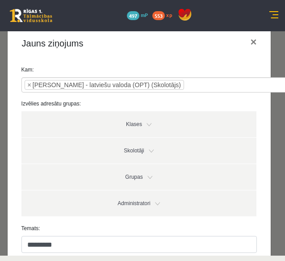
scroll to position [13, 0]
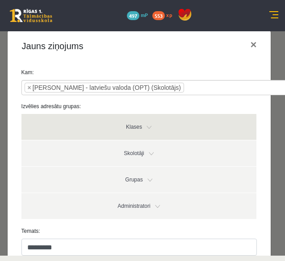
click at [155, 125] on link "Klases" at bounding box center [138, 127] width 235 height 26
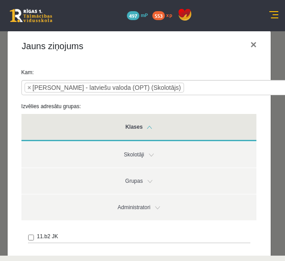
click at [137, 128] on link "Klases" at bounding box center [138, 127] width 235 height 27
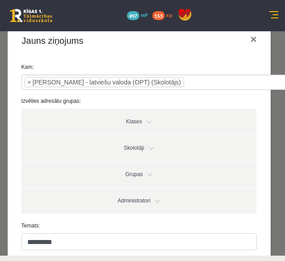
scroll to position [12, 0]
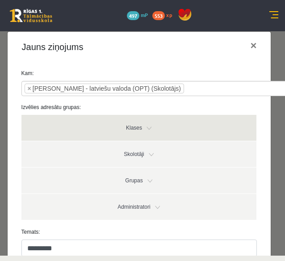
click at [145, 124] on link "Klases" at bounding box center [138, 128] width 235 height 26
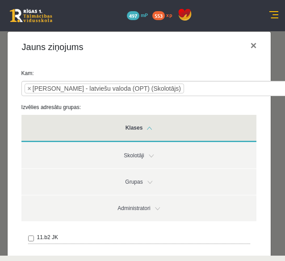
click at [145, 124] on link "Klases" at bounding box center [138, 128] width 235 height 27
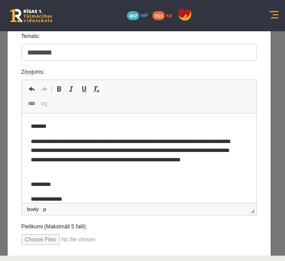
scroll to position [233, 0]
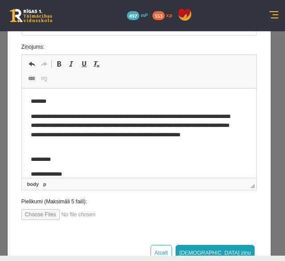
click at [131, 173] on p "**********" at bounding box center [132, 174] width 204 height 9
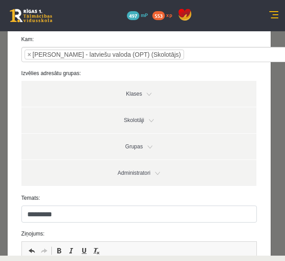
scroll to position [36, 0]
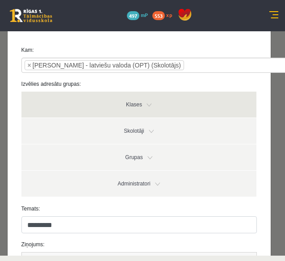
click at [122, 102] on link "Klases" at bounding box center [138, 104] width 235 height 26
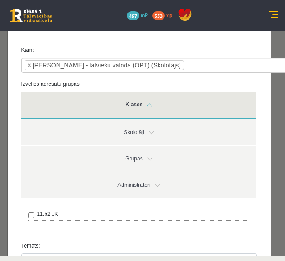
click at [122, 102] on link "Klases" at bounding box center [138, 104] width 235 height 27
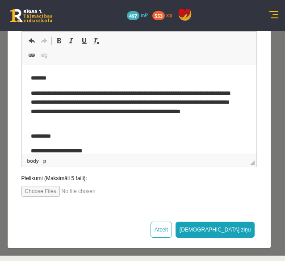
scroll to position [254, 0]
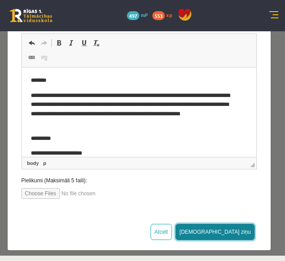
click at [228, 232] on button "[DEMOGRAPHIC_DATA] ziņu" at bounding box center [214, 232] width 79 height 16
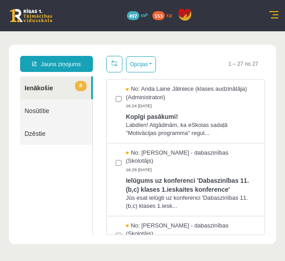
scroll to position [0, 0]
click at [61, 89] on link "8 Ienākošie" at bounding box center [55, 87] width 71 height 23
click at [270, 20] on link at bounding box center [273, 15] width 9 height 9
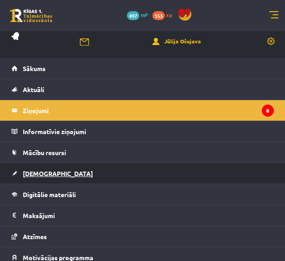
click at [41, 173] on span "[DEMOGRAPHIC_DATA]" at bounding box center [58, 173] width 70 height 8
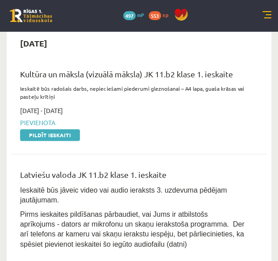
scroll to position [188, 0]
